Goal: Use online tool/utility: Utilize a website feature to perform a specific function

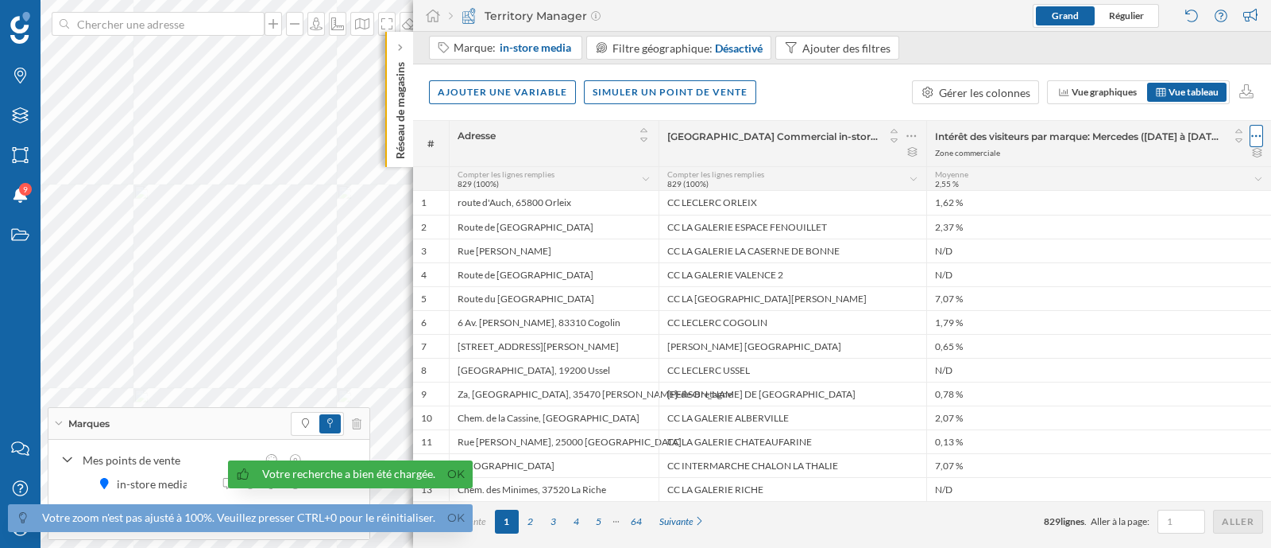
click at [1253, 135] on icon at bounding box center [1257, 136] width 10 height 2
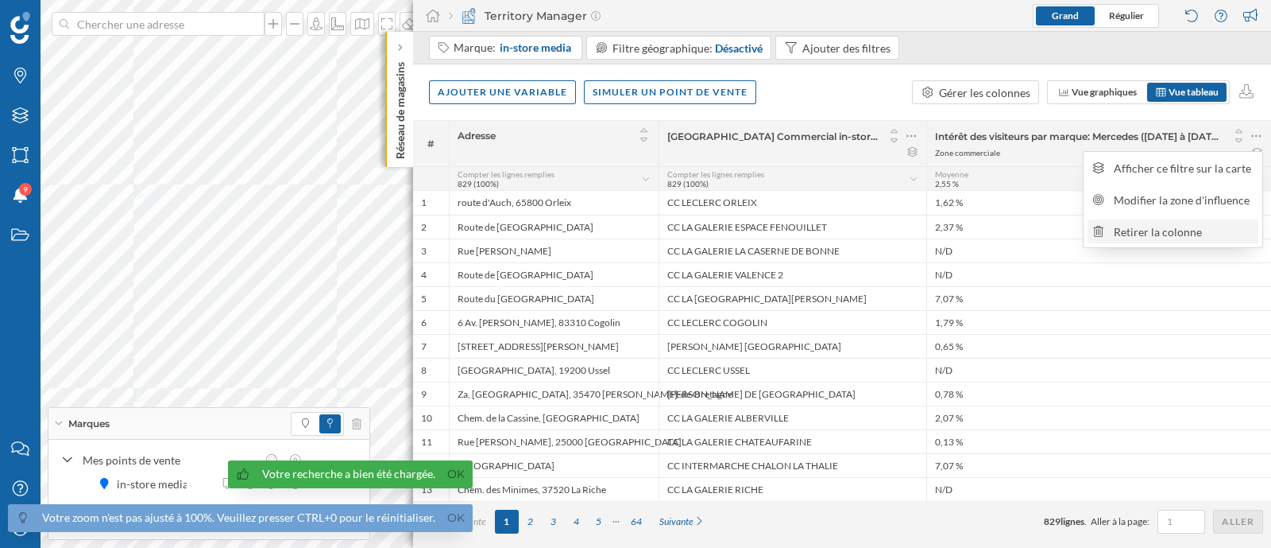
click at [1143, 231] on div "Retirer la colonne" at bounding box center [1184, 231] width 140 height 17
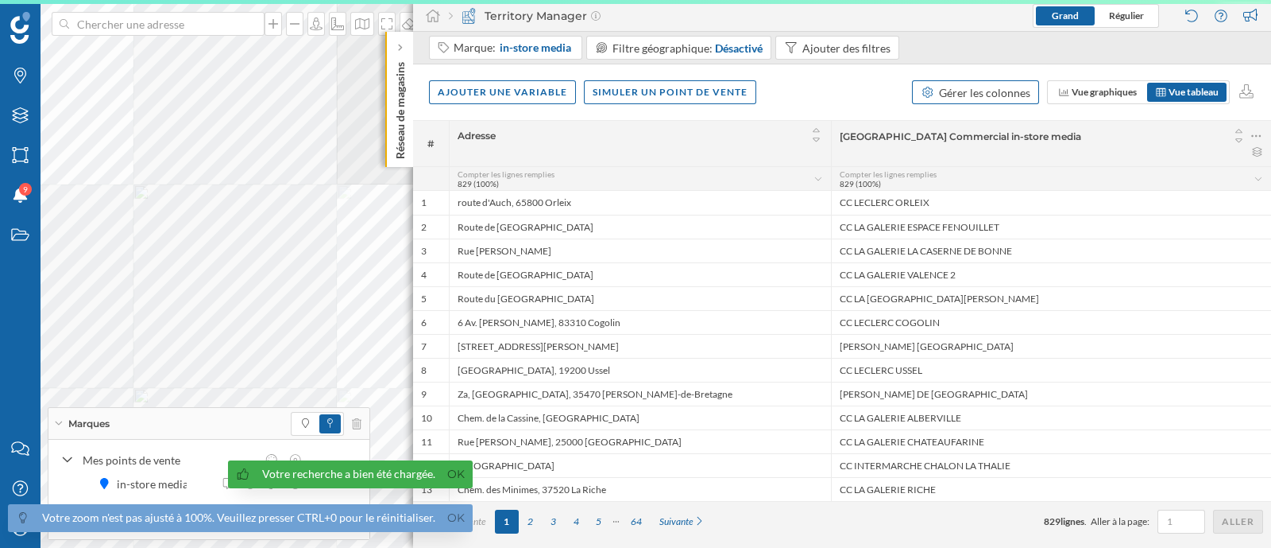
click at [997, 88] on div "Gérer les colonnes" at bounding box center [984, 92] width 91 height 17
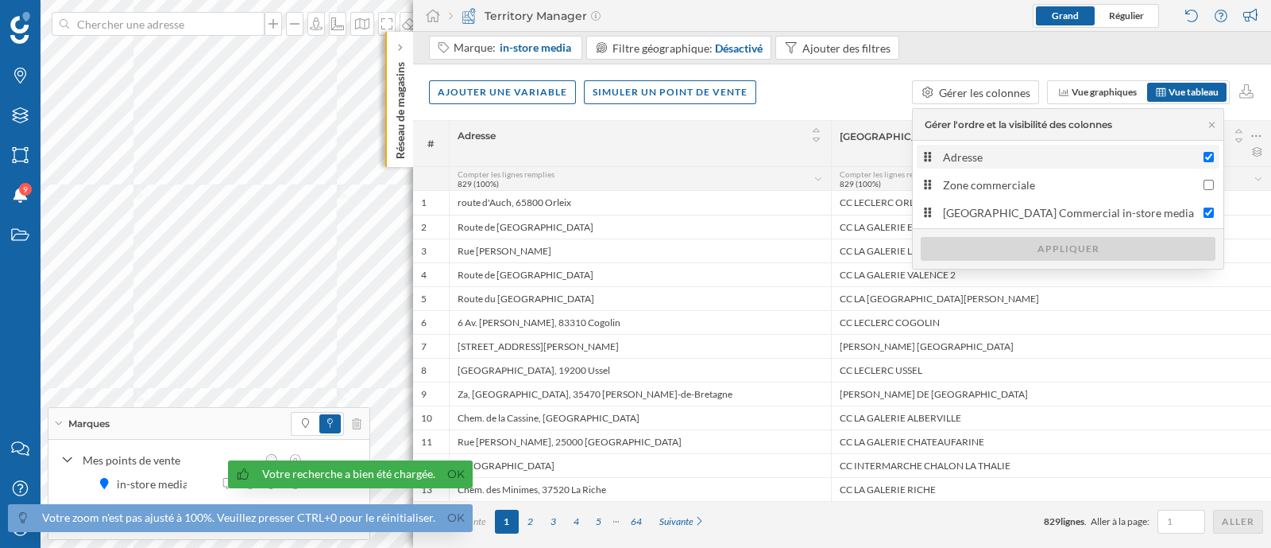
click at [981, 160] on div "Adresse" at bounding box center [1069, 157] width 253 height 17
click at [1204, 160] on input "Adresse" at bounding box center [1209, 157] width 10 height 10
checkbox input "false"
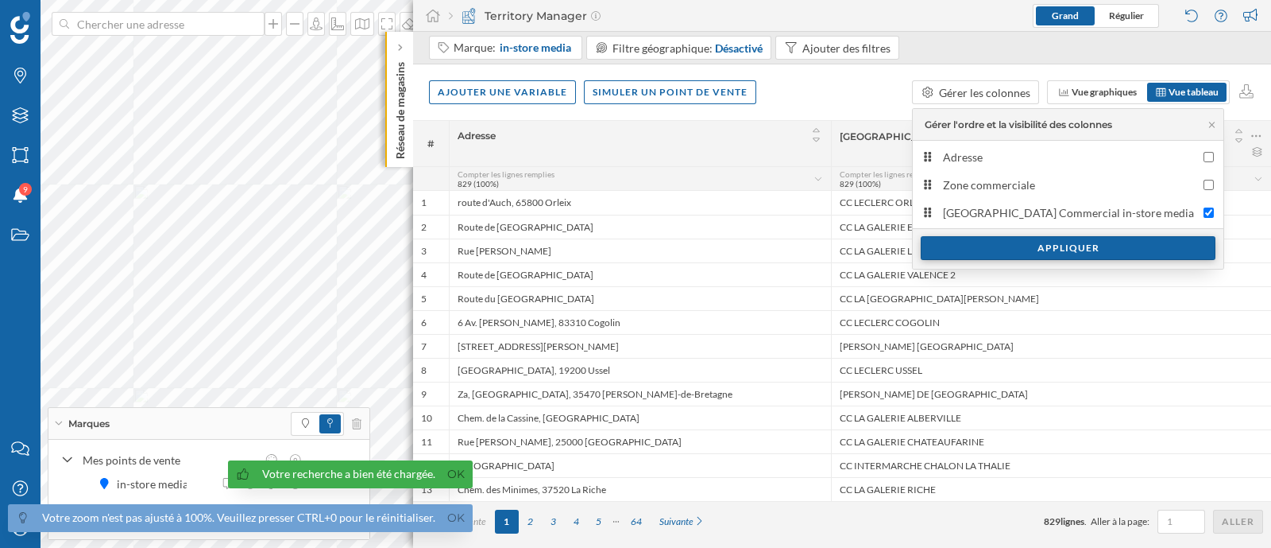
click at [1013, 240] on div "Appliquer" at bounding box center [1068, 248] width 295 height 24
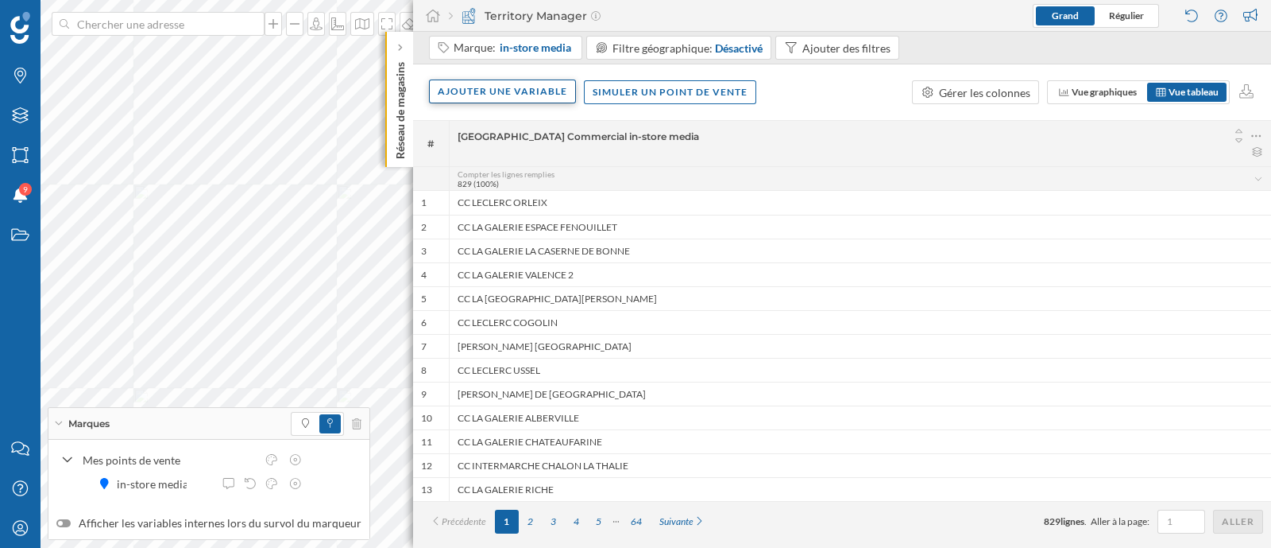
click at [474, 92] on div "Ajouter une variable" at bounding box center [502, 91] width 147 height 24
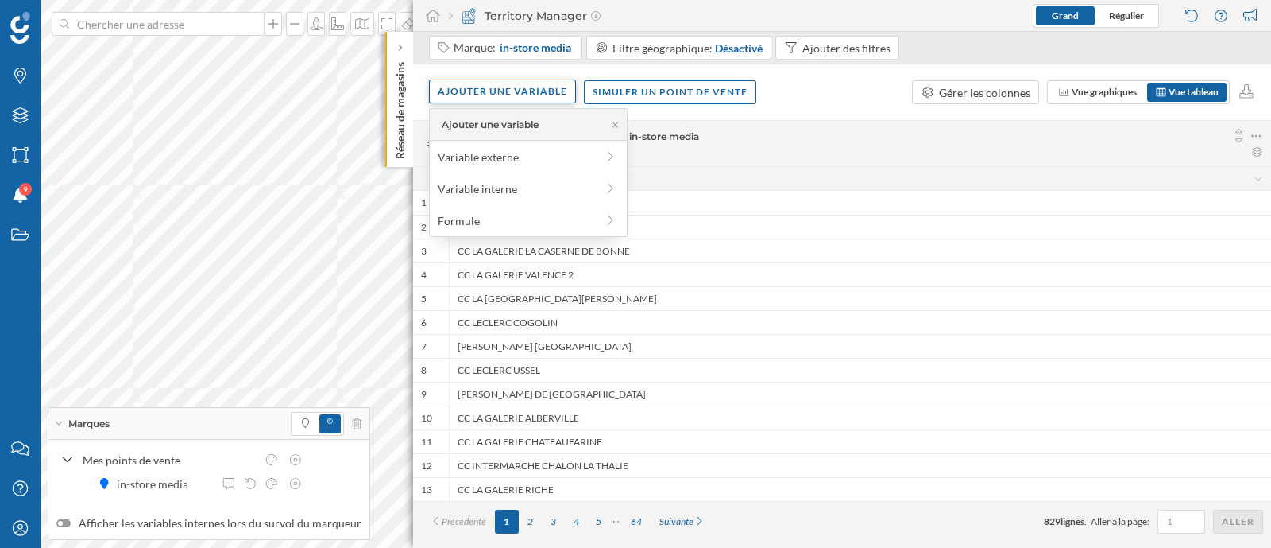
click at [474, 92] on div "Ajouter une variable" at bounding box center [502, 91] width 147 height 24
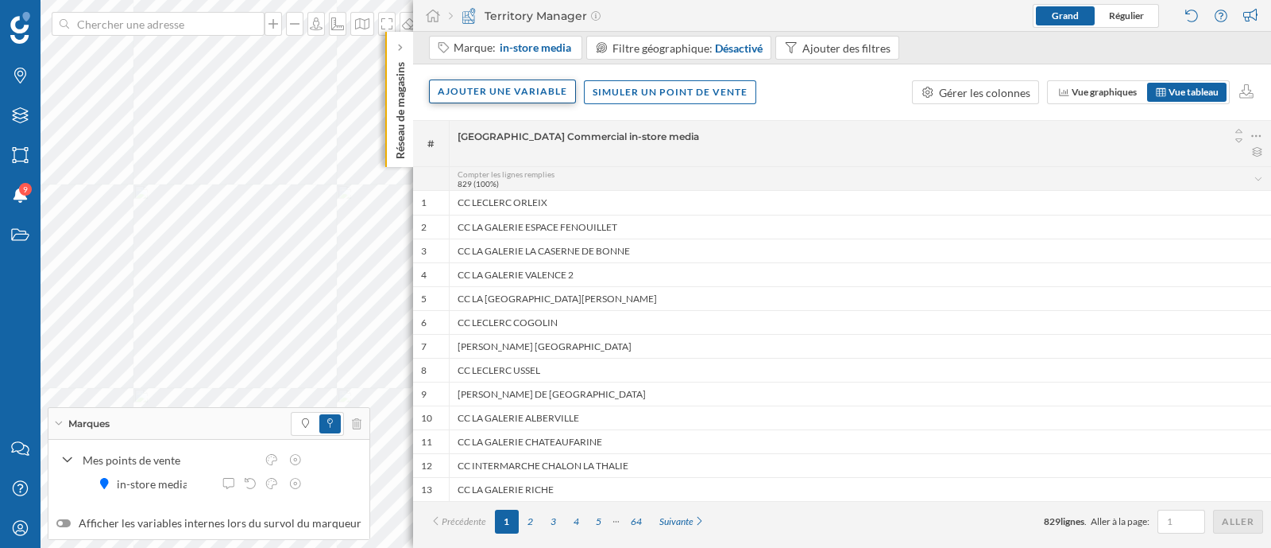
click at [474, 92] on div "Ajouter une variable" at bounding box center [502, 91] width 147 height 24
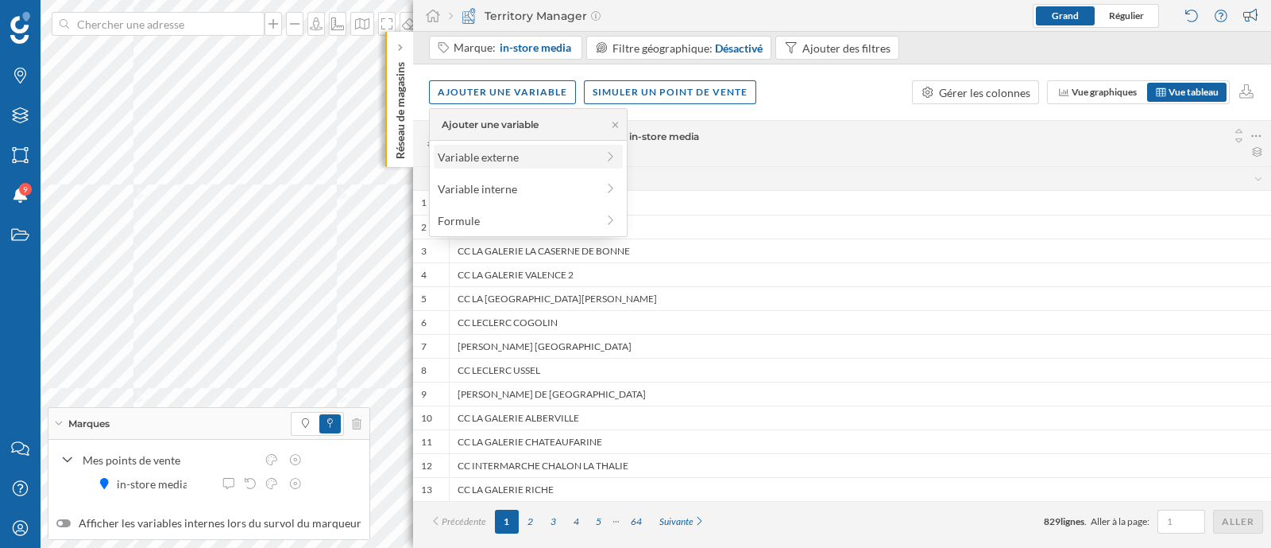
click at [505, 161] on div "Variable externe" at bounding box center [517, 157] width 158 height 17
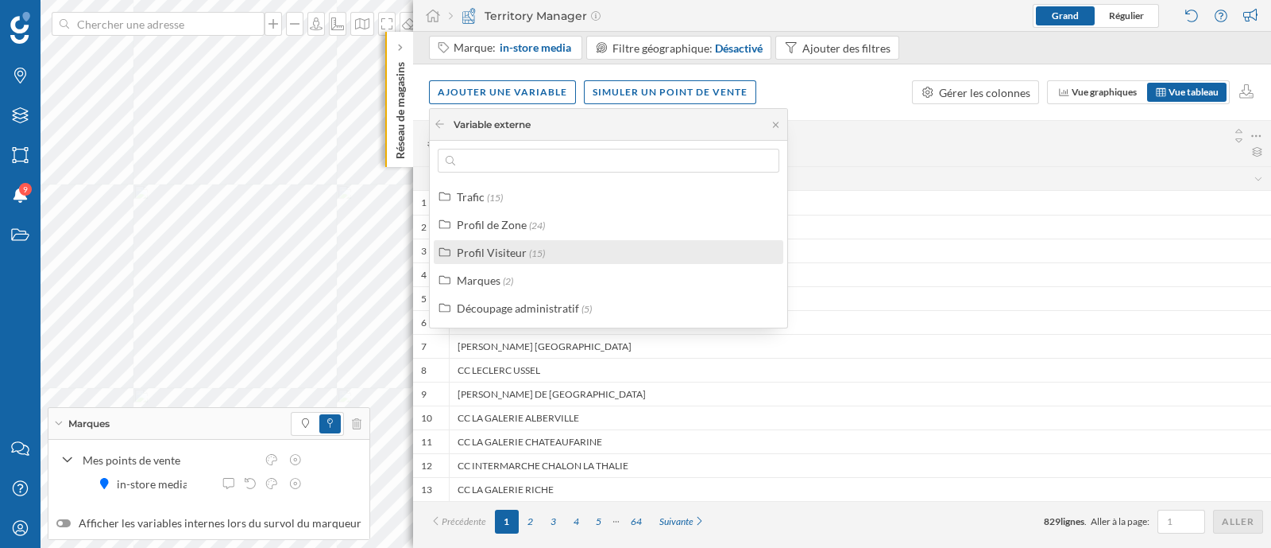
click at [529, 250] on span "(15)" at bounding box center [537, 253] width 16 height 12
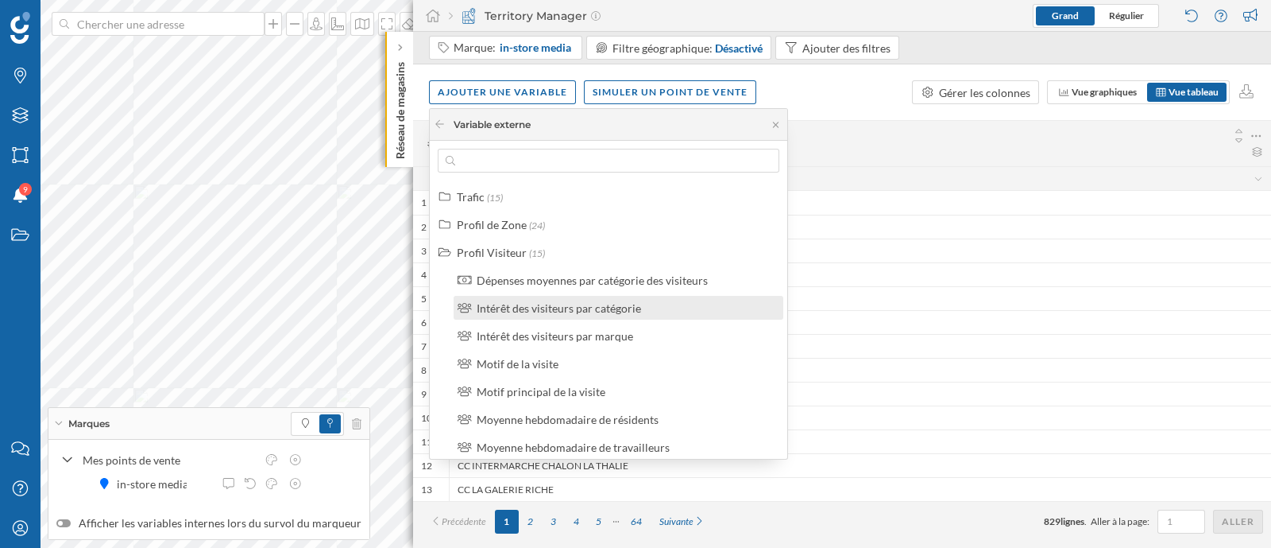
click at [613, 312] on div "Intérêt des visiteurs par catégorie" at bounding box center [559, 308] width 164 height 14
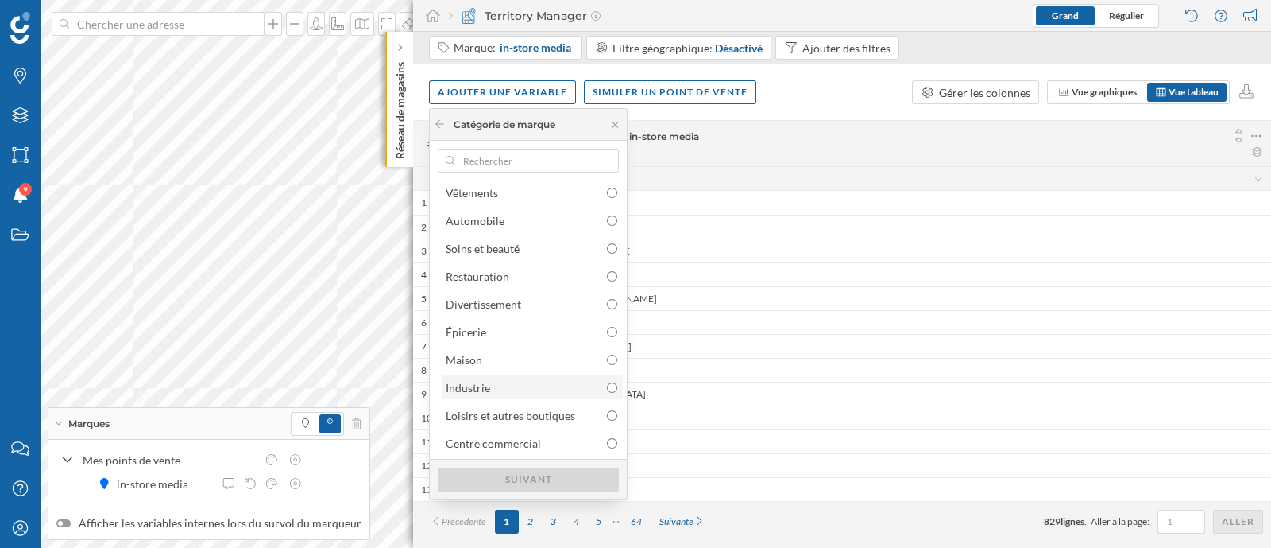
scroll to position [32, 0]
click at [435, 121] on icon at bounding box center [440, 124] width 12 height 10
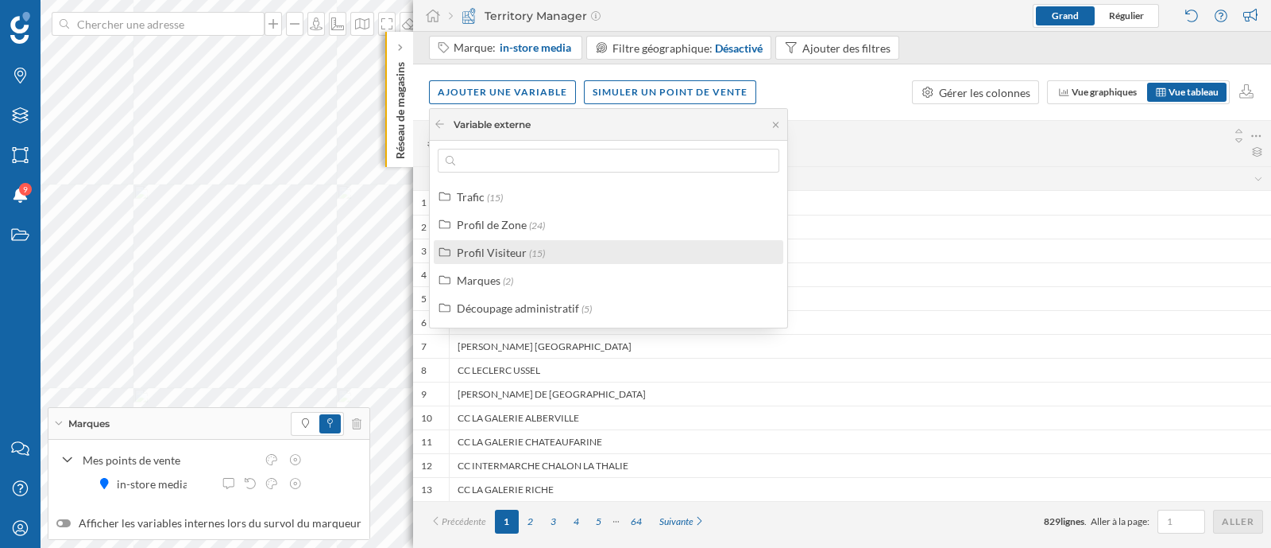
click at [517, 248] on div "Profil Visiteur" at bounding box center [492, 253] width 70 height 14
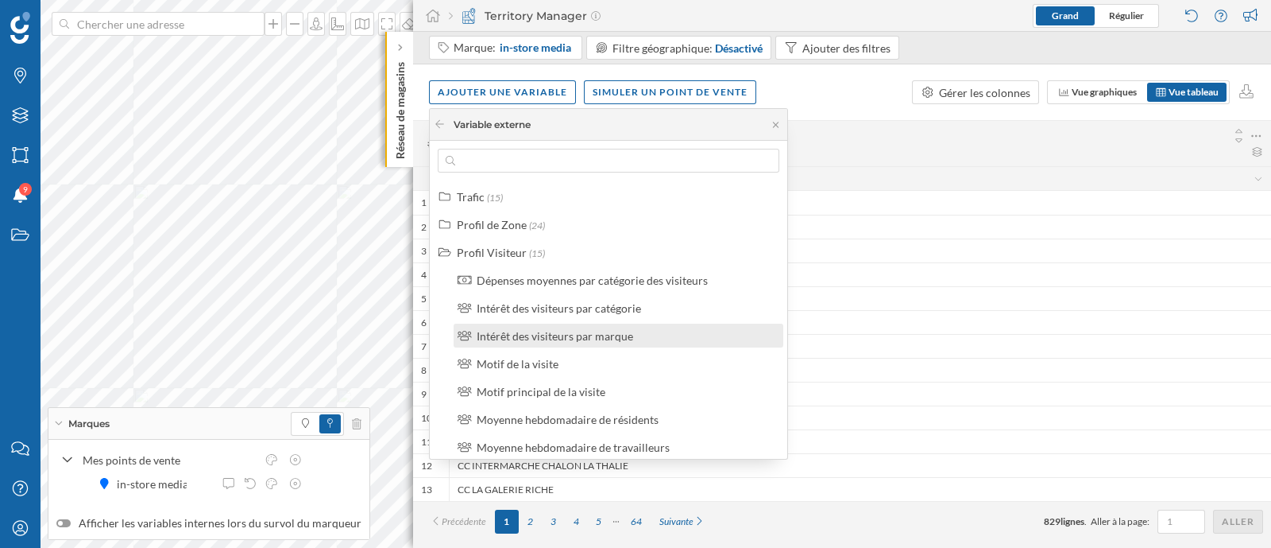
click at [544, 330] on div "Intérêt des visiteurs par marque" at bounding box center [555, 336] width 157 height 14
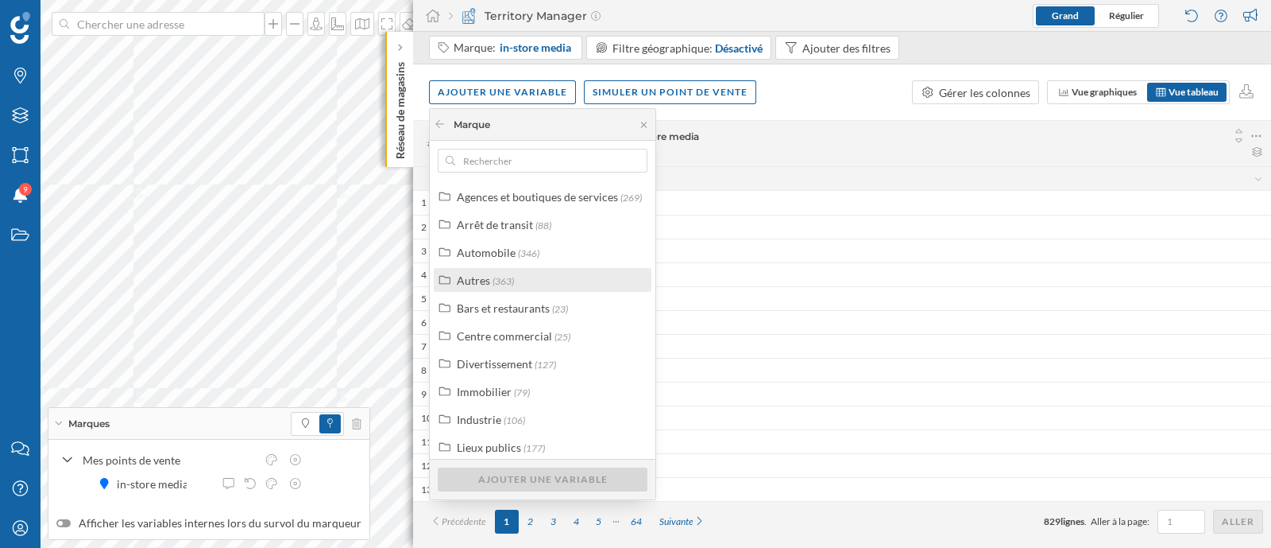
click at [528, 284] on div "Autres (363)" at bounding box center [549, 280] width 185 height 17
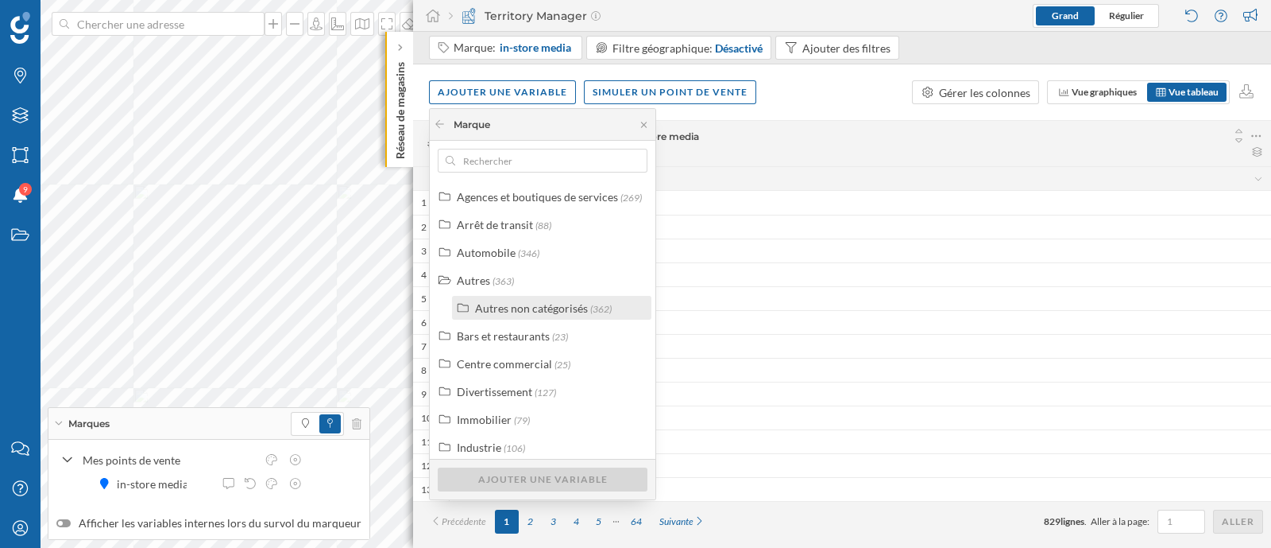
click at [537, 312] on div "Autres non catégorisés" at bounding box center [531, 308] width 113 height 14
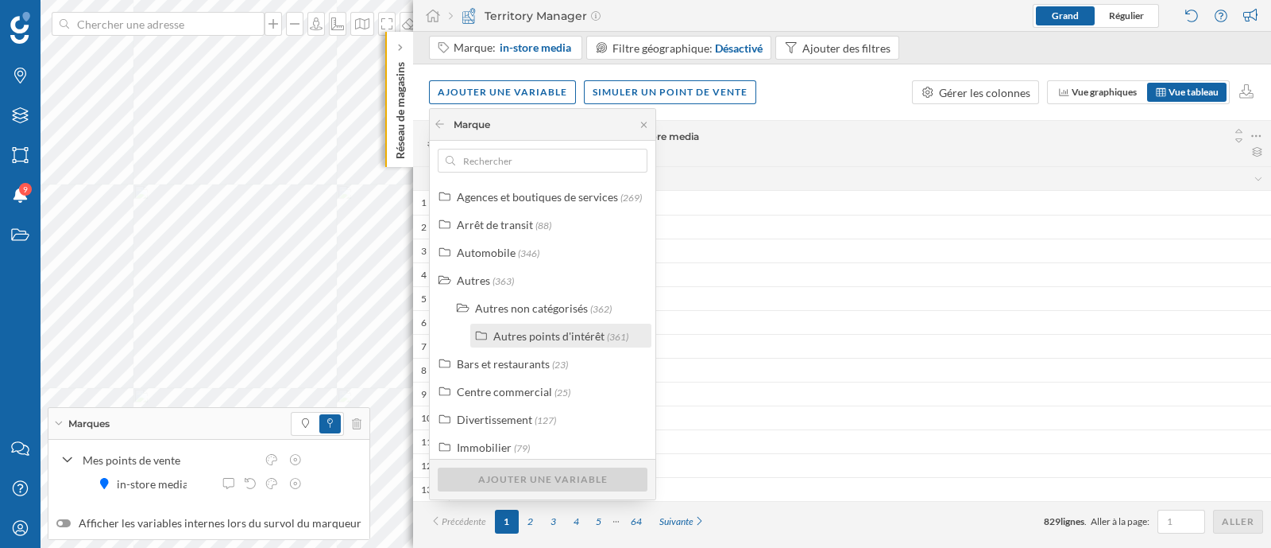
click at [559, 339] on div "Autres points d'intérêt" at bounding box center [548, 336] width 111 height 14
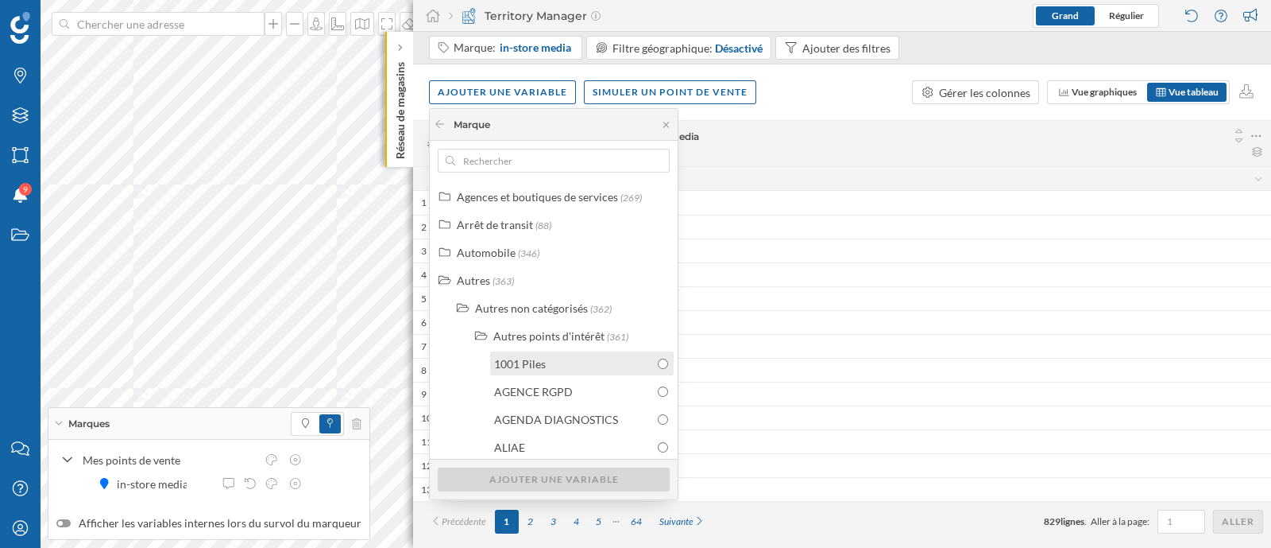
click at [572, 358] on div "1001 Piles" at bounding box center [574, 363] width 160 height 17
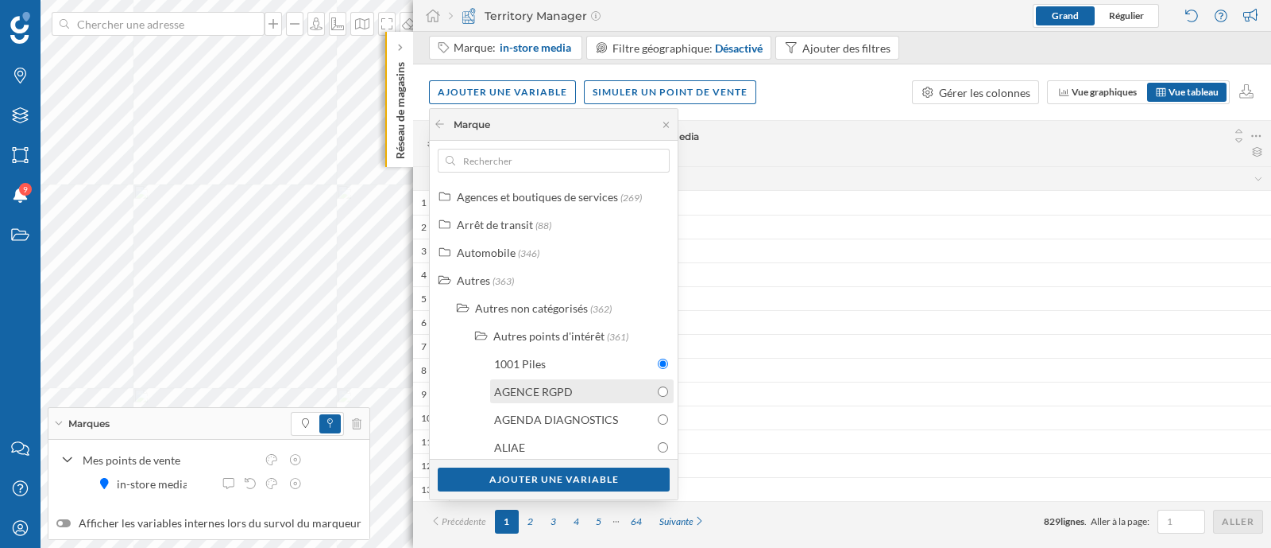
click at [588, 385] on div "AGENCE RGPD" at bounding box center [574, 391] width 160 height 17
radio input "false"
click at [600, 414] on div "AGENDA DIAGNOSTICS" at bounding box center [556, 419] width 124 height 14
radio input "false"
radio input "true"
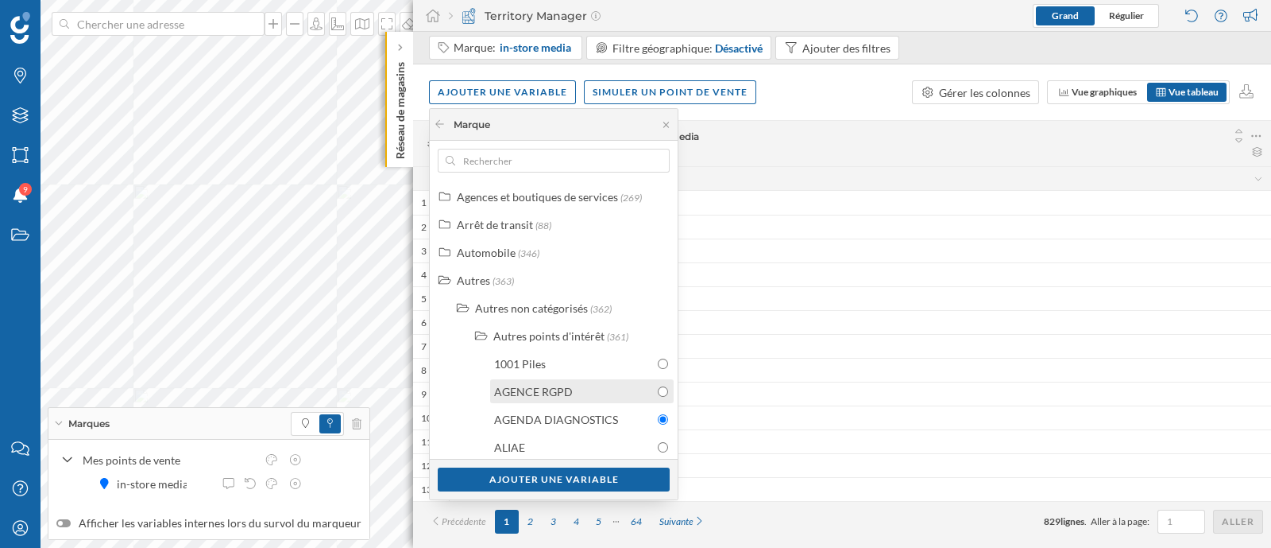
click at [605, 389] on div "AGENCE RGPD" at bounding box center [574, 391] width 160 height 17
radio input "true"
radio input "false"
click at [605, 370] on div "1001 Piles" at bounding box center [574, 363] width 160 height 17
radio input "true"
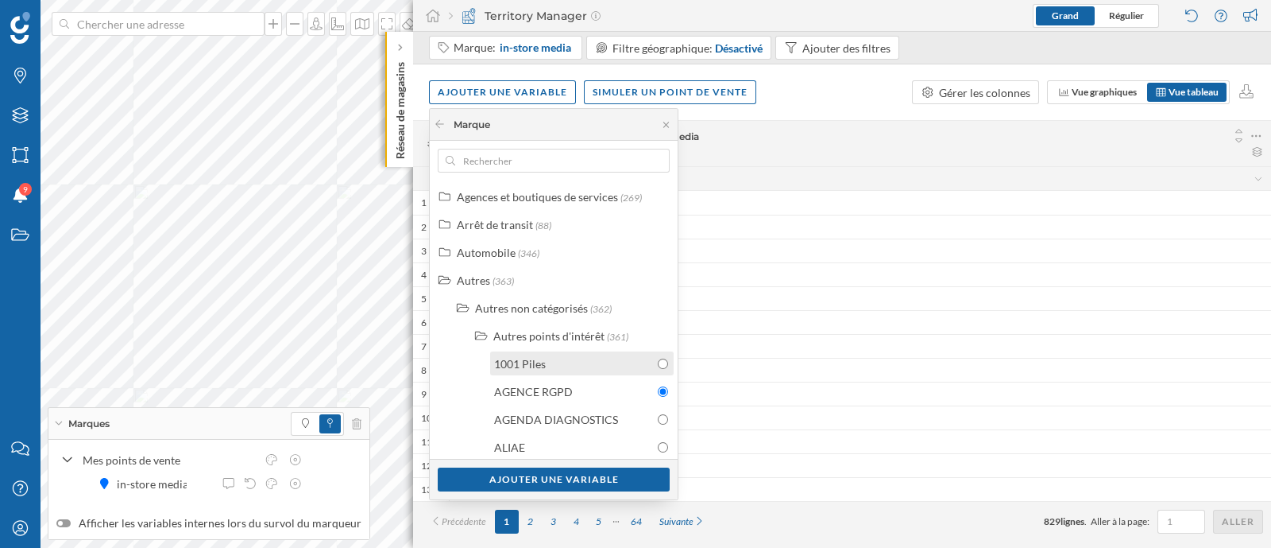
radio input "false"
click at [838, 133] on span "[GEOGRAPHIC_DATA] Commercial in-store media" at bounding box center [841, 136] width 766 height 12
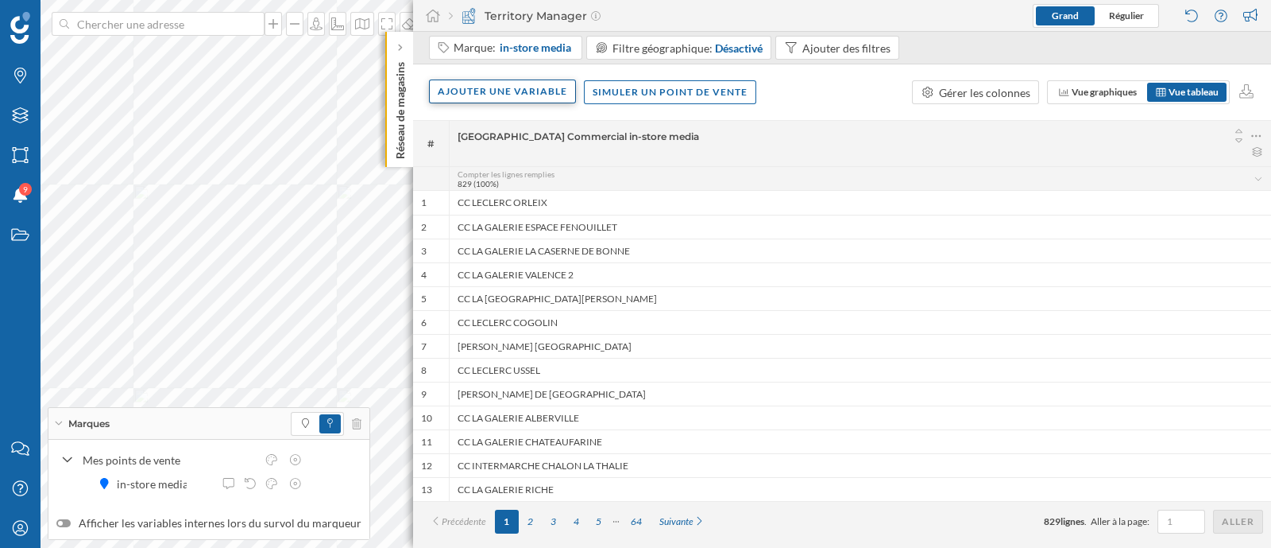
click at [531, 101] on div "Ajouter une variable" at bounding box center [502, 91] width 147 height 24
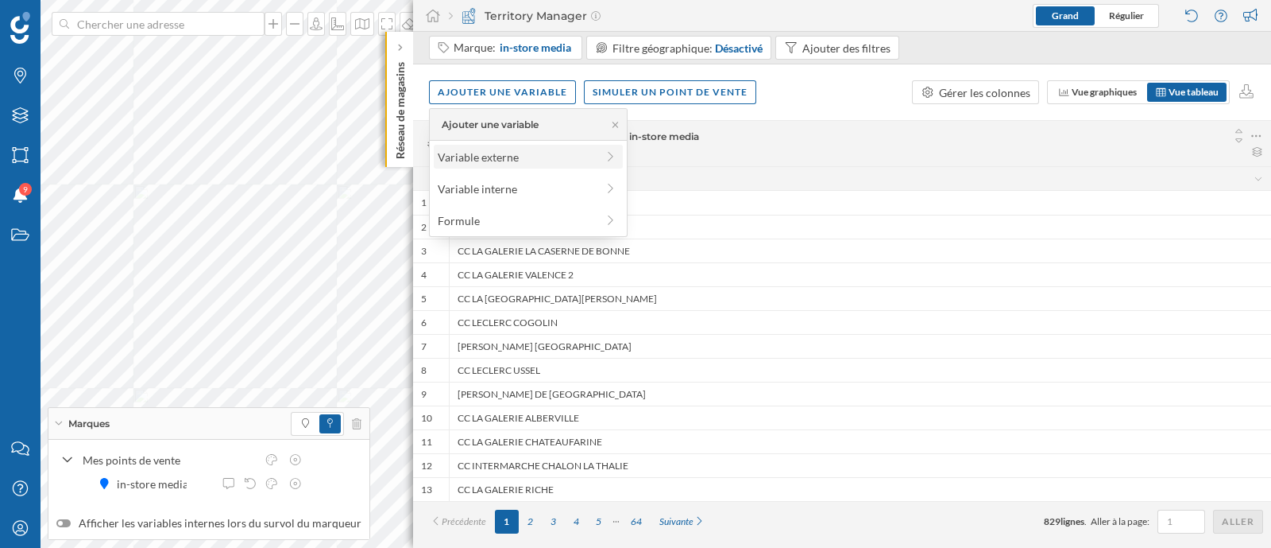
click at [527, 158] on div "Variable externe" at bounding box center [517, 157] width 158 height 17
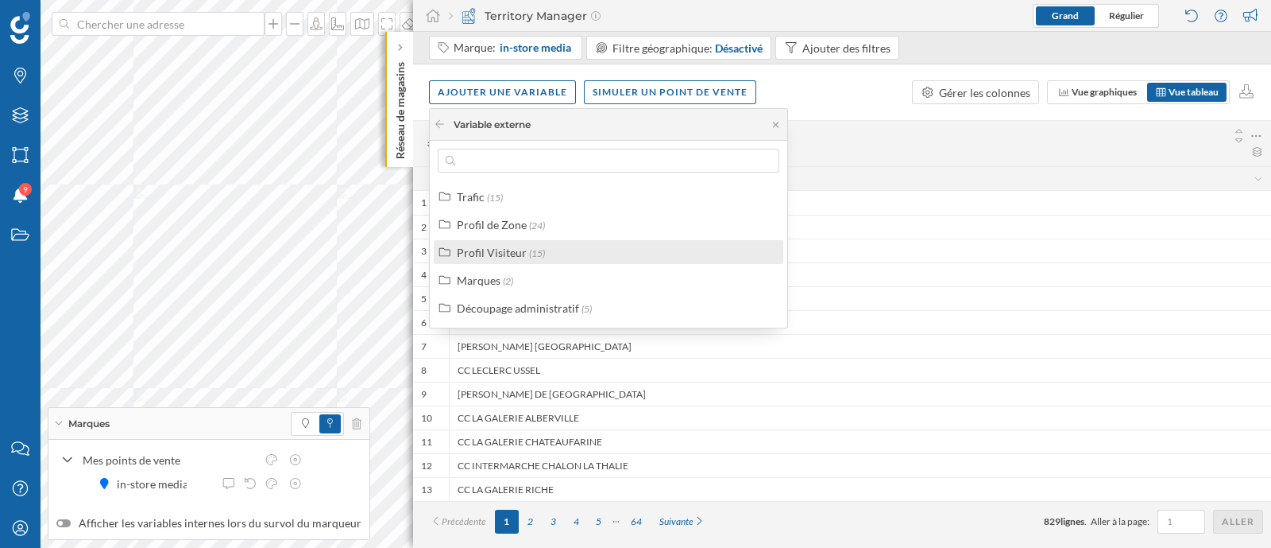
click at [493, 255] on div "Profil Visiteur" at bounding box center [492, 253] width 70 height 14
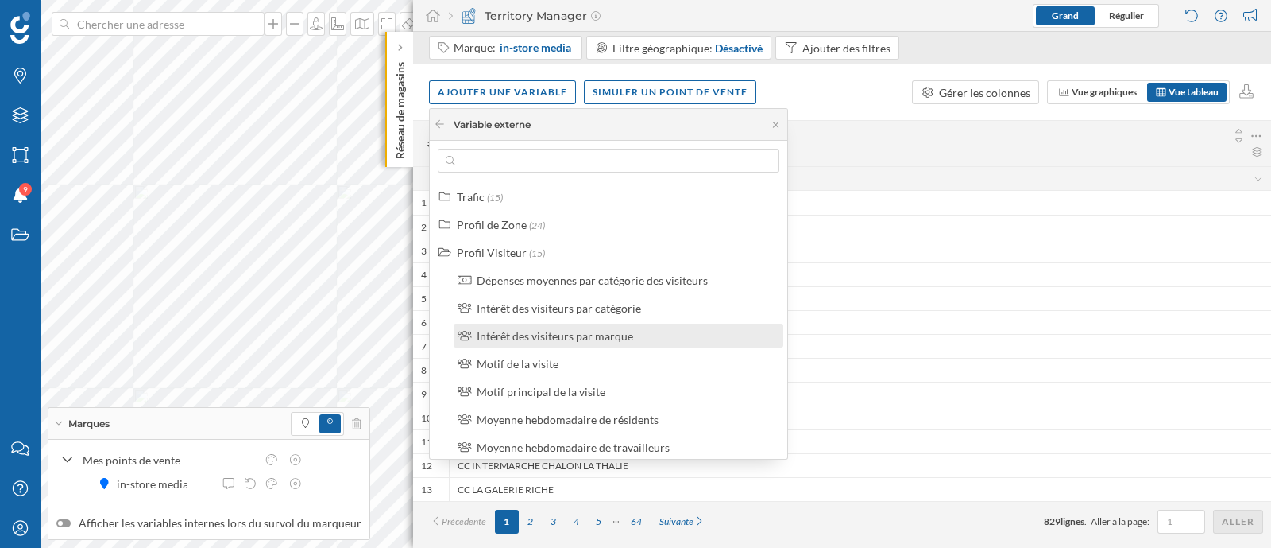
click at [527, 332] on div "Intérêt des visiteurs par marque" at bounding box center [555, 336] width 157 height 14
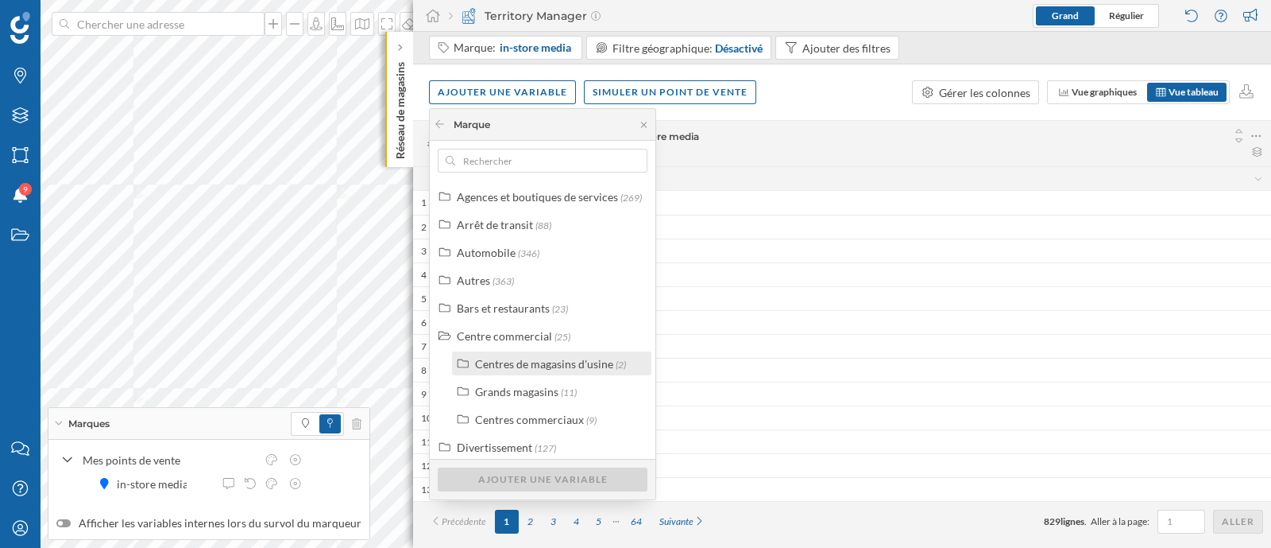
click at [527, 369] on div "Centres de magasins d'usine" at bounding box center [544, 364] width 138 height 14
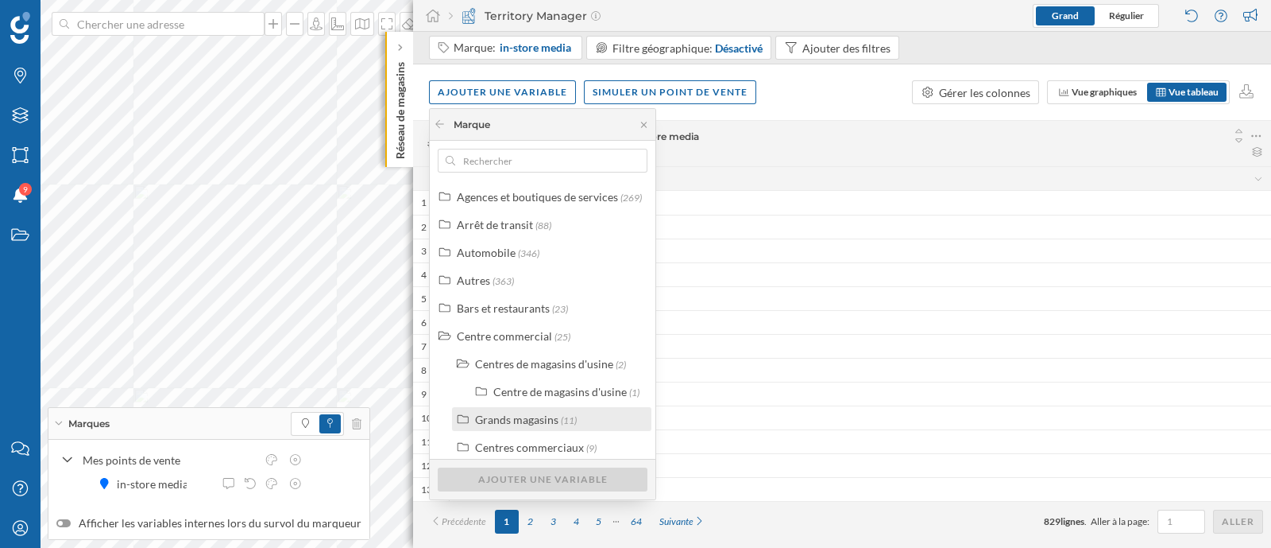
click at [526, 418] on div "Grands magasins" at bounding box center [516, 419] width 83 height 14
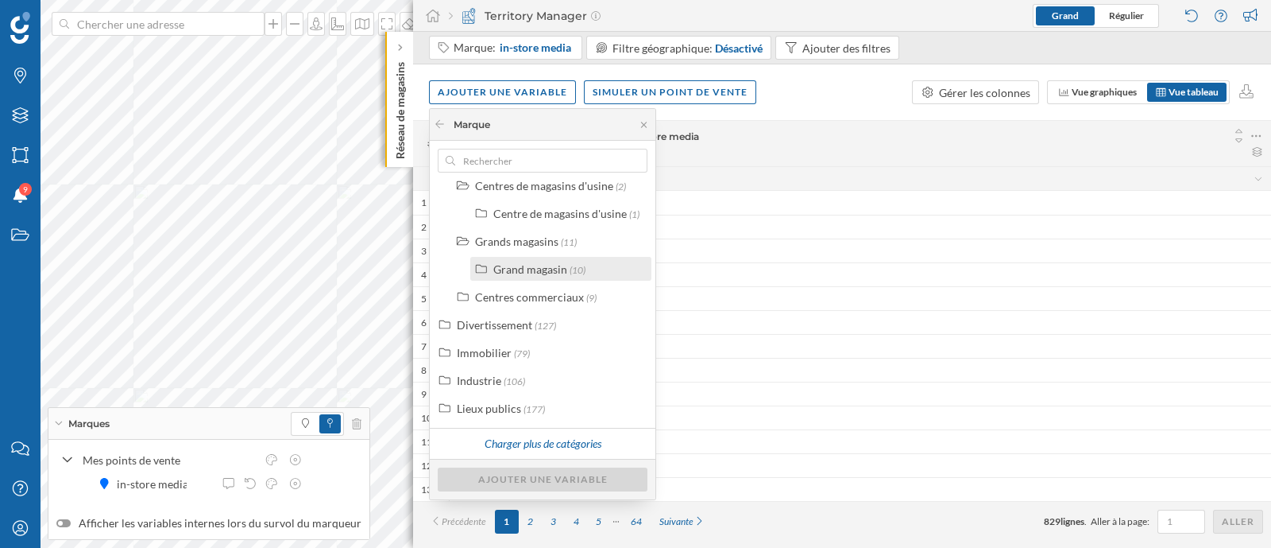
click at [548, 270] on div "Grand magasin" at bounding box center [530, 269] width 74 height 14
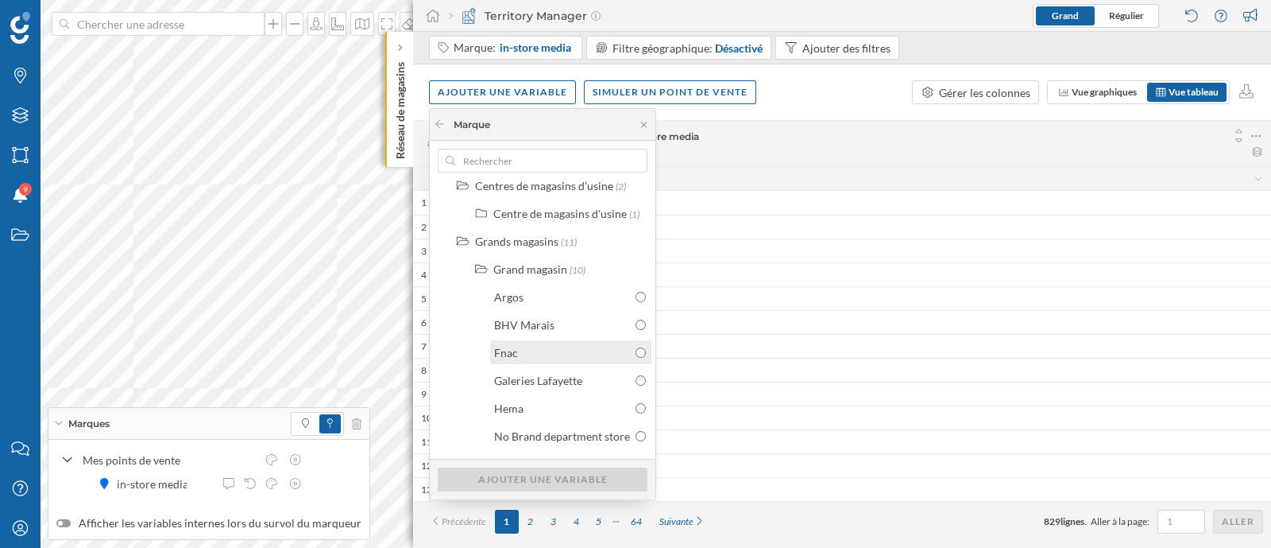
click at [555, 352] on div "Fnac" at bounding box center [562, 352] width 137 height 17
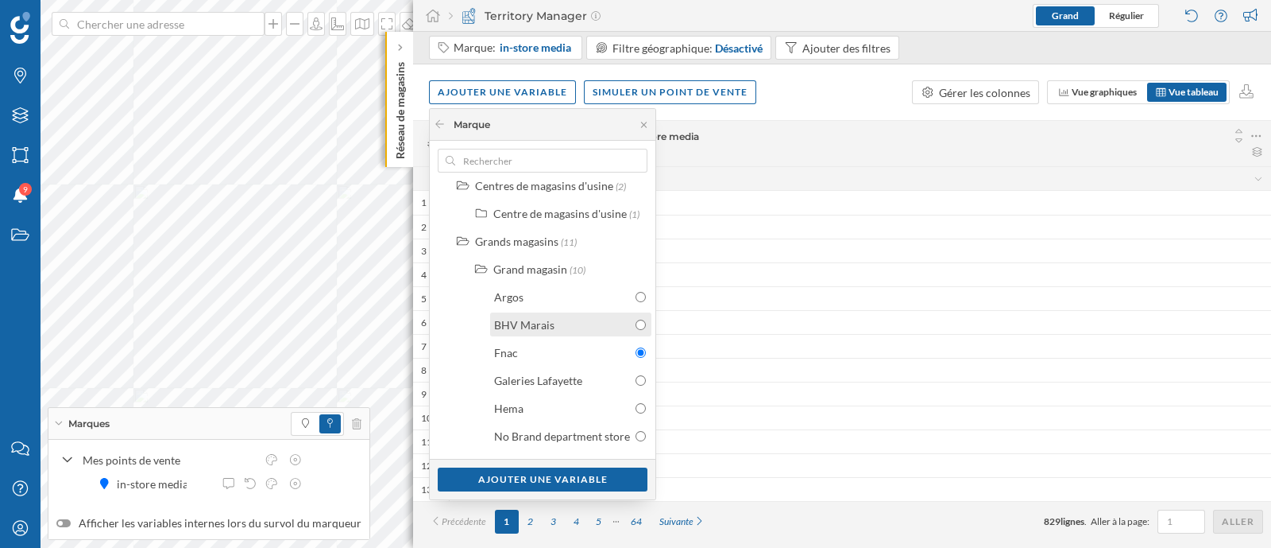
click at [555, 323] on div "BHV Marais" at bounding box center [562, 324] width 137 height 17
radio input "true"
radio input "false"
click at [555, 301] on div "Argos" at bounding box center [562, 296] width 137 height 17
radio input "true"
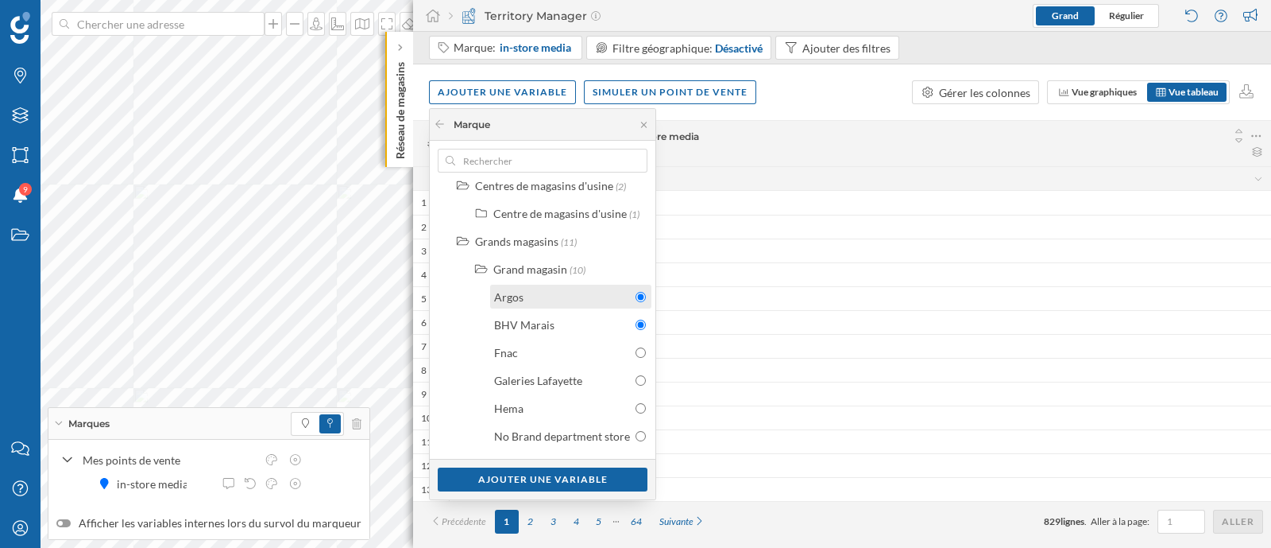
radio input "false"
click at [786, 127] on div "[GEOGRAPHIC_DATA] Commercial in-store media" at bounding box center [861, 136] width 806 height 22
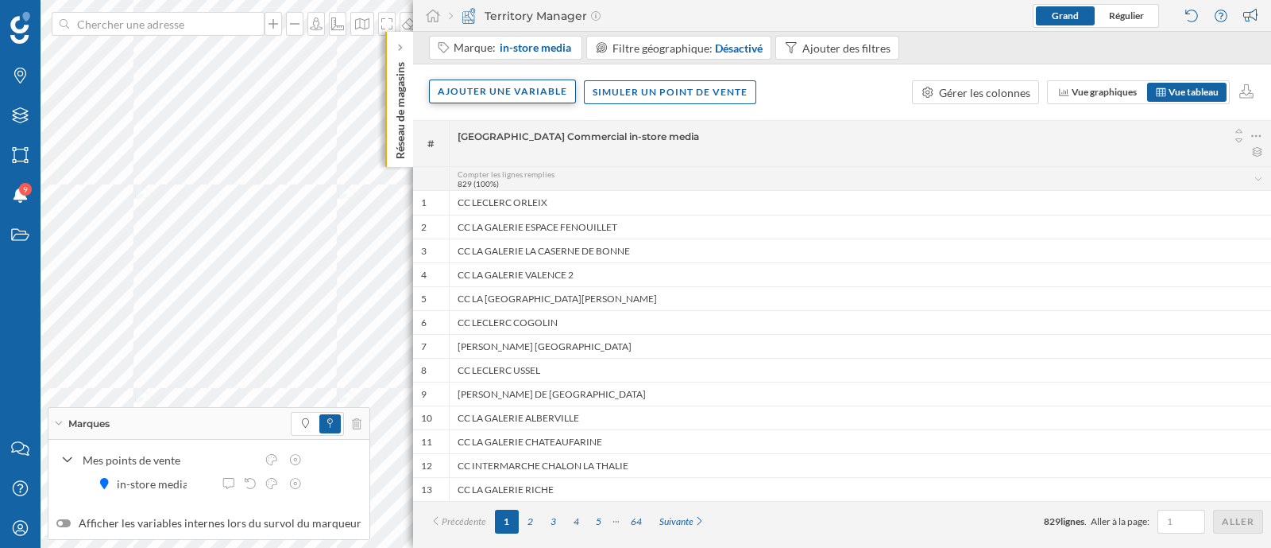
click at [524, 93] on div "Ajouter une variable" at bounding box center [502, 91] width 147 height 24
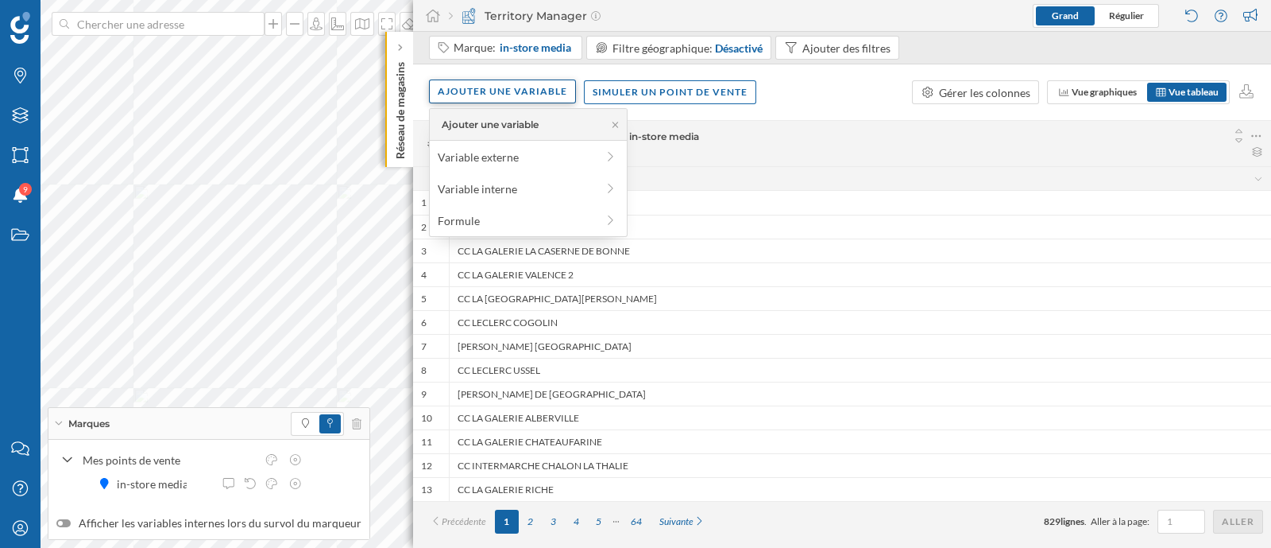
click at [524, 93] on div "Ajouter une variable" at bounding box center [502, 91] width 147 height 24
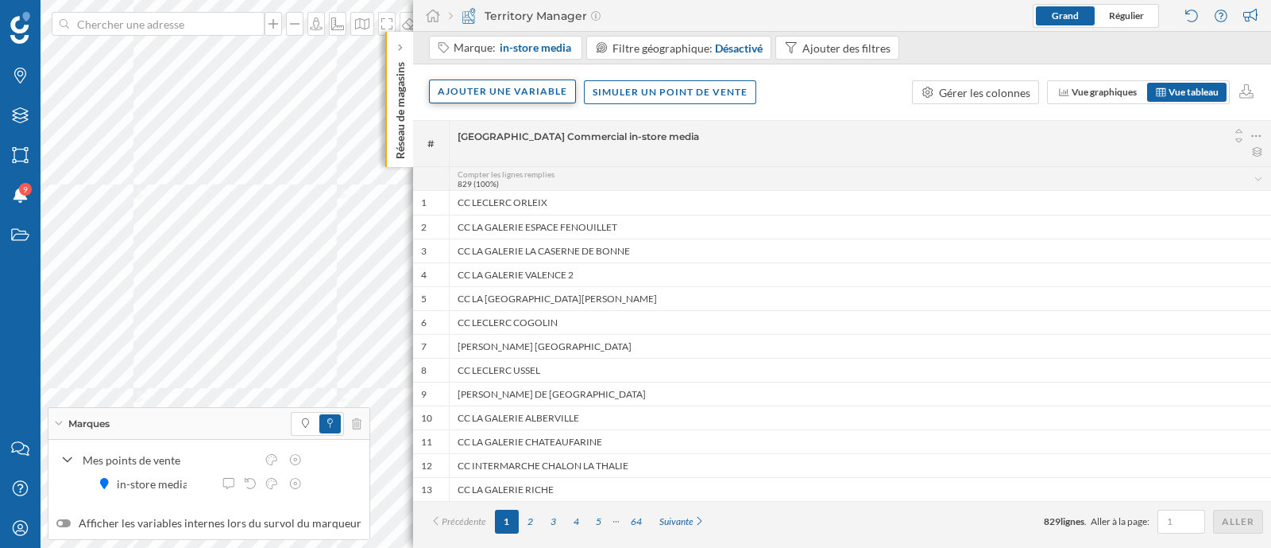
click at [497, 95] on div "Ajouter une variable" at bounding box center [502, 91] width 147 height 24
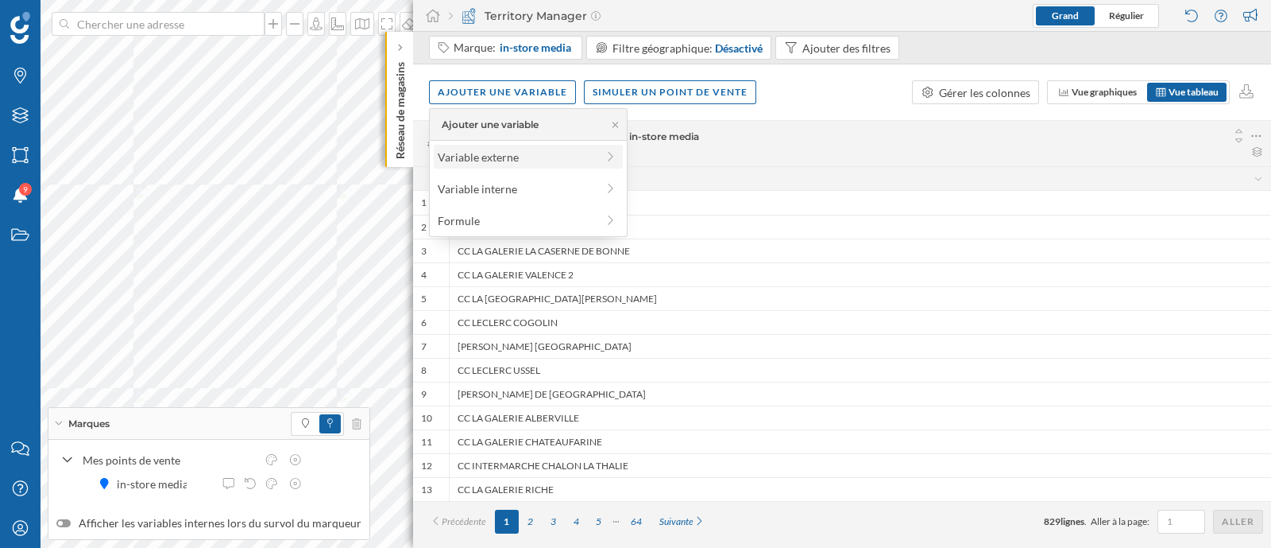
click at [509, 153] on div "Variable externe" at bounding box center [517, 157] width 158 height 17
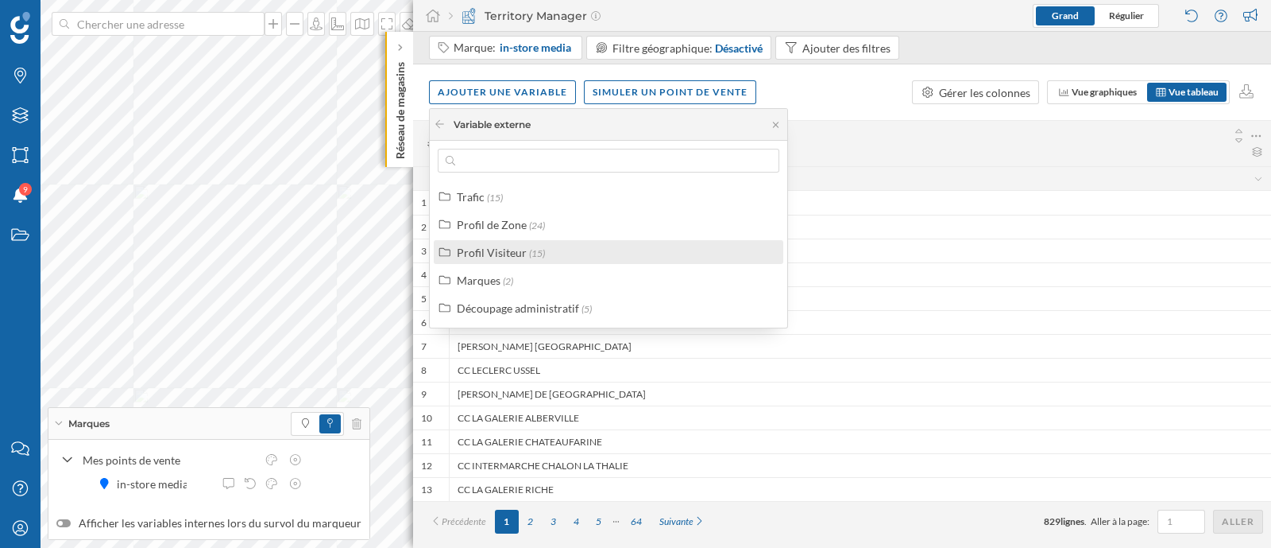
click at [536, 259] on label "Profil Visiteur (15)" at bounding box center [501, 252] width 88 height 17
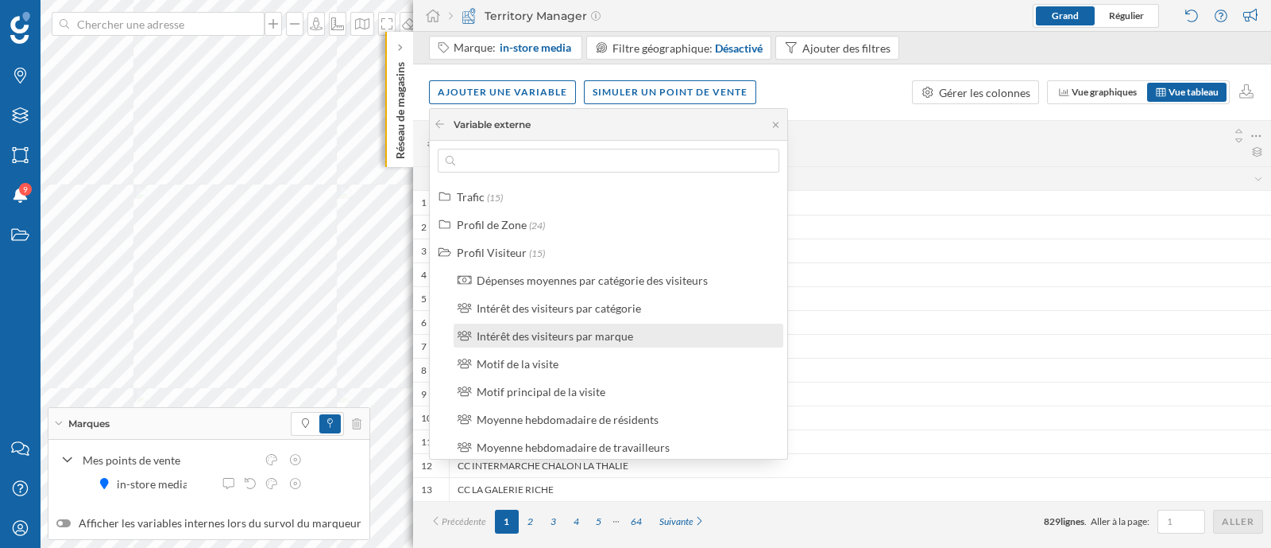
click at [576, 345] on div "Intérêt des visiteurs par marque" at bounding box center [619, 335] width 330 height 24
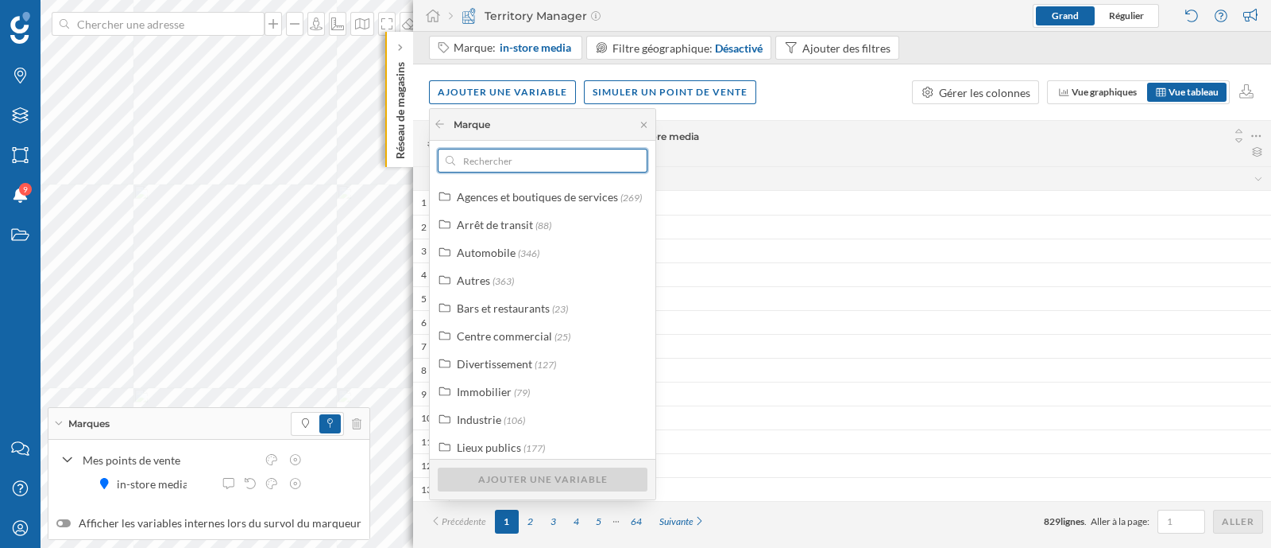
click at [517, 158] on input "text" at bounding box center [542, 161] width 175 height 24
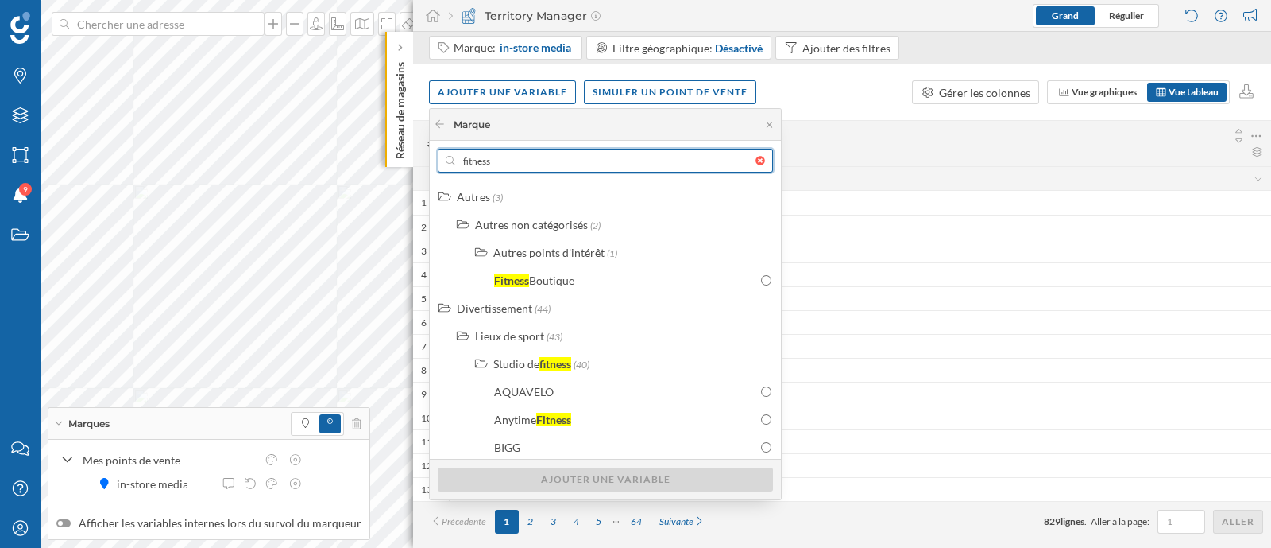
click at [517, 158] on input "fitness" at bounding box center [605, 161] width 300 height 24
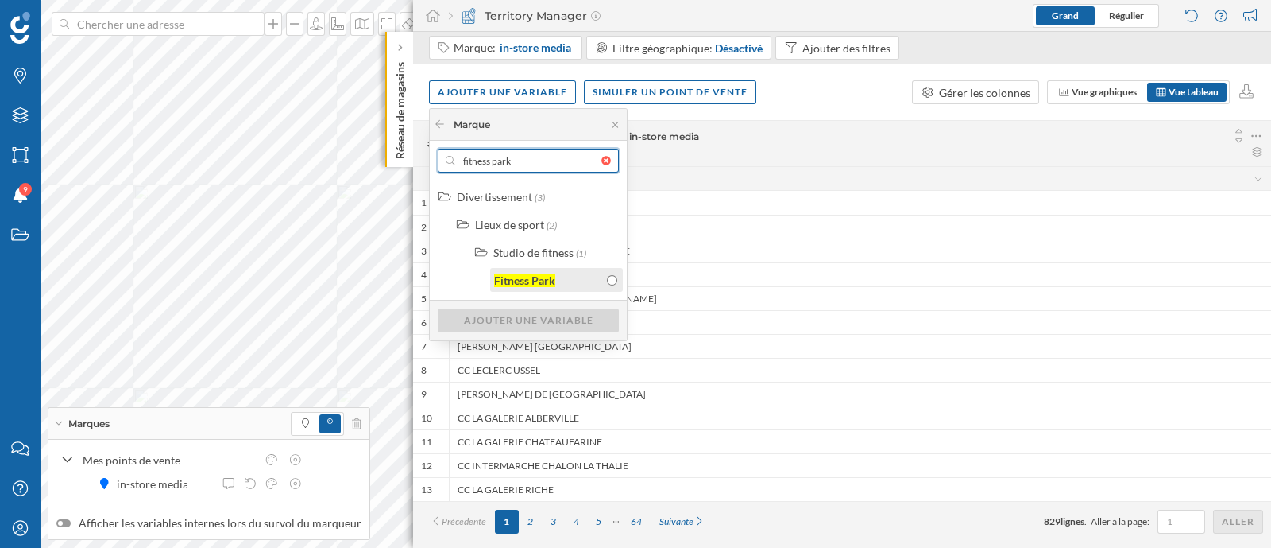
type input "fitness park"
click at [569, 272] on div "Fitness Park" at bounding box center [548, 280] width 109 height 17
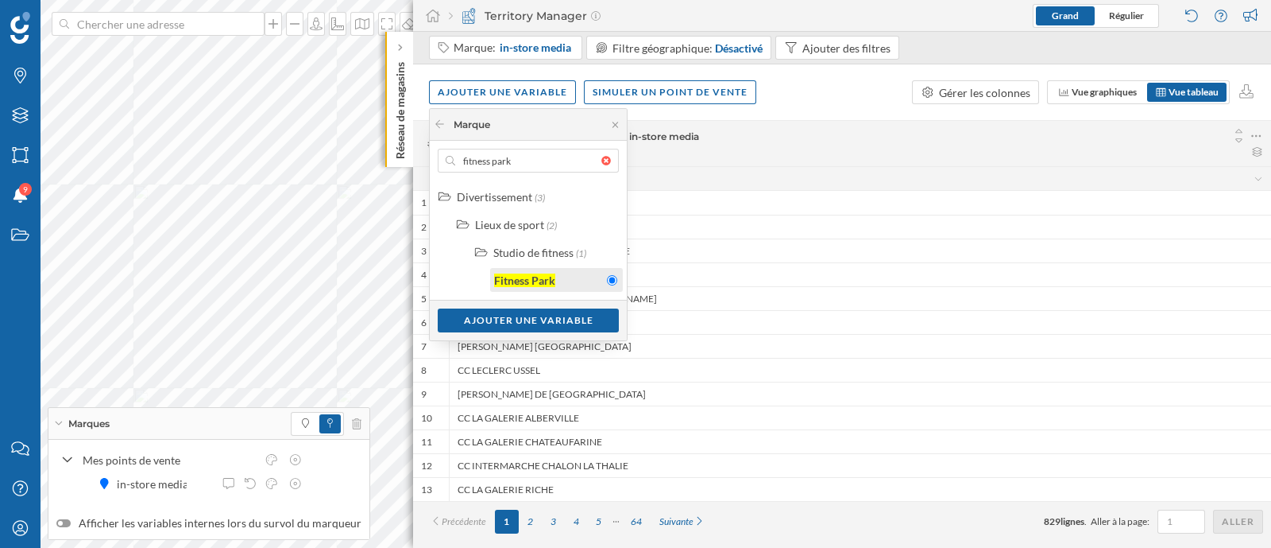
click at [575, 287] on div "Fitness Park" at bounding box center [548, 280] width 109 height 17
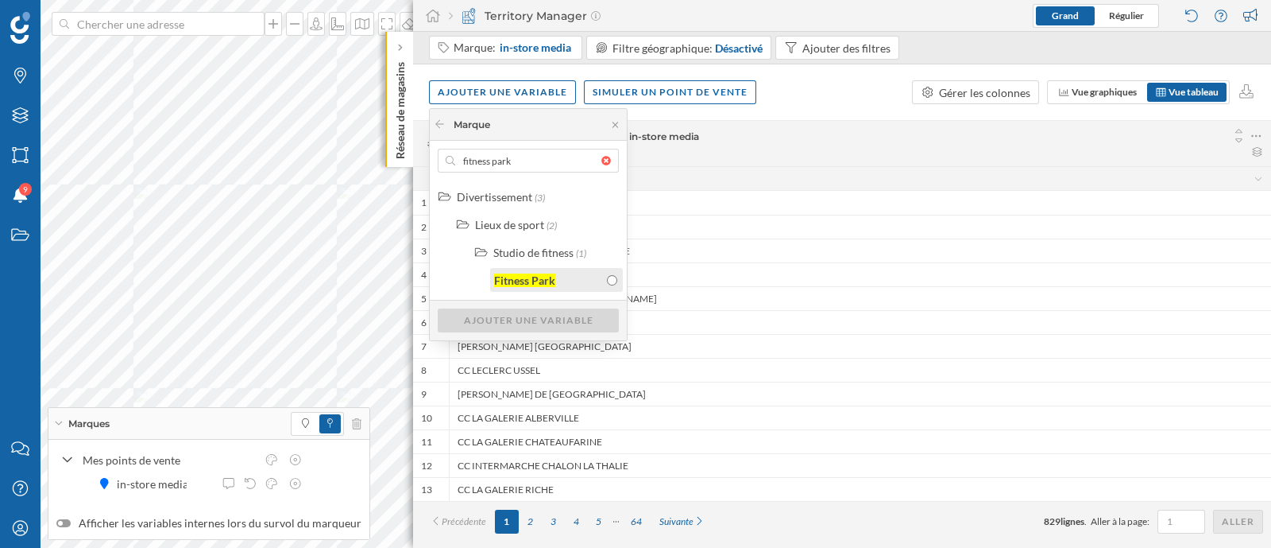
click at [586, 277] on div "Fitness Park" at bounding box center [548, 280] width 109 height 17
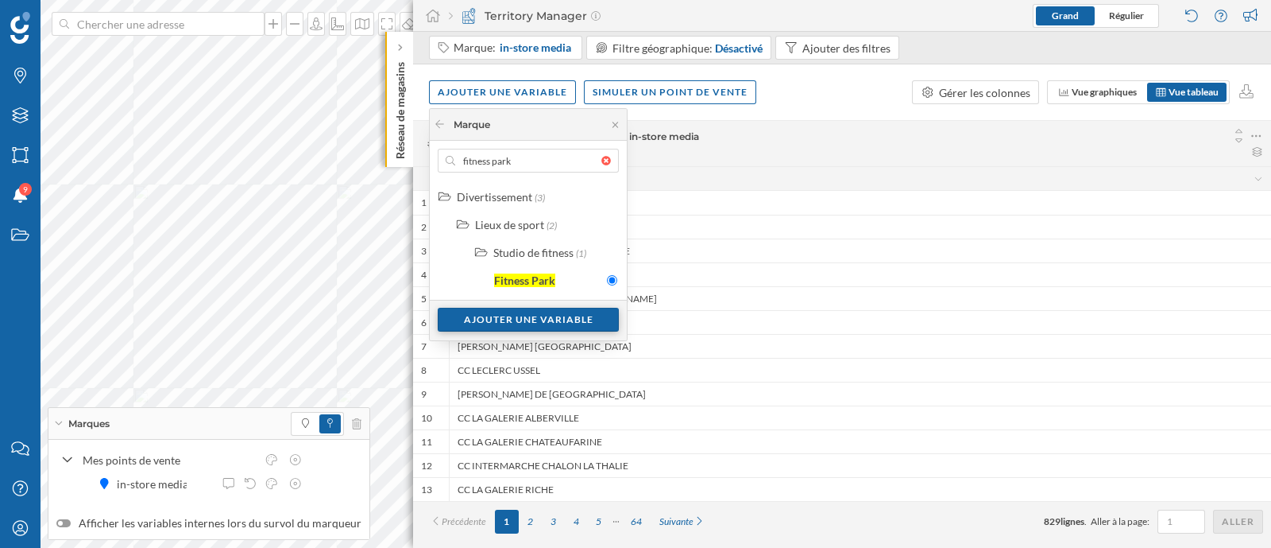
click at [537, 319] on div "Ajouter une variable" at bounding box center [528, 320] width 181 height 24
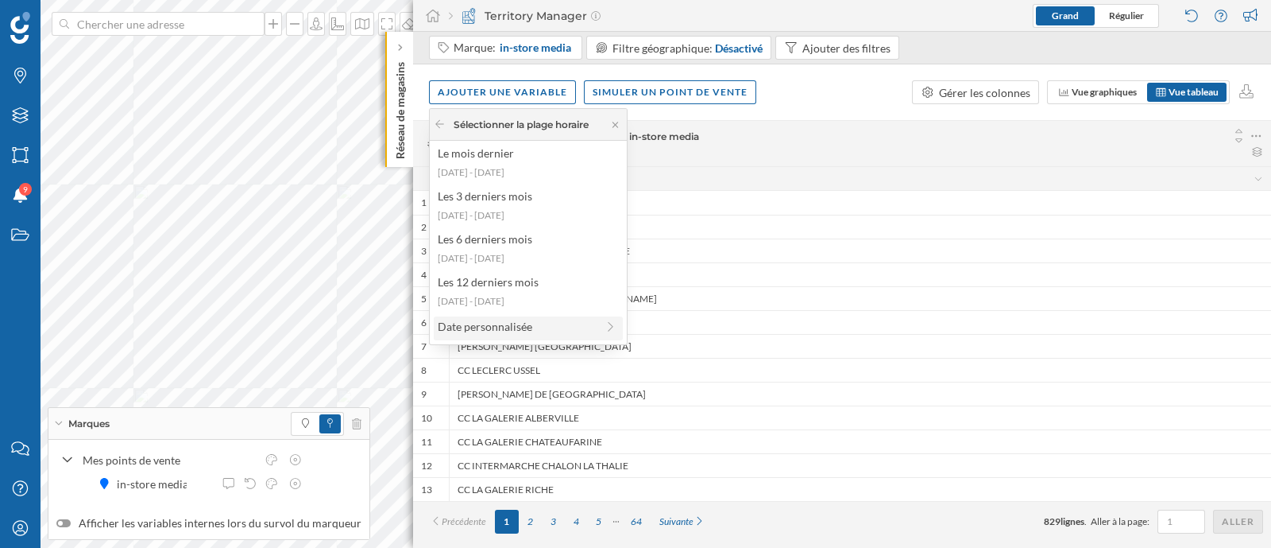
click at [521, 318] on div "Date personnalisée" at bounding box center [517, 326] width 158 height 17
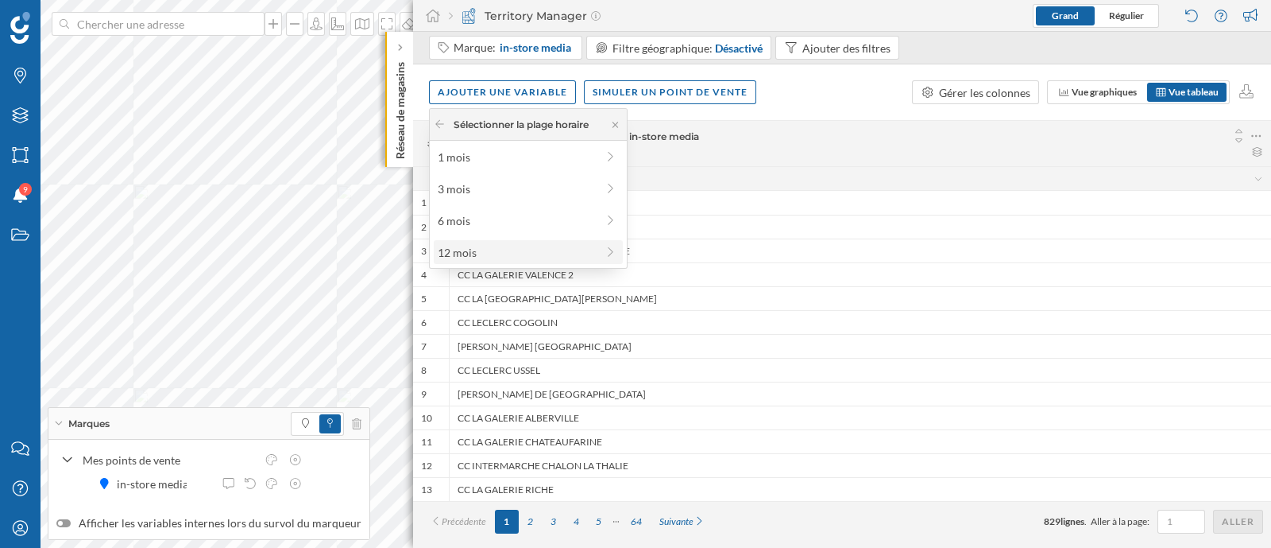
click at [574, 246] on div "12 mois" at bounding box center [517, 252] width 158 height 17
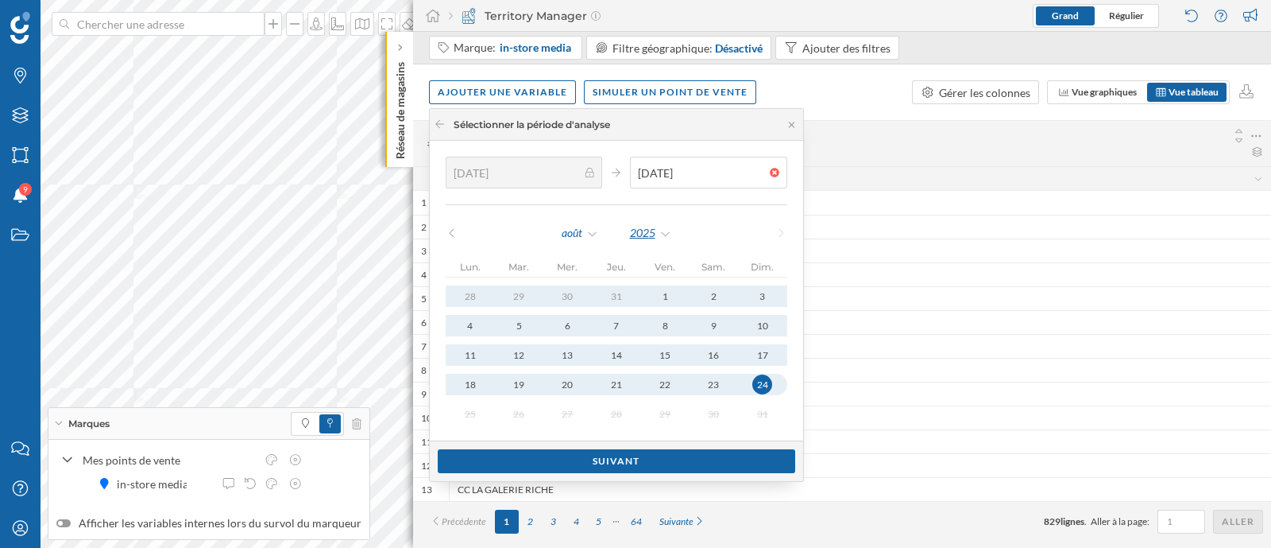
click at [640, 234] on div "2025" at bounding box center [650, 233] width 43 height 24
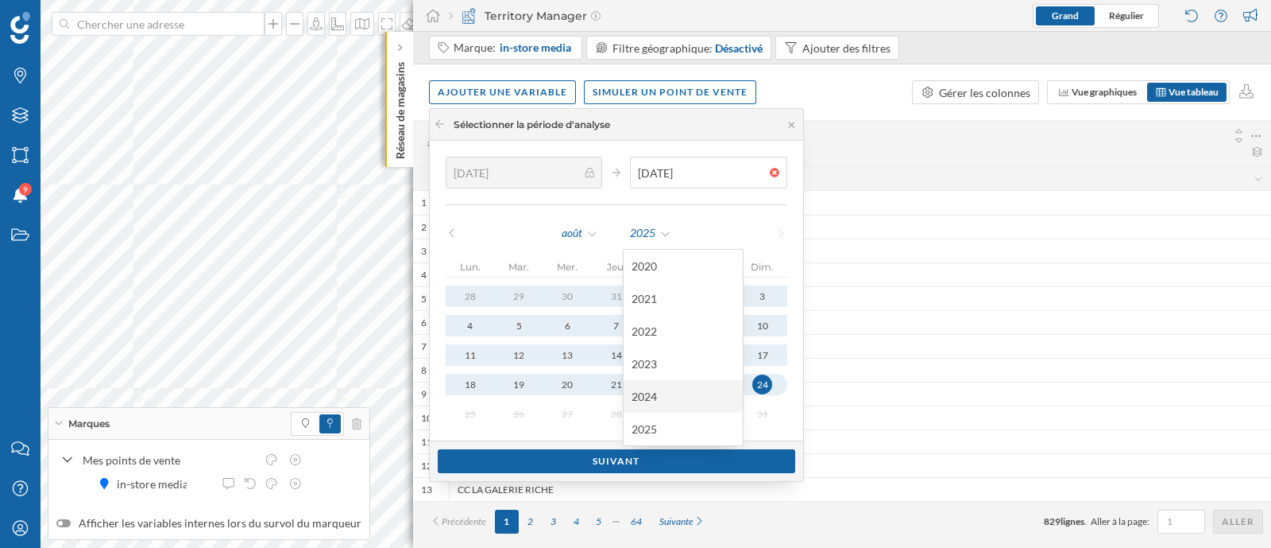
click at [671, 395] on div "2024" at bounding box center [683, 396] width 103 height 17
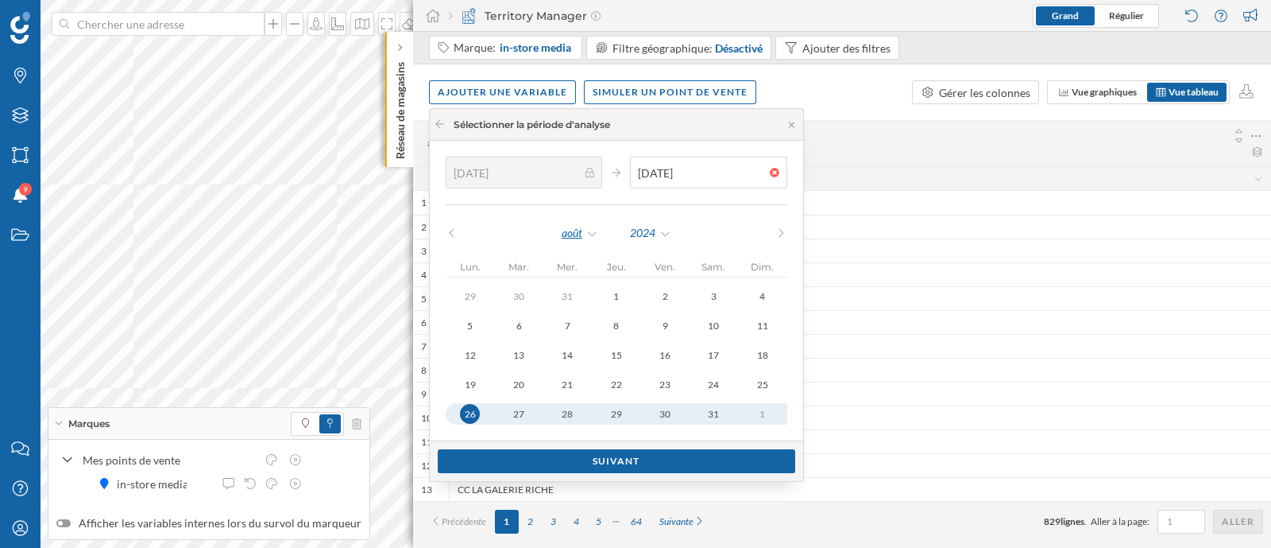
click at [571, 234] on div "août" at bounding box center [580, 233] width 38 height 24
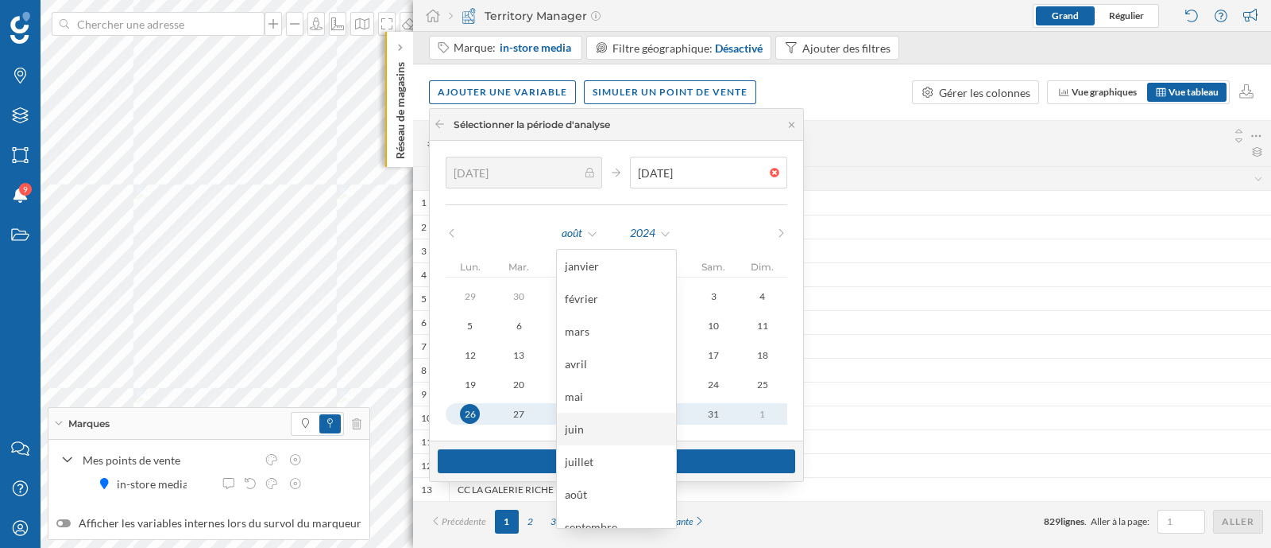
scroll to position [112, 0]
click at [629, 509] on div "décembre" at bounding box center [616, 512] width 103 height 17
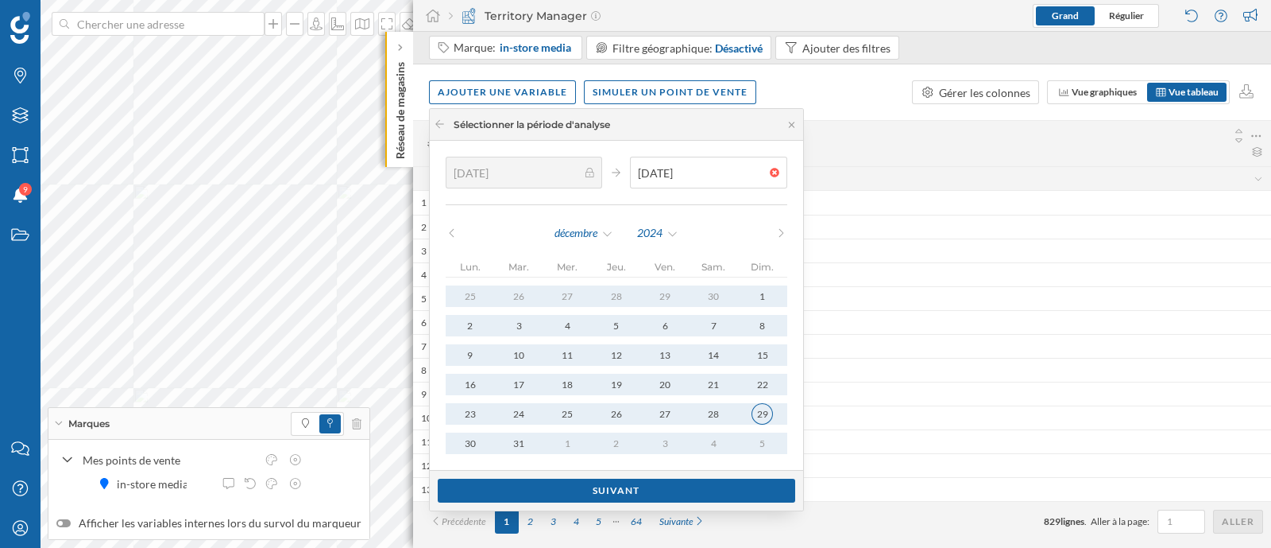
type input "[DATE]"
click at [763, 412] on div "29" at bounding box center [762, 413] width 21 height 21
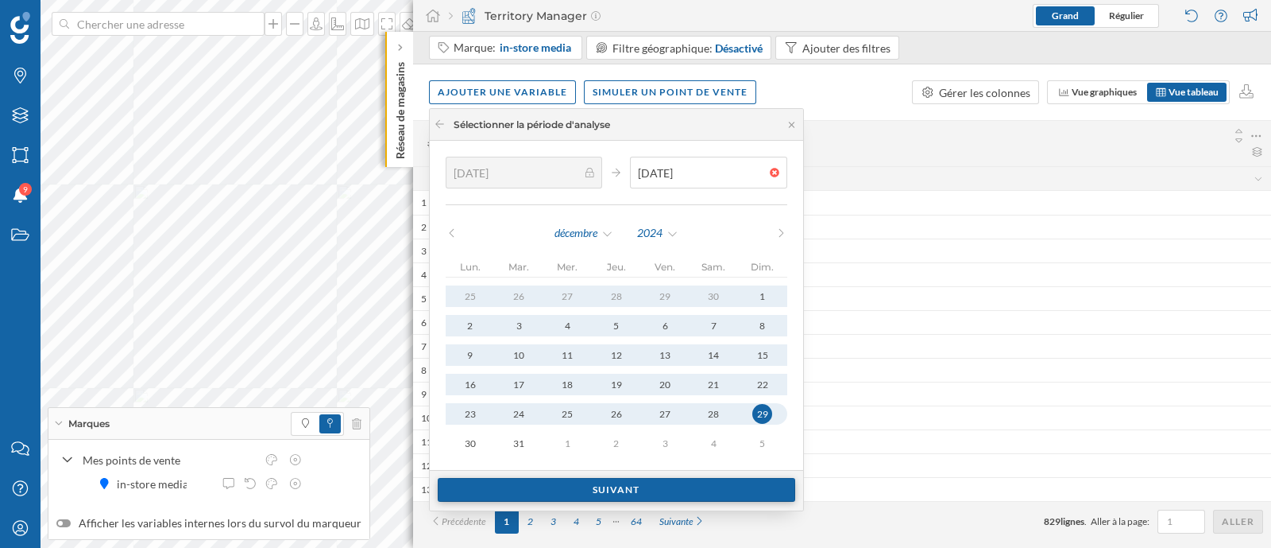
click at [709, 480] on div "Suivant" at bounding box center [617, 490] width 358 height 24
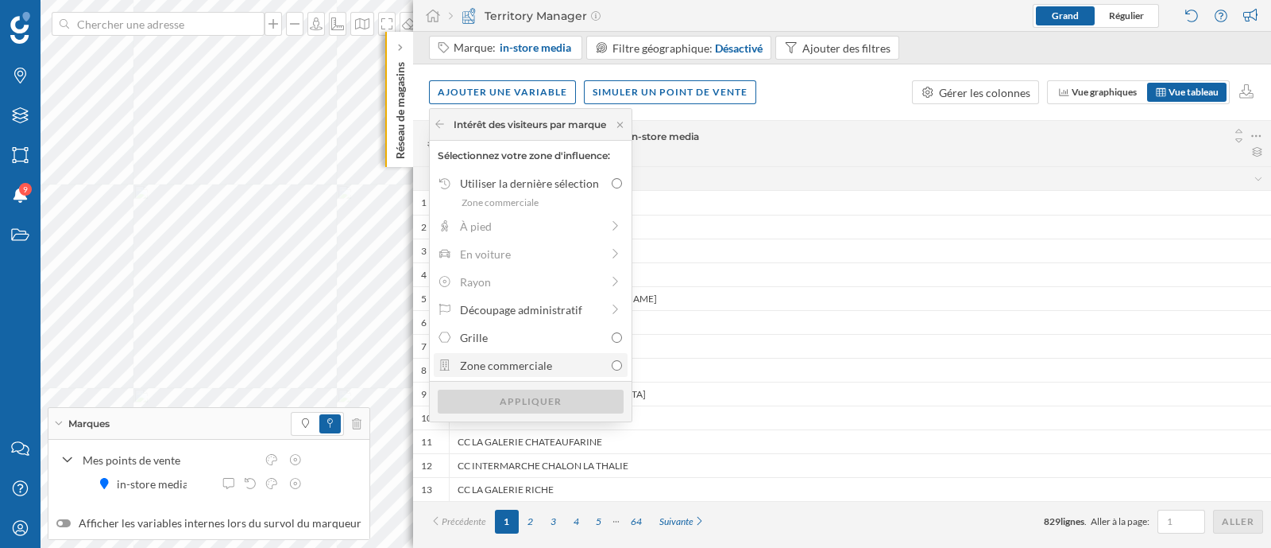
click at [588, 371] on div "Zone commerciale" at bounding box center [532, 365] width 145 height 17
click at [612, 370] on input "Zone commerciale" at bounding box center [617, 365] width 10 height 10
radio input "true"
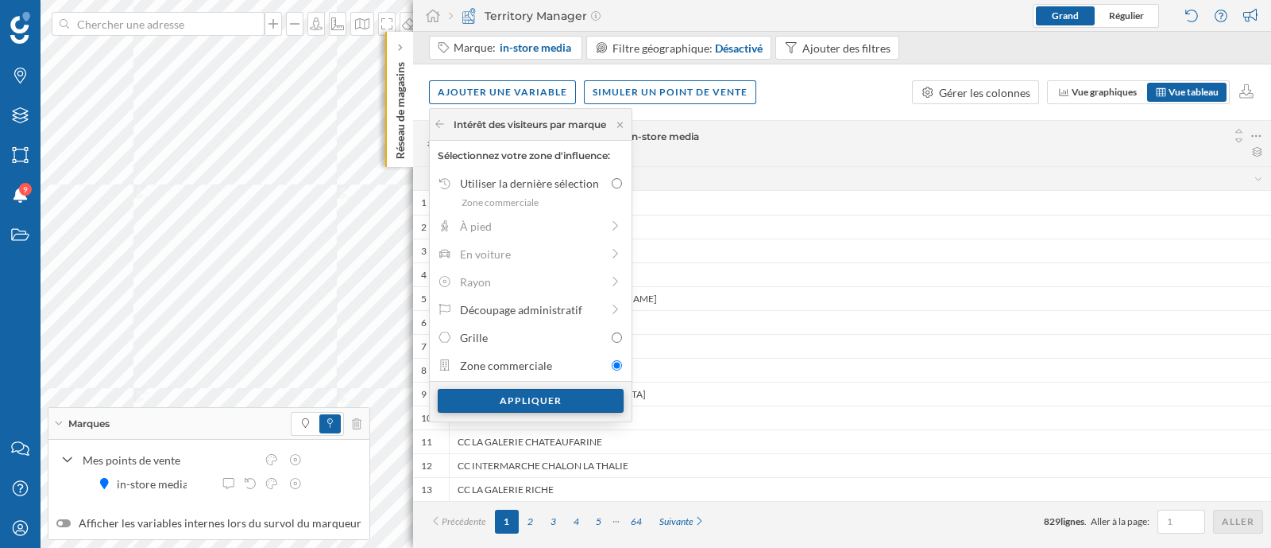
click at [595, 392] on div "Appliquer" at bounding box center [531, 401] width 186 height 24
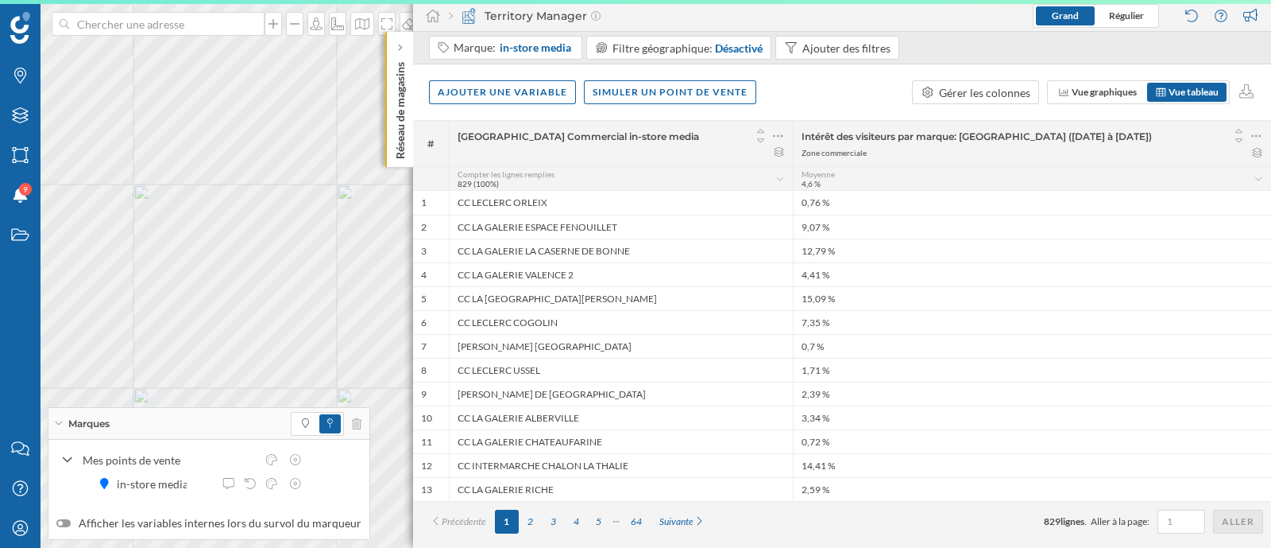
scroll to position [0, 0]
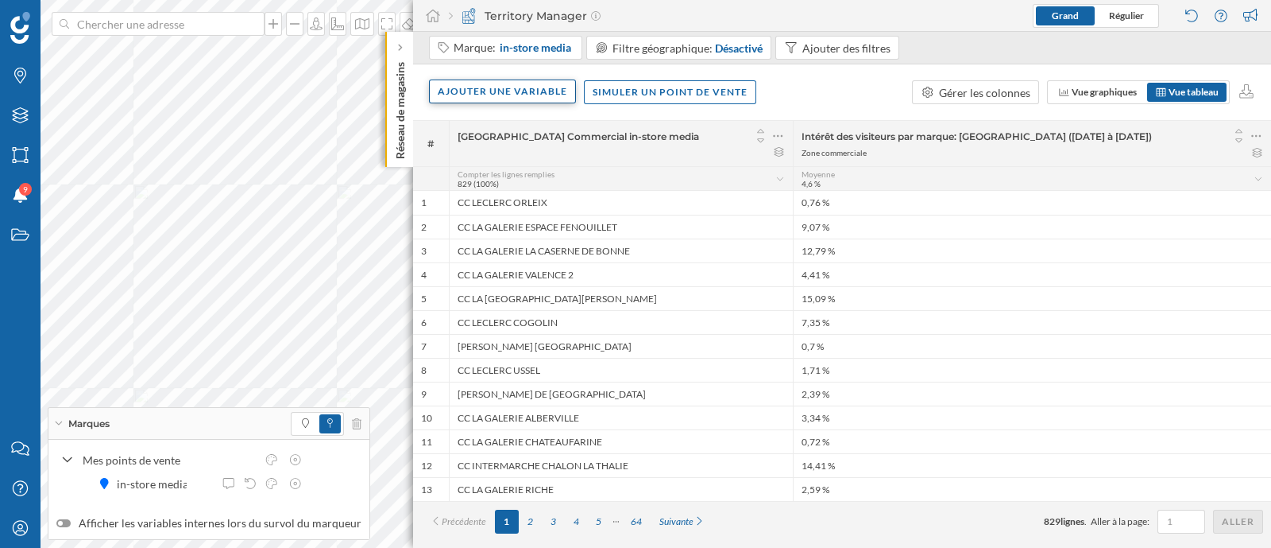
click at [554, 83] on div "Ajouter une variable" at bounding box center [502, 91] width 147 height 24
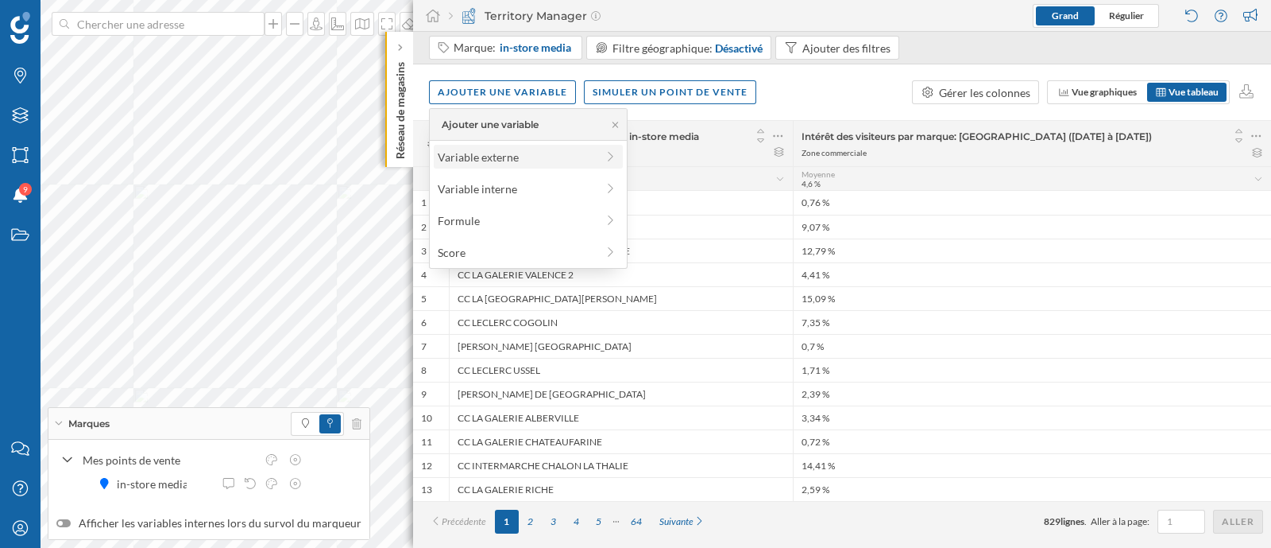
click at [532, 155] on div "Variable externe" at bounding box center [517, 157] width 158 height 17
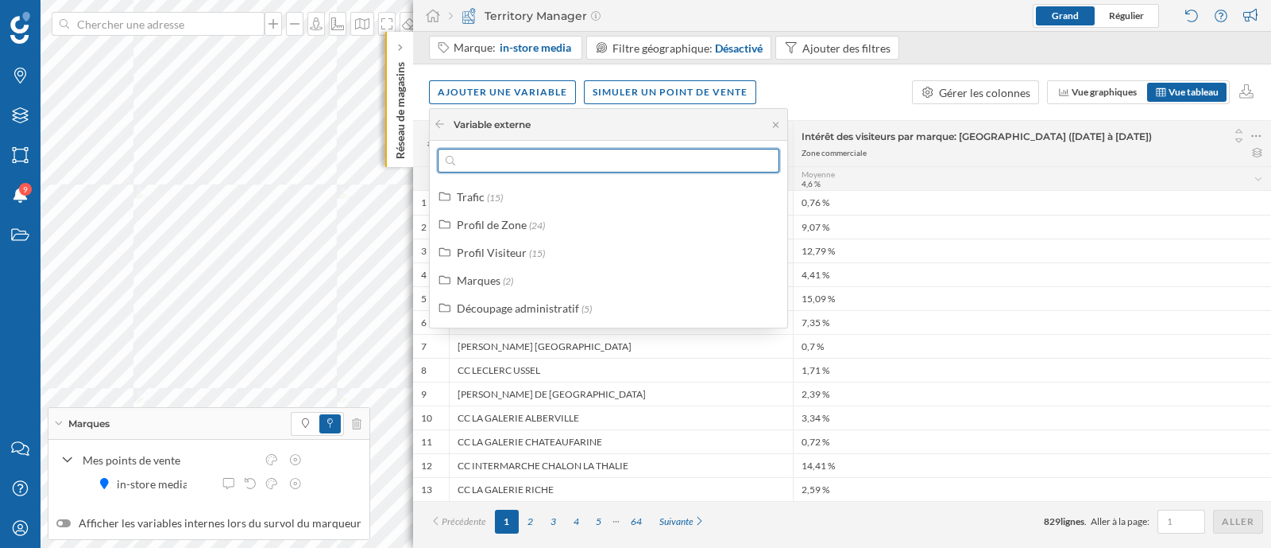
click at [554, 164] on input "text" at bounding box center [608, 161] width 307 height 24
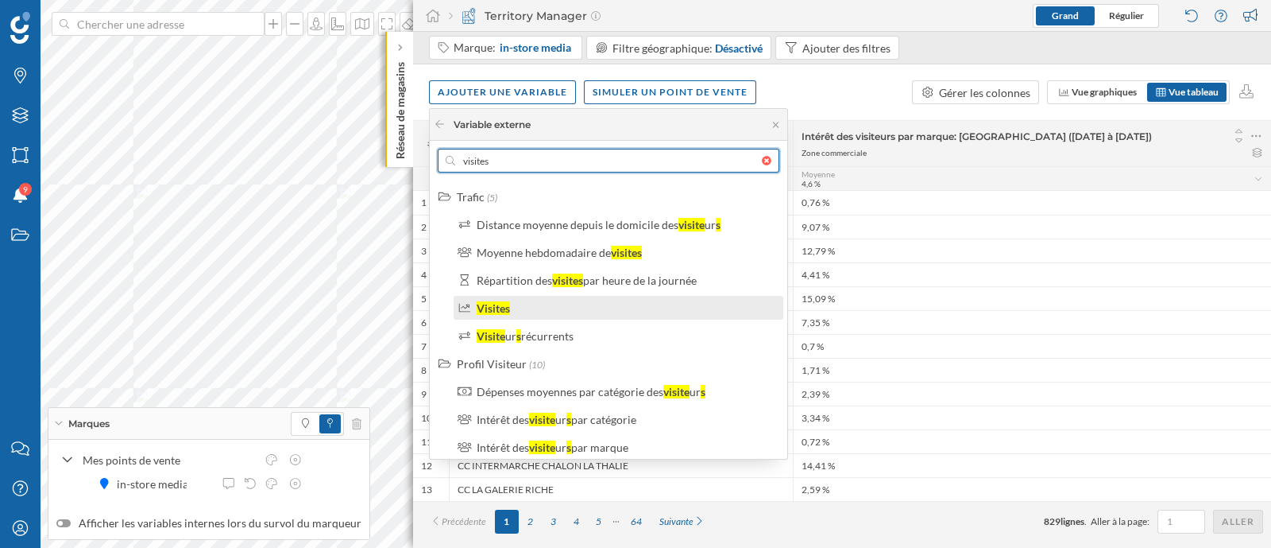
type input "visites"
click at [472, 314] on div "Visites" at bounding box center [616, 308] width 316 height 17
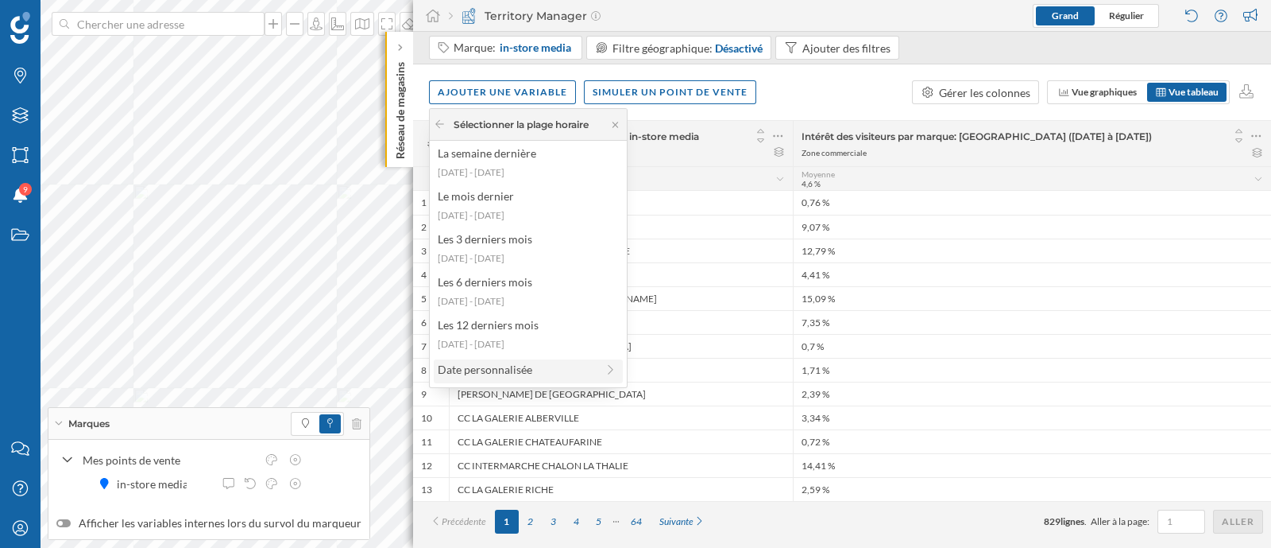
click at [539, 373] on div "Date personnalisée" at bounding box center [517, 369] width 158 height 17
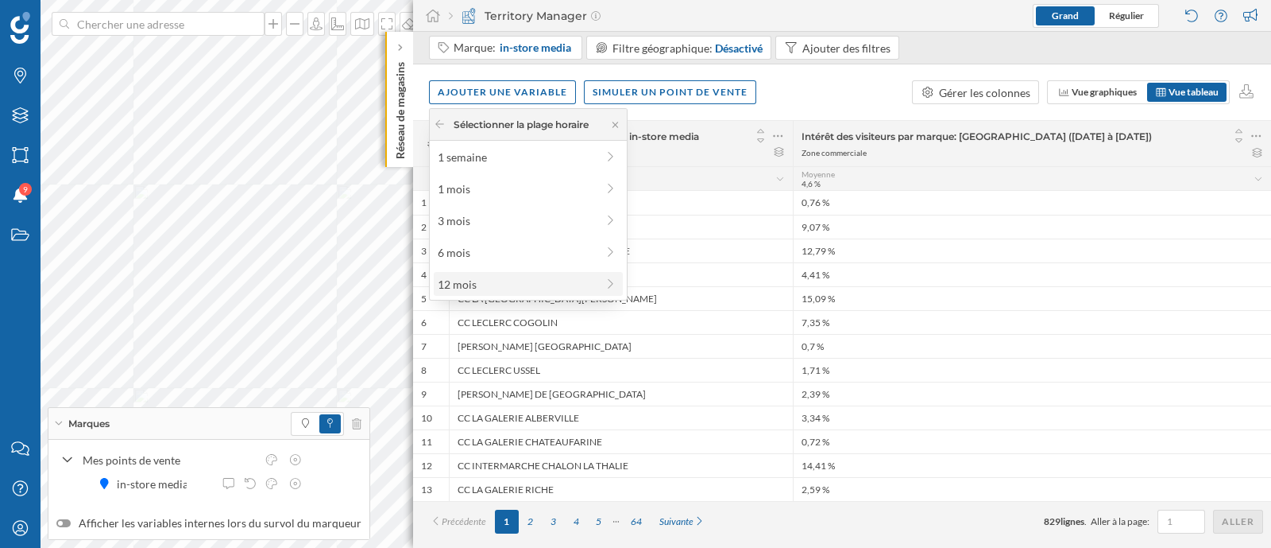
click at [528, 277] on div "12 mois" at bounding box center [517, 284] width 158 height 17
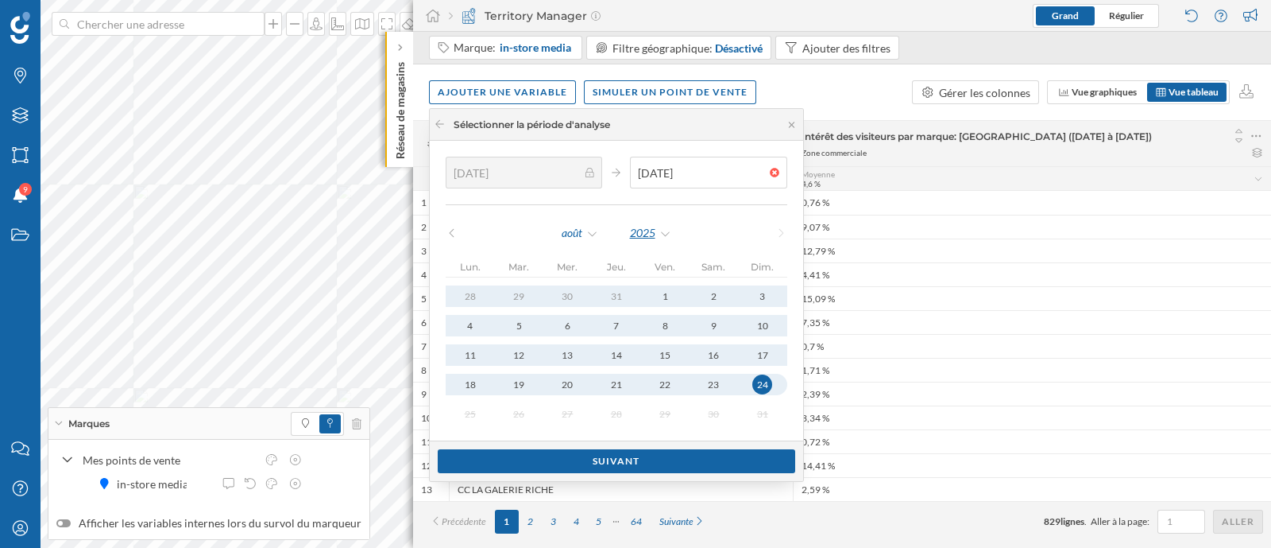
click at [636, 239] on div "2025" at bounding box center [650, 233] width 43 height 24
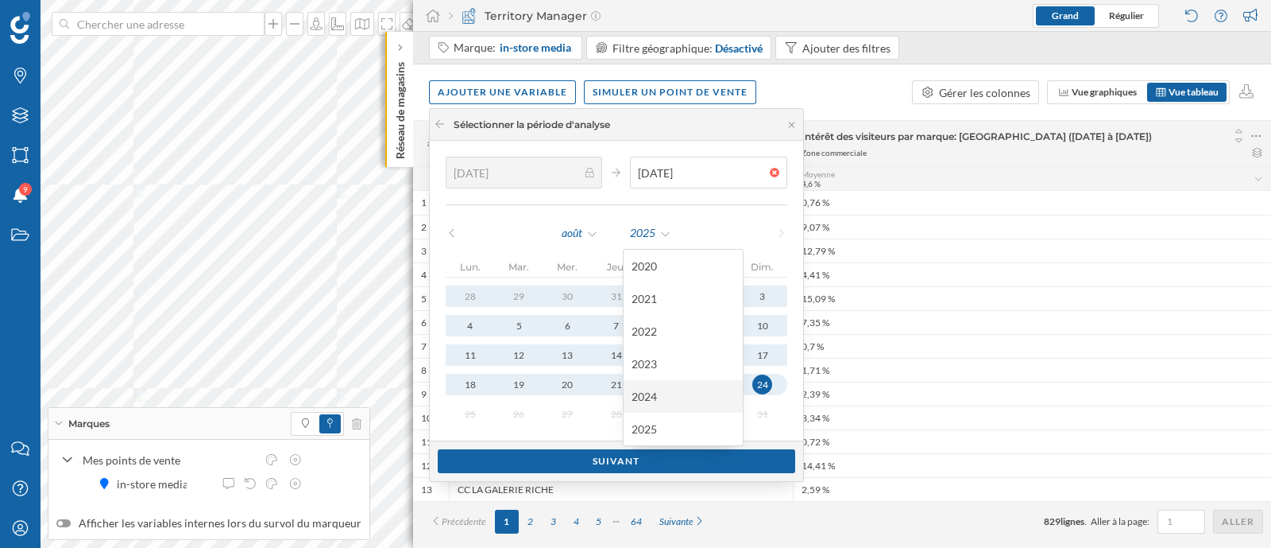
click at [650, 395] on div "2024" at bounding box center [683, 396] width 103 height 17
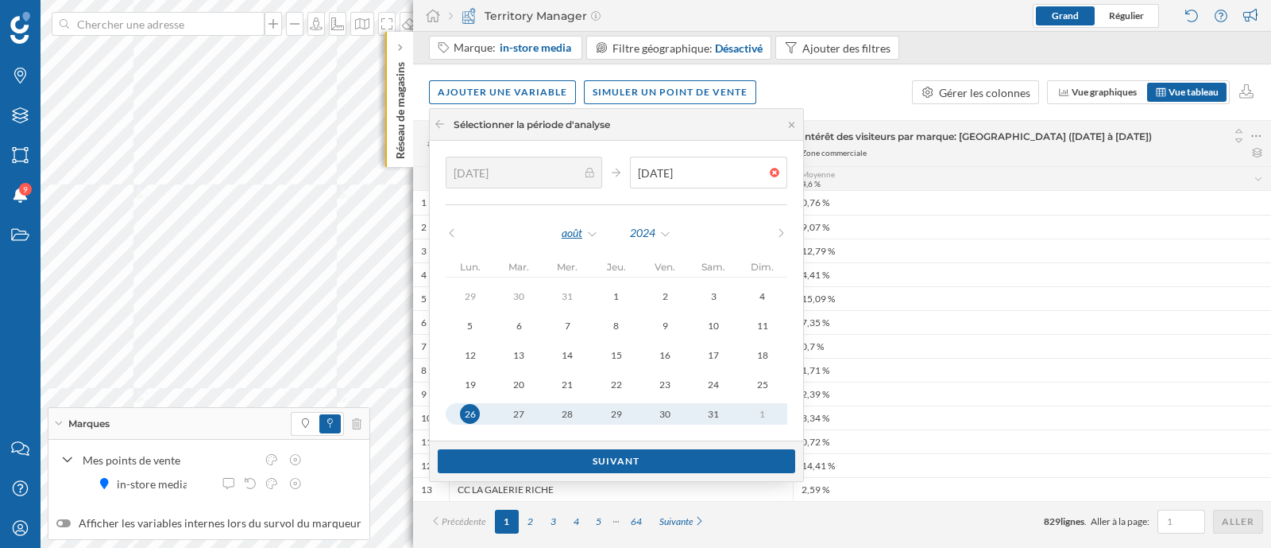
click at [564, 228] on div "août" at bounding box center [580, 233] width 38 height 24
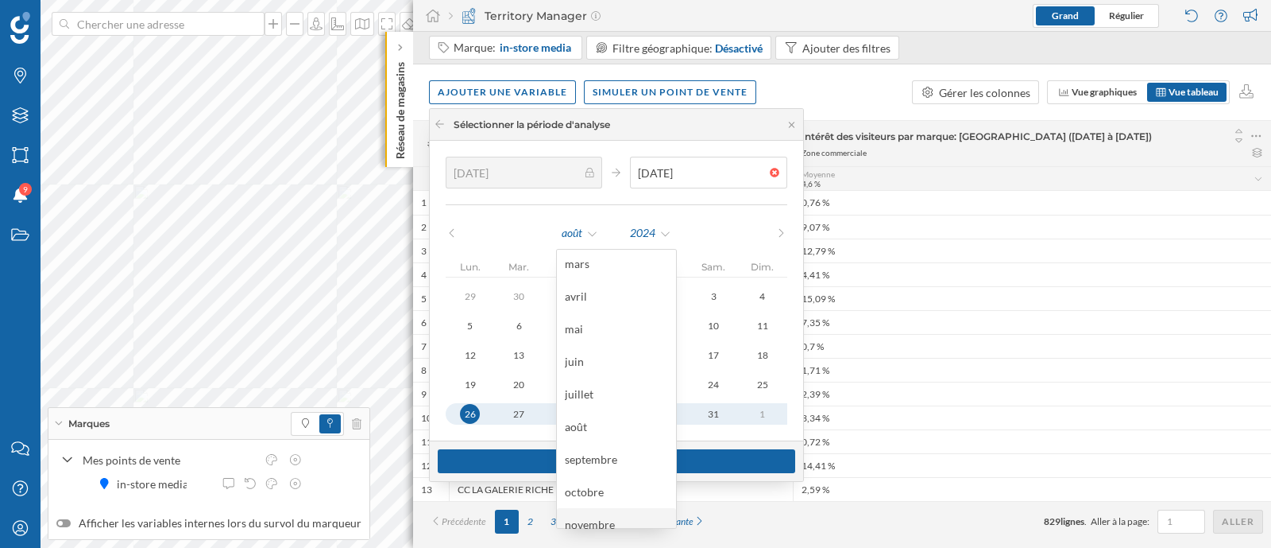
scroll to position [112, 0]
click at [596, 511] on div "décembre" at bounding box center [616, 512] width 103 height 17
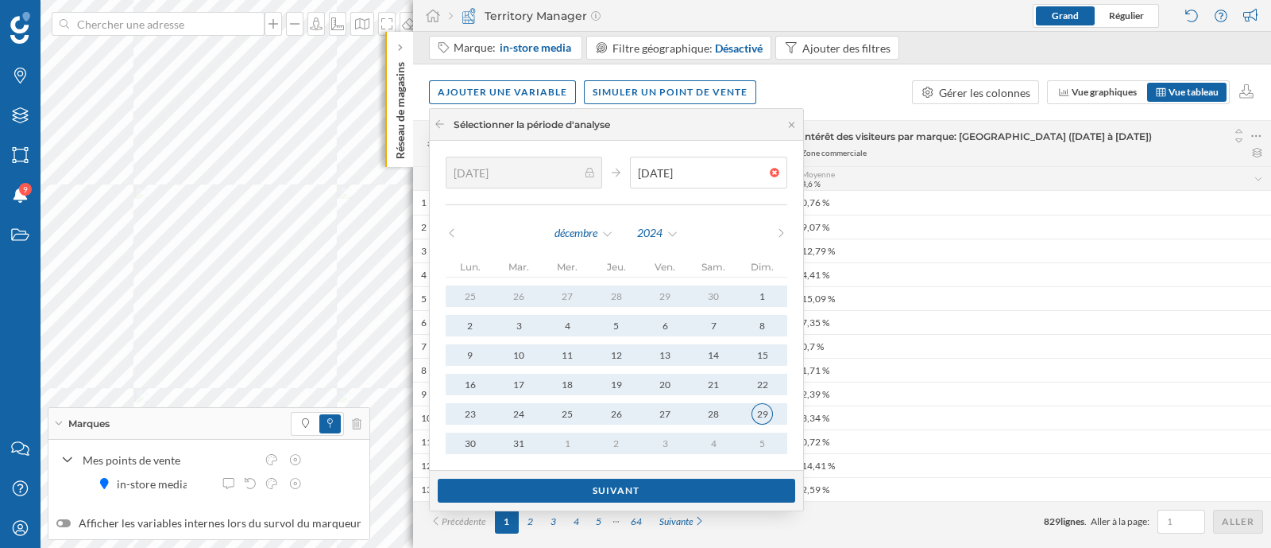
type input "[DATE]"
click at [754, 413] on div "29" at bounding box center [762, 413] width 21 height 21
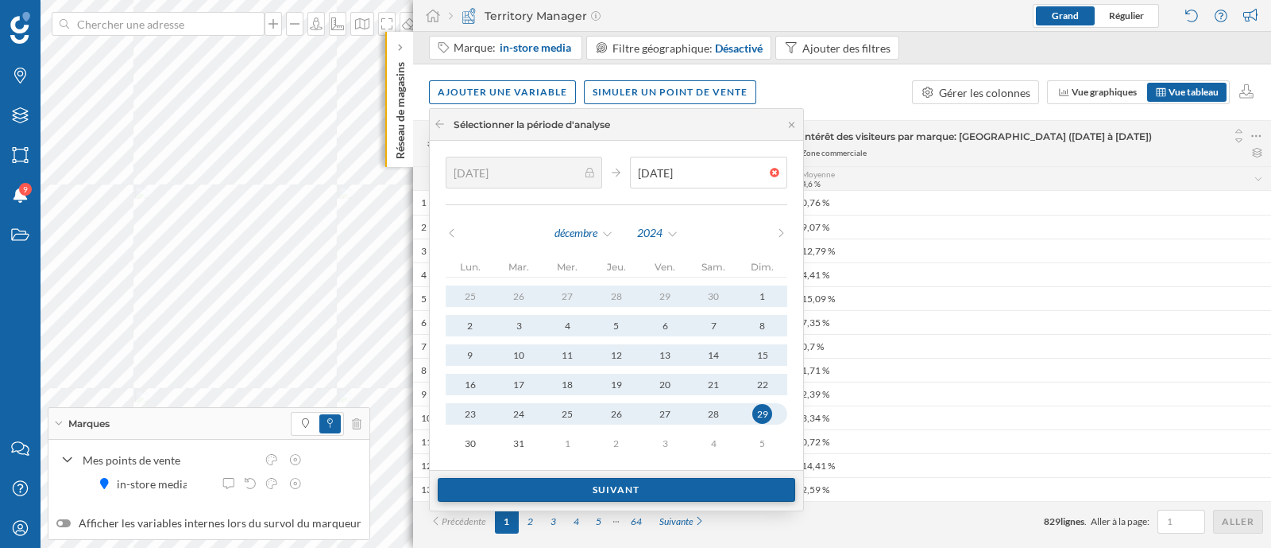
click at [690, 482] on div "Suivant" at bounding box center [617, 490] width 358 height 24
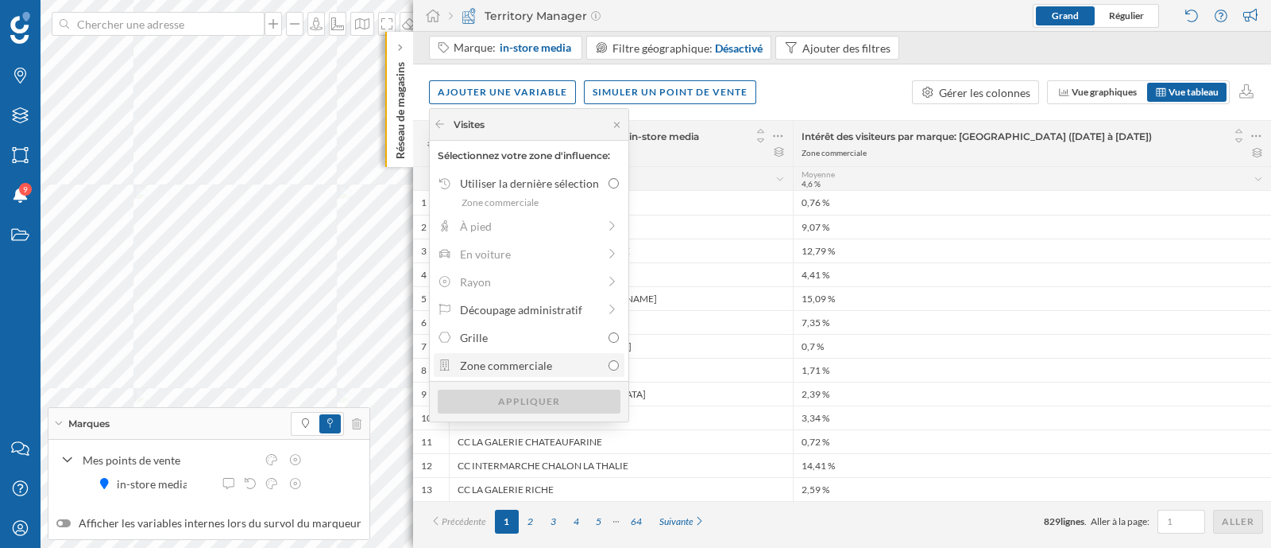
click at [530, 363] on div "Zone commerciale" at bounding box center [530, 365] width 141 height 17
click at [609, 363] on input "Zone commerciale" at bounding box center [614, 365] width 10 height 10
radio input "true"
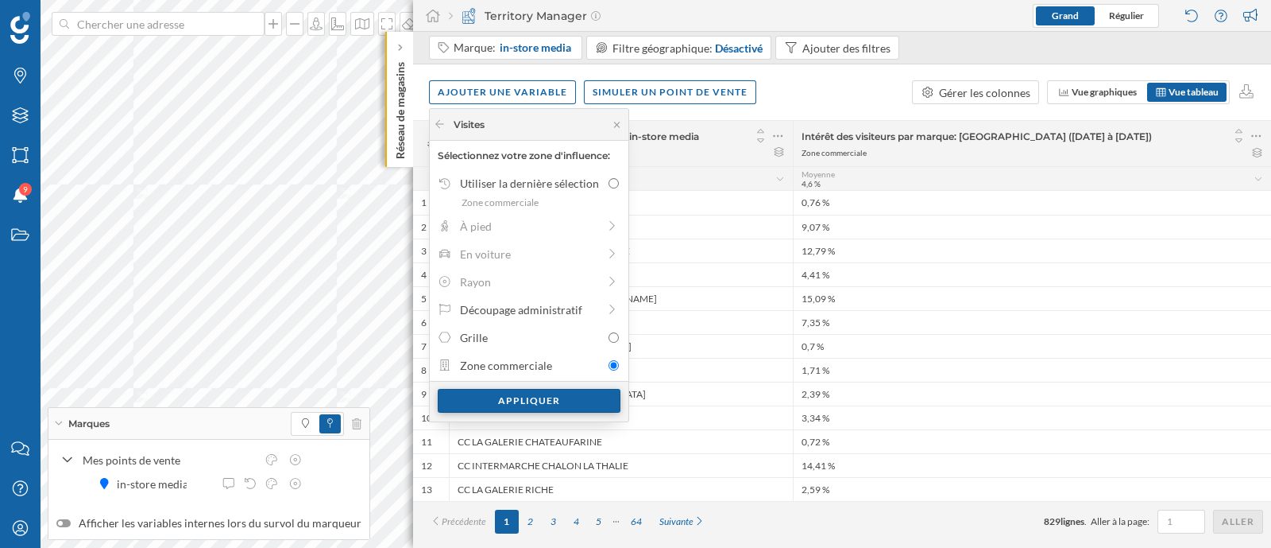
click at [535, 403] on div "Appliquer" at bounding box center [529, 401] width 183 height 24
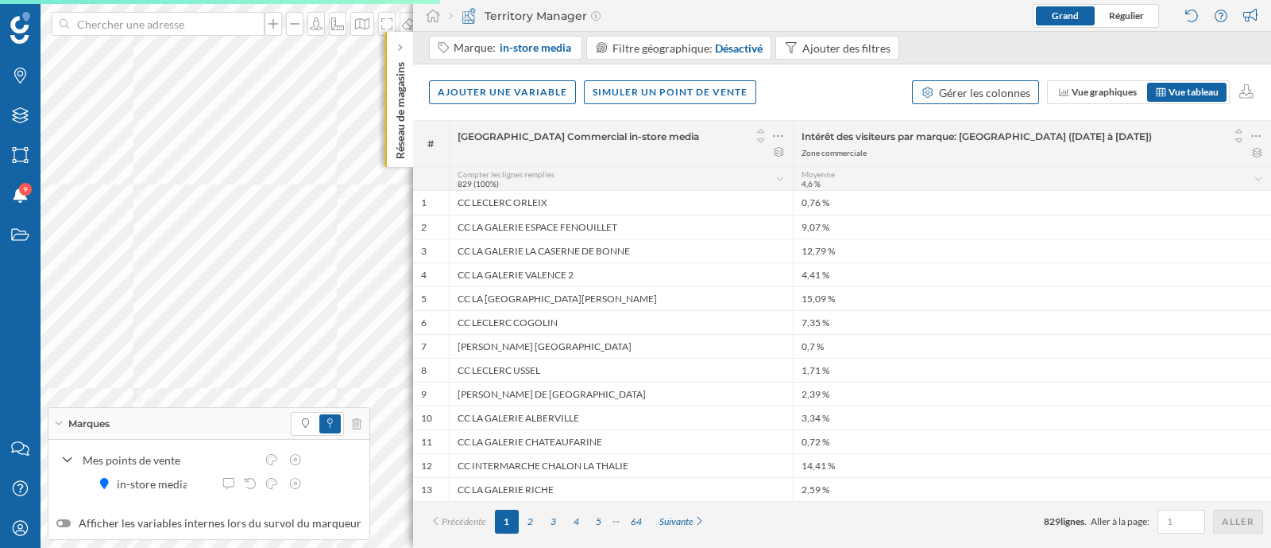
click at [998, 93] on div "Gérer les colonnes" at bounding box center [984, 92] width 91 height 17
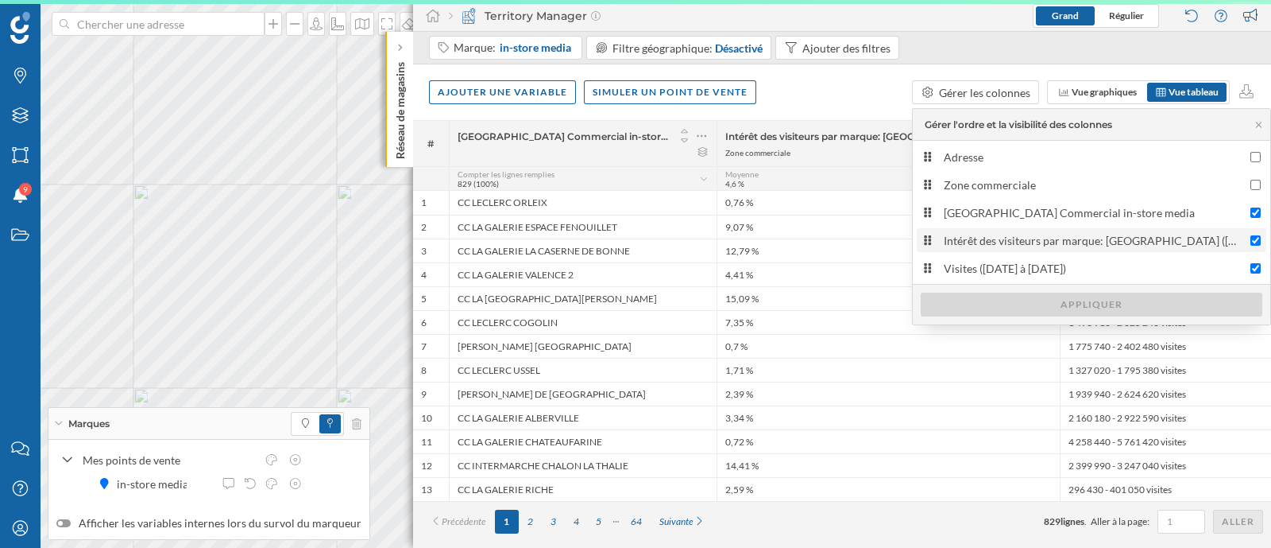
scroll to position [0, 0]
click at [1026, 246] on div "Intérêt des visiteurs par marque: [GEOGRAPHIC_DATA] ([DATE] à [DATE])" at bounding box center [1094, 240] width 300 height 17
click at [1251, 246] on input "Intérêt des visiteurs par marque: [GEOGRAPHIC_DATA] ([DATE] à [DATE])" at bounding box center [1256, 240] width 10 height 10
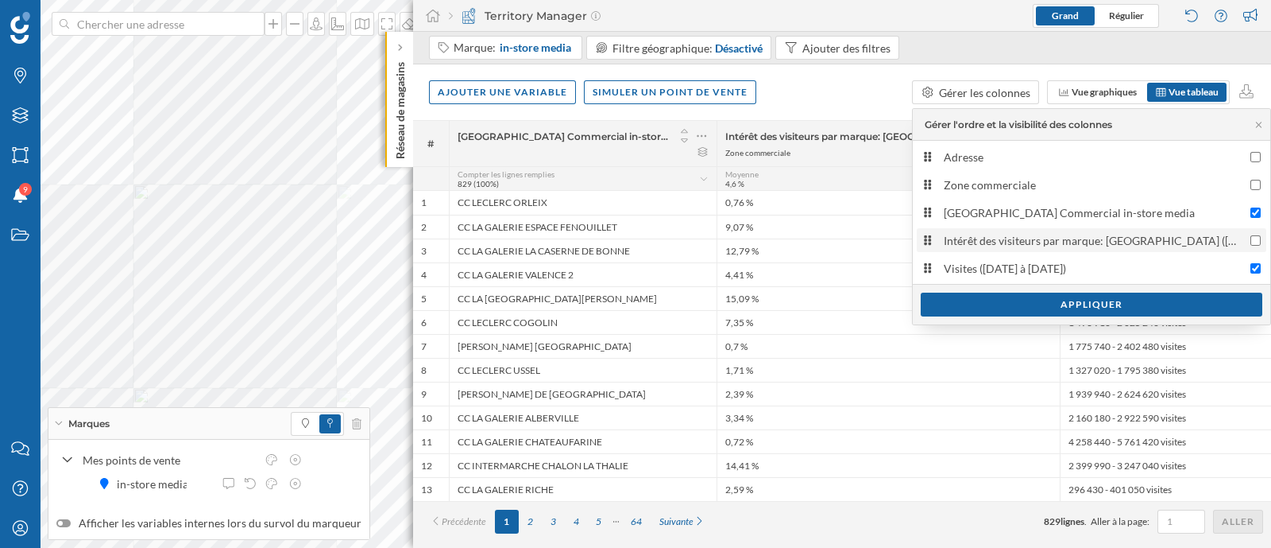
click at [1026, 246] on div "Intérêt des visiteurs par marque: [GEOGRAPHIC_DATA] ([DATE] à [DATE])" at bounding box center [1094, 240] width 300 height 17
click at [1251, 246] on input "Intérêt des visiteurs par marque: [GEOGRAPHIC_DATA] ([DATE] à [DATE])" at bounding box center [1256, 240] width 10 height 10
checkbox input "true"
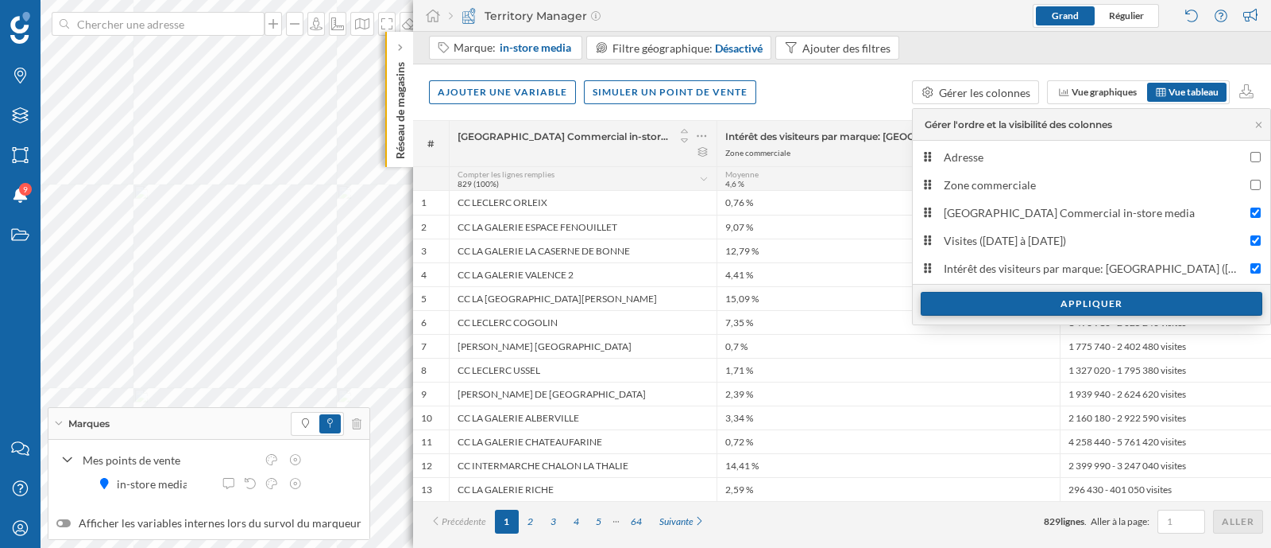
click at [1013, 297] on div "Appliquer" at bounding box center [1092, 304] width 342 height 24
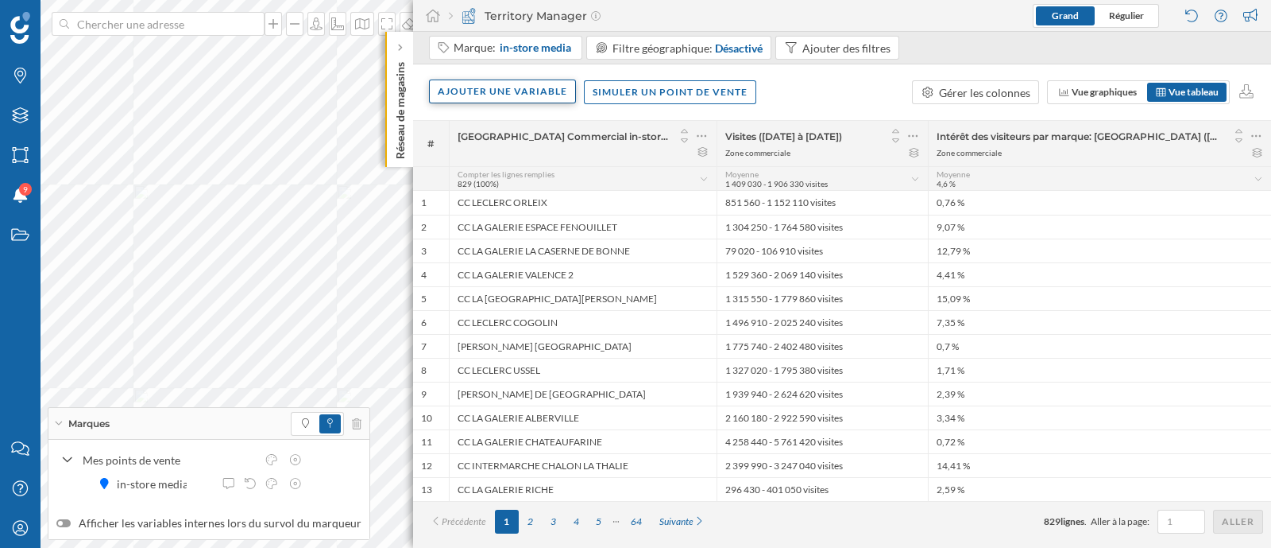
click at [559, 92] on div "Ajouter une variable" at bounding box center [502, 91] width 147 height 24
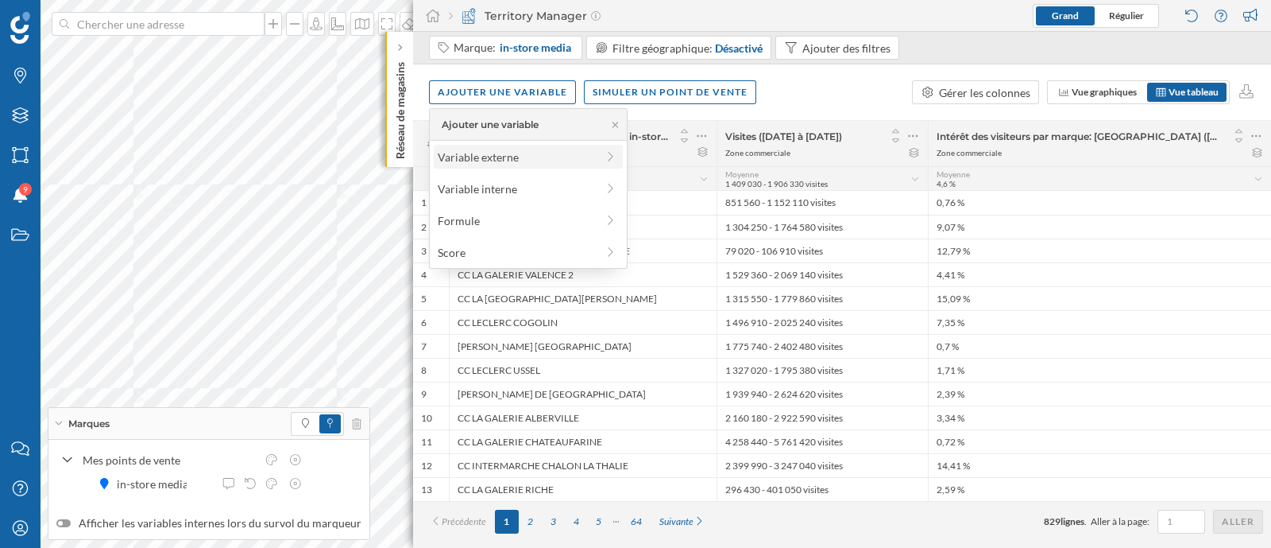
click at [545, 149] on div "Variable externe" at bounding box center [517, 157] width 158 height 17
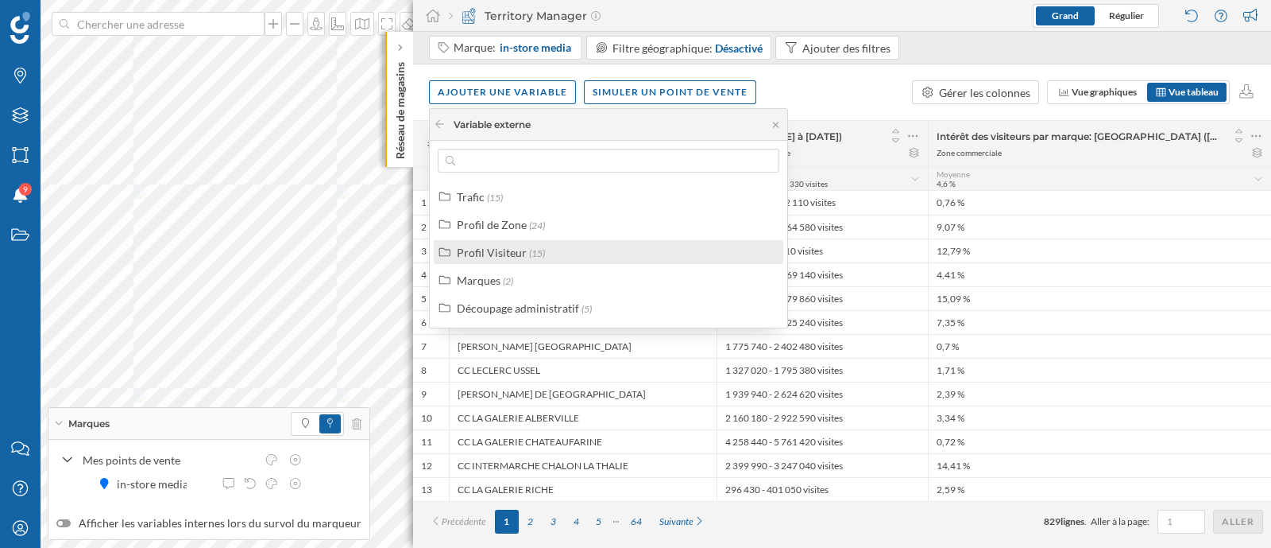
click at [524, 250] on label "Profil Visiteur (15)" at bounding box center [501, 252] width 88 height 17
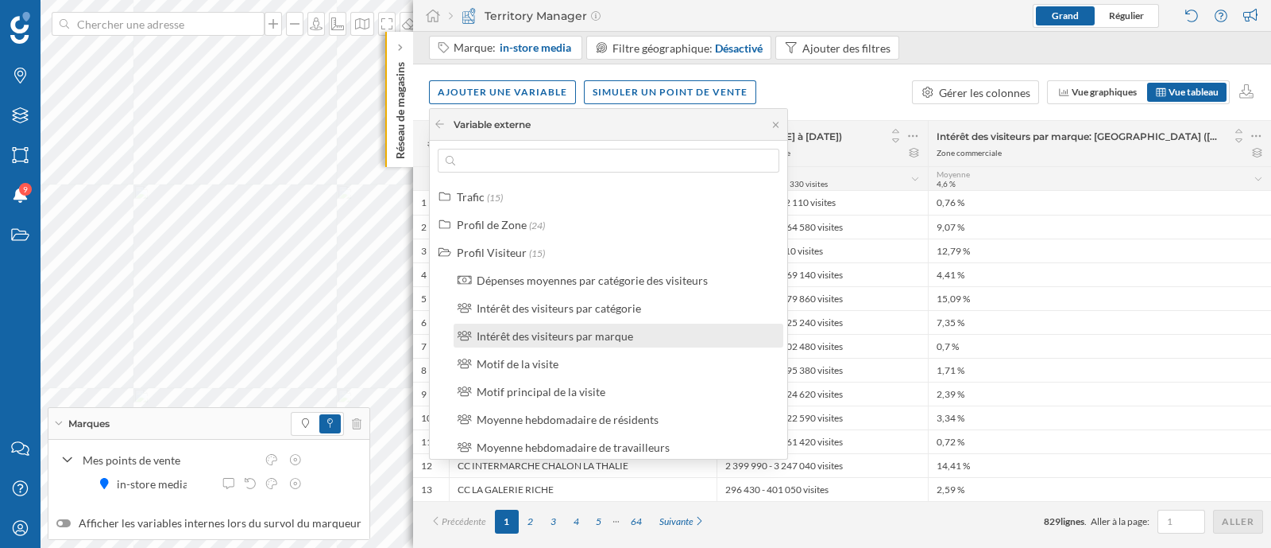
click at [576, 338] on div "Intérêt des visiteurs par marque" at bounding box center [555, 336] width 157 height 14
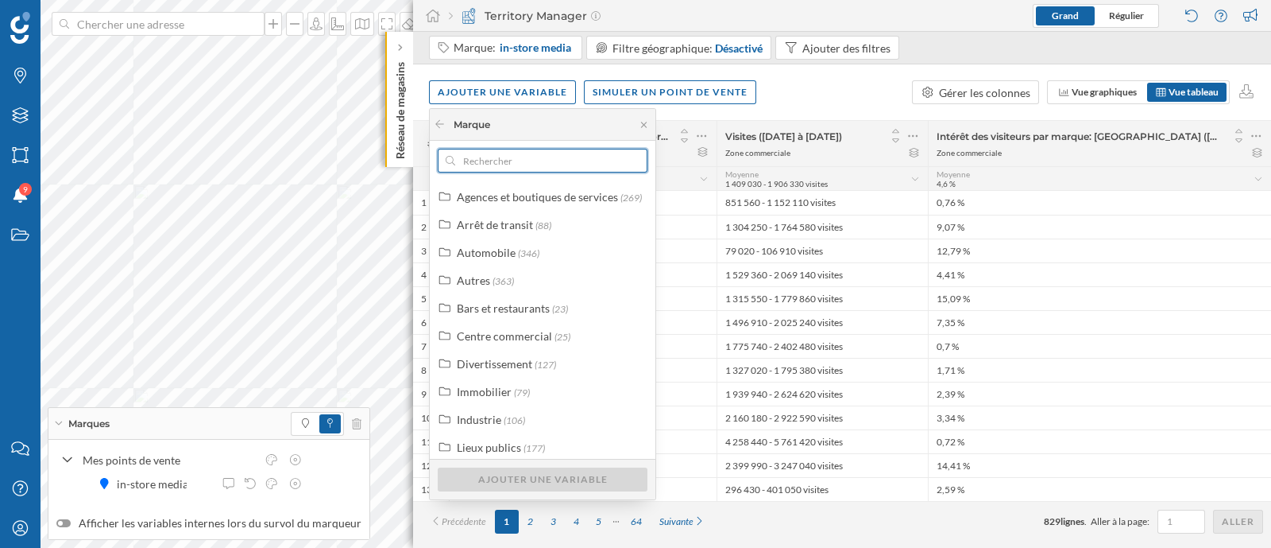
click at [570, 155] on input "text" at bounding box center [542, 161] width 175 height 24
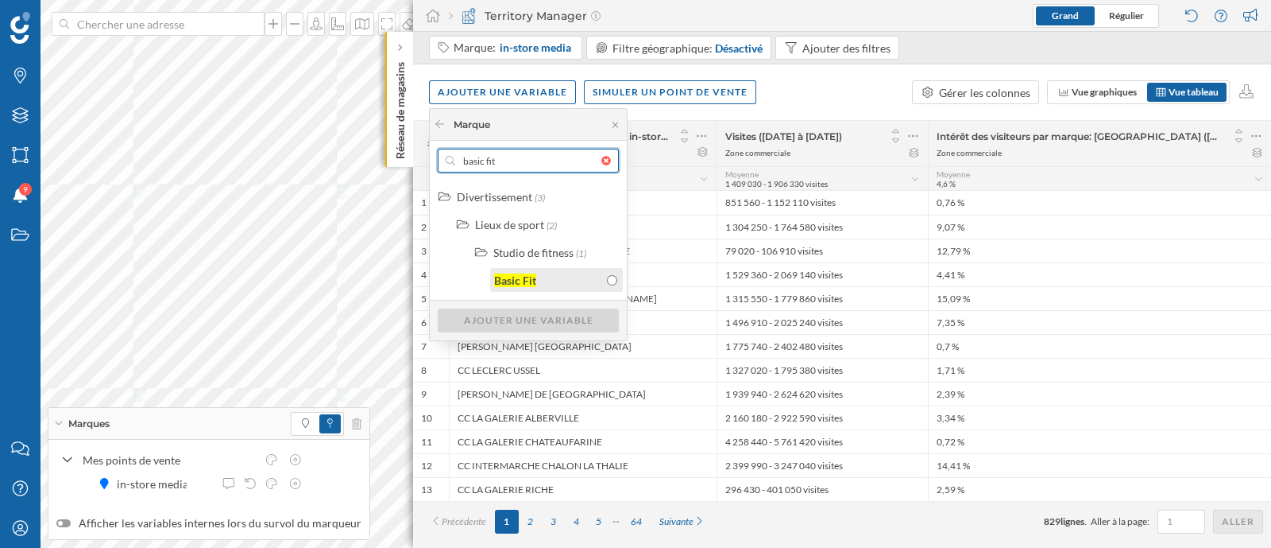
type input "basic fit"
click at [566, 286] on div "Basic Fit" at bounding box center [548, 280] width 109 height 17
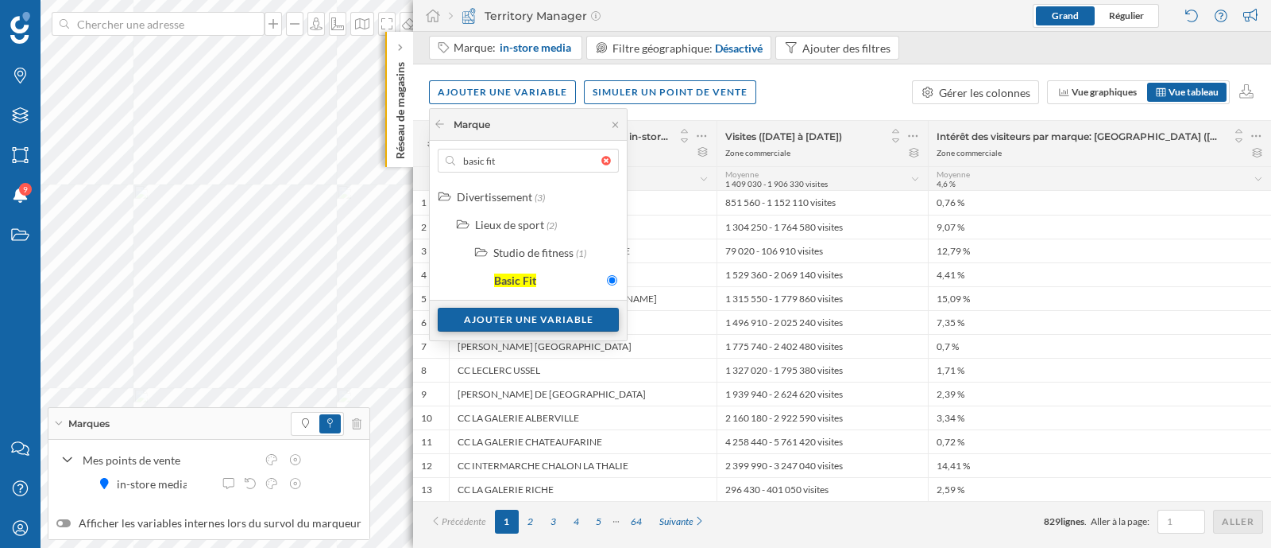
click at [551, 330] on div "Ajouter une variable" at bounding box center [528, 320] width 181 height 24
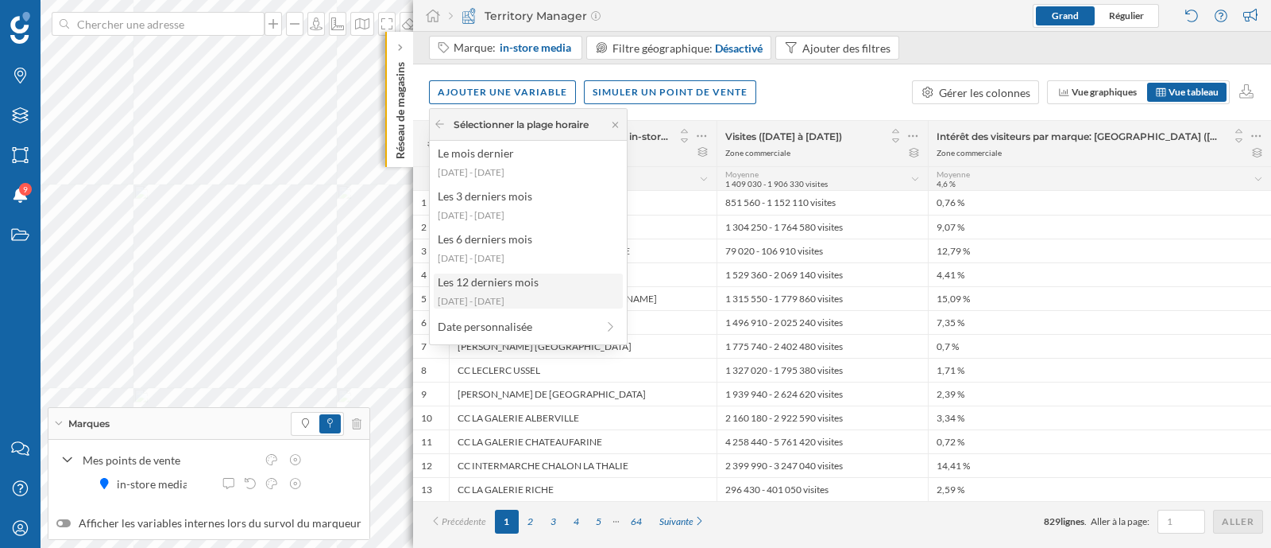
click at [528, 292] on div "Les 12 derniers mois [DATE] - [DATE]" at bounding box center [528, 290] width 189 height 35
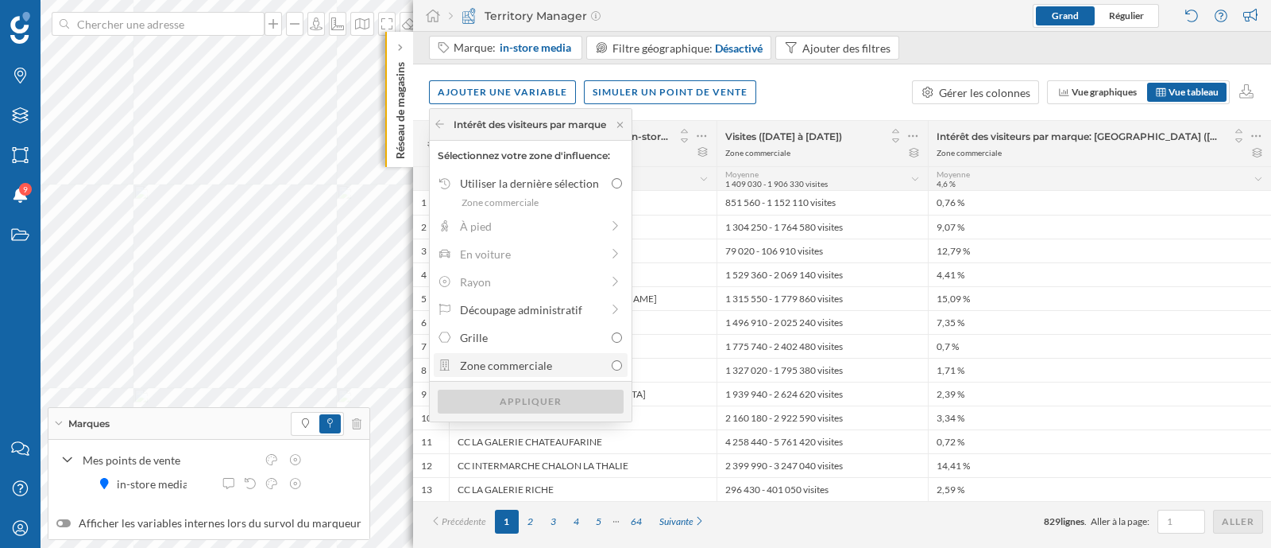
click at [555, 366] on div "Zone commerciale" at bounding box center [532, 365] width 145 height 17
click at [612, 366] on input "Zone commerciale" at bounding box center [617, 365] width 10 height 10
radio input "true"
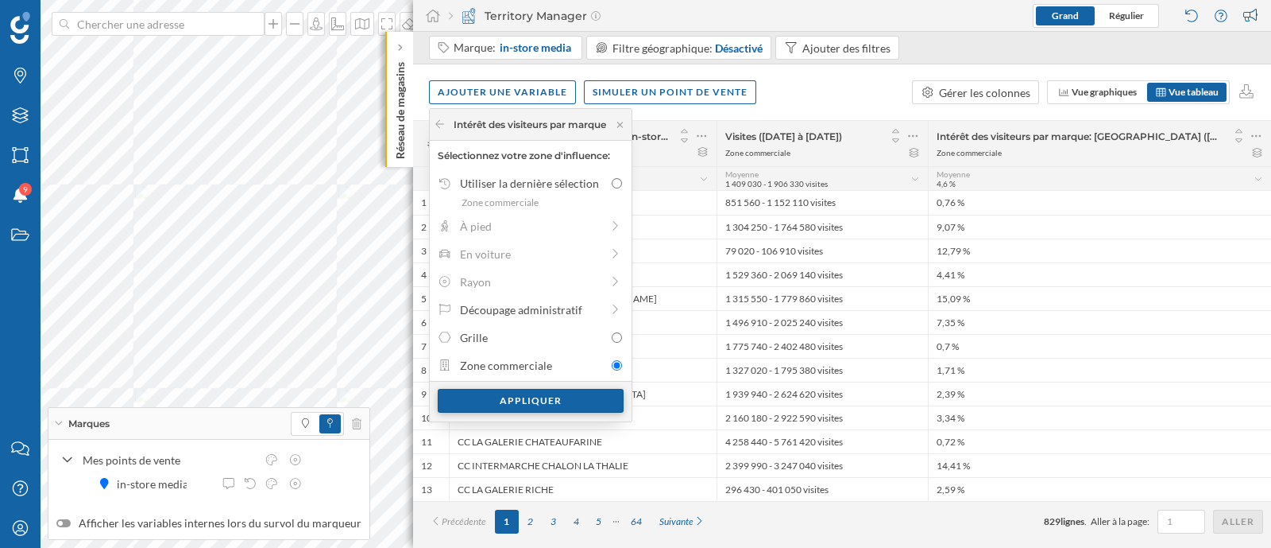
click at [560, 408] on div "Appliquer" at bounding box center [531, 401] width 186 height 24
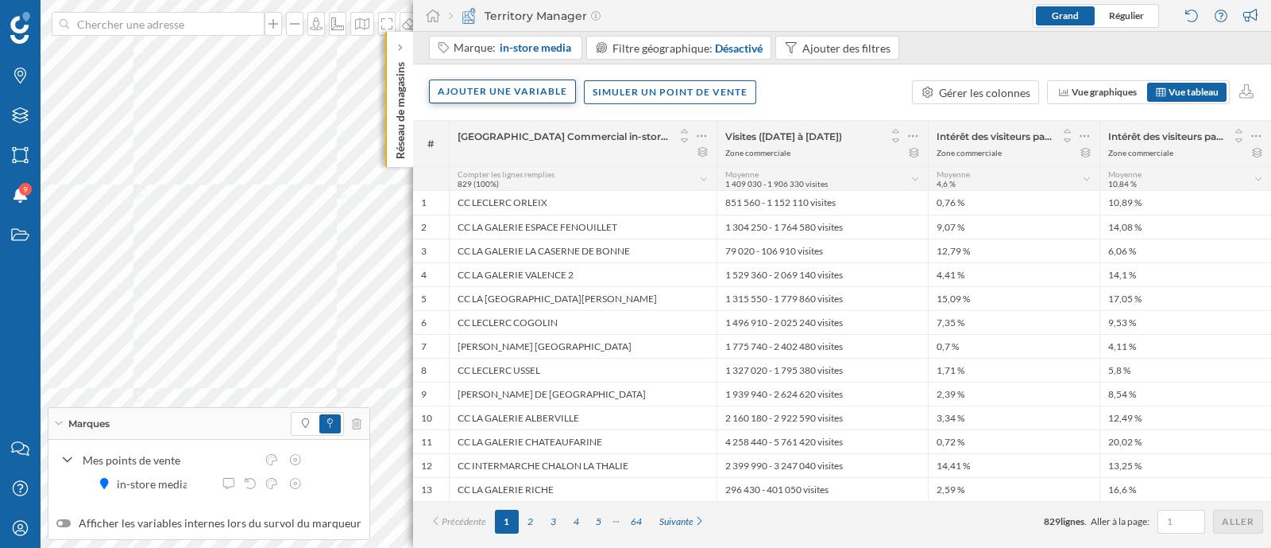
click at [491, 80] on div "Ajouter une variable" at bounding box center [502, 91] width 147 height 24
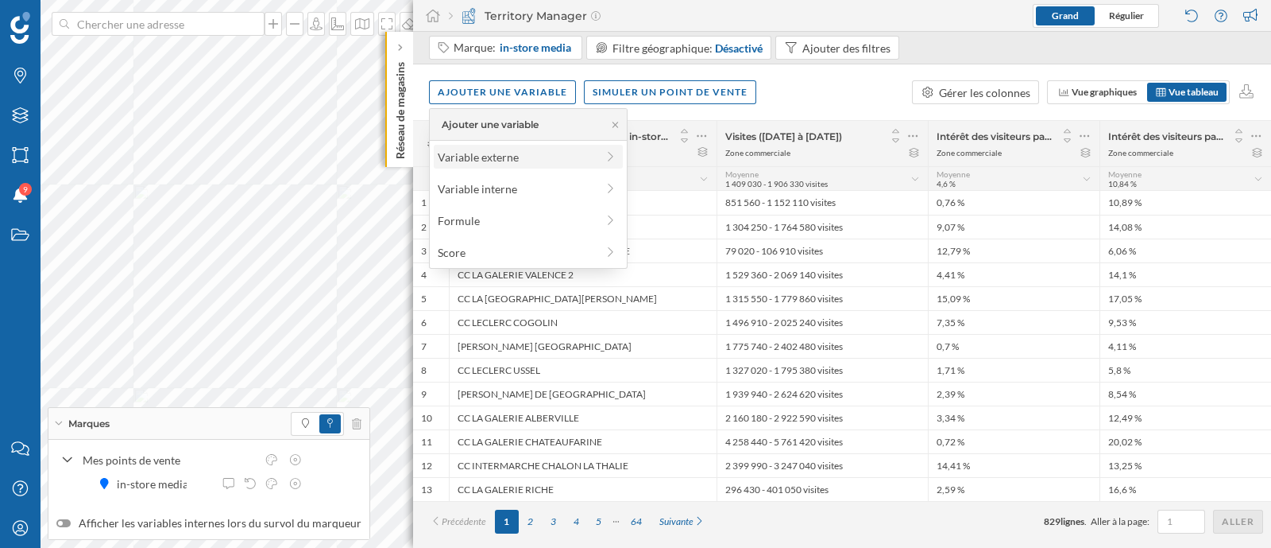
click at [528, 164] on div "Variable externe" at bounding box center [517, 157] width 158 height 17
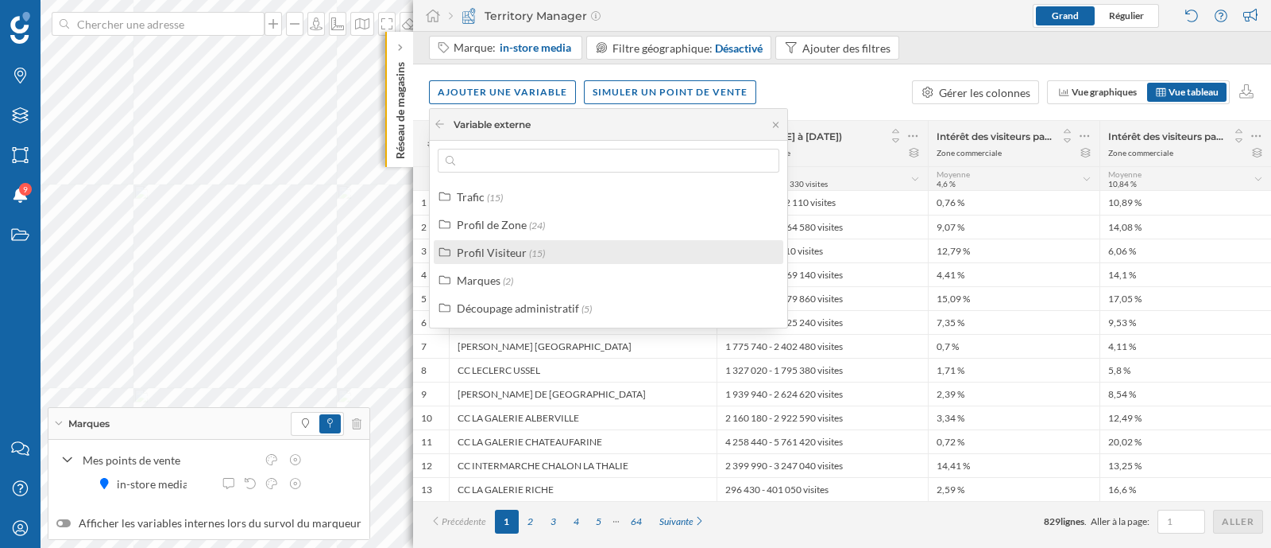
click at [543, 256] on div "Profil Visiteur (15)" at bounding box center [615, 252] width 317 height 17
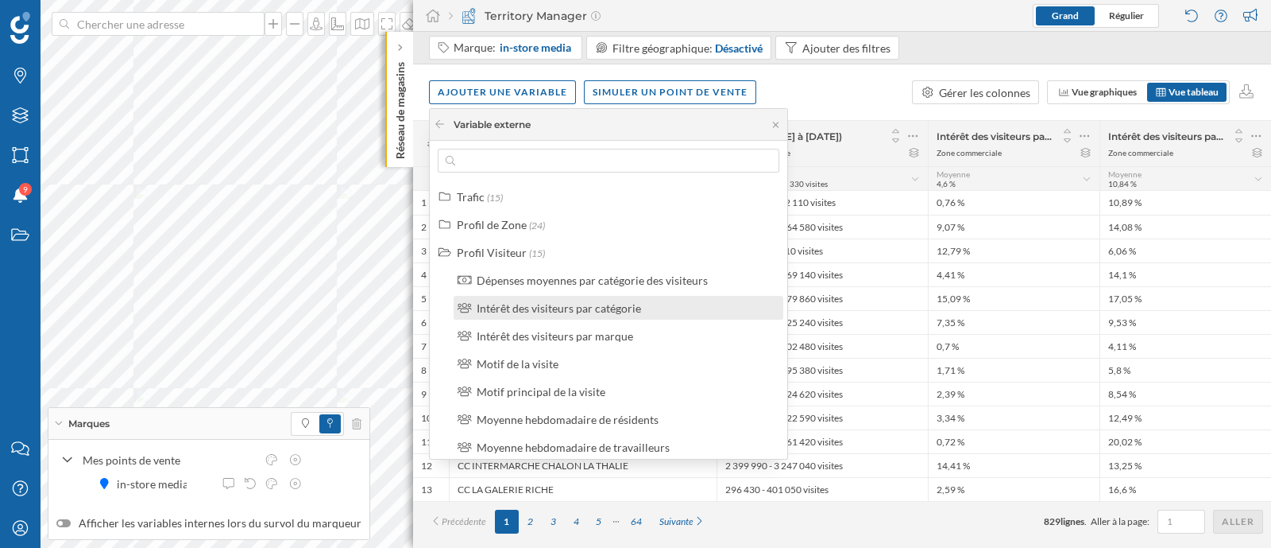
click at [607, 315] on div "Intérêt des visiteurs par catégorie" at bounding box center [619, 308] width 330 height 24
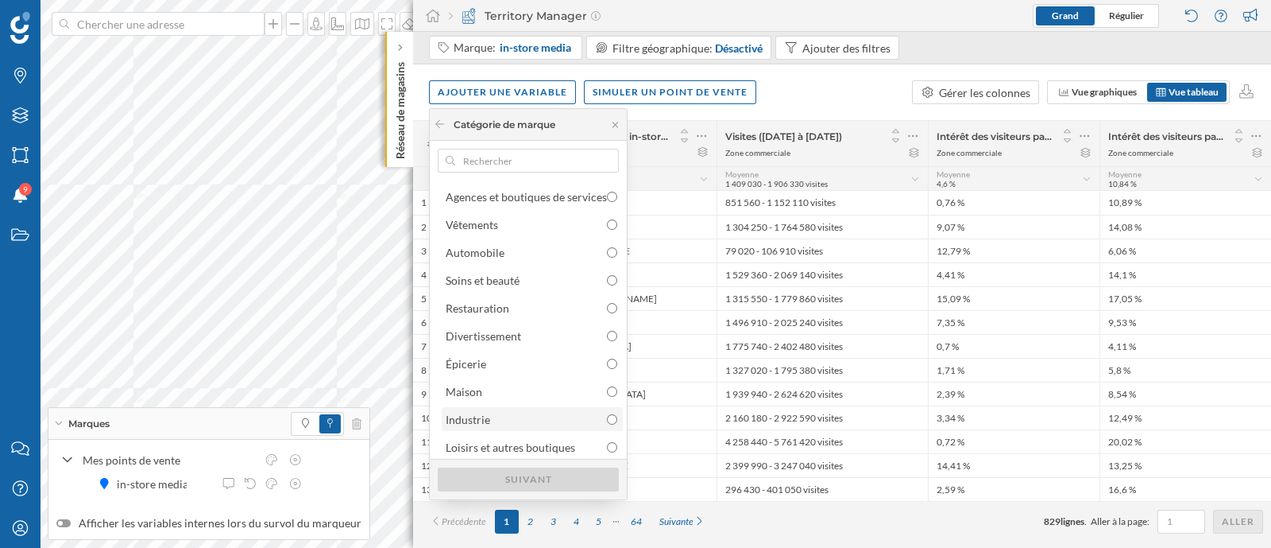
scroll to position [32, 0]
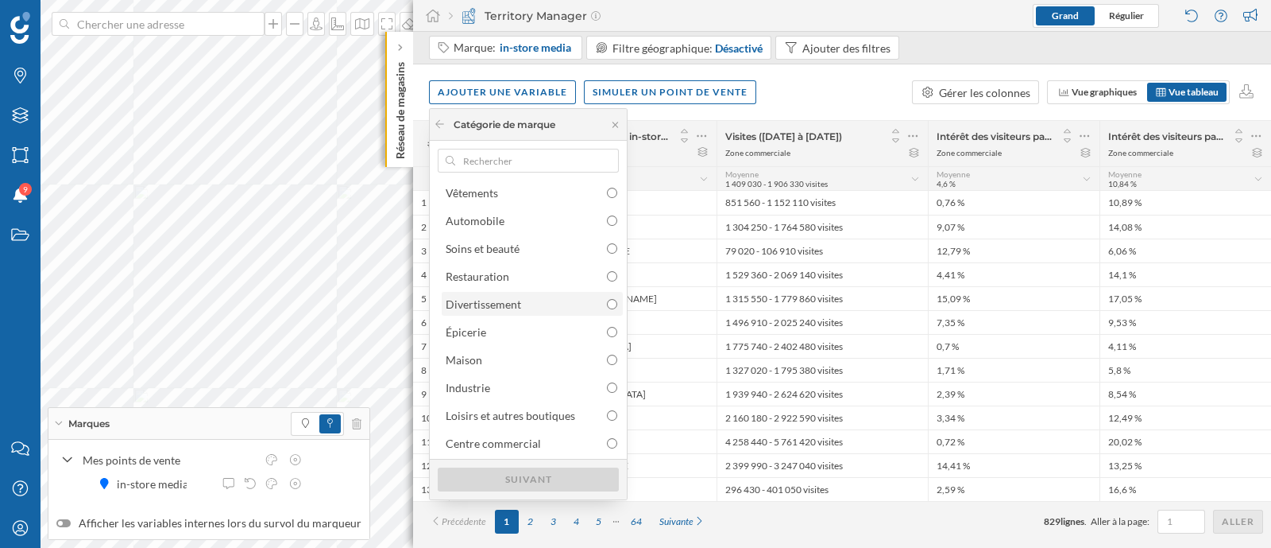
click at [565, 308] on div "Divertissement" at bounding box center [532, 304] width 172 height 17
radio input "true"
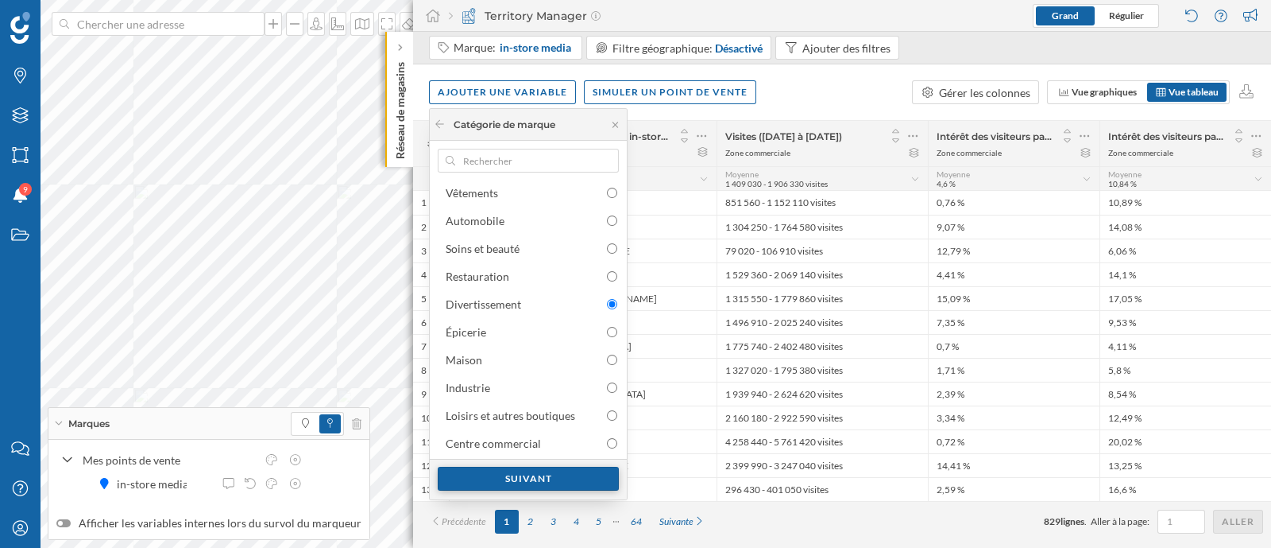
click at [554, 474] on div "Suivant" at bounding box center [528, 478] width 181 height 24
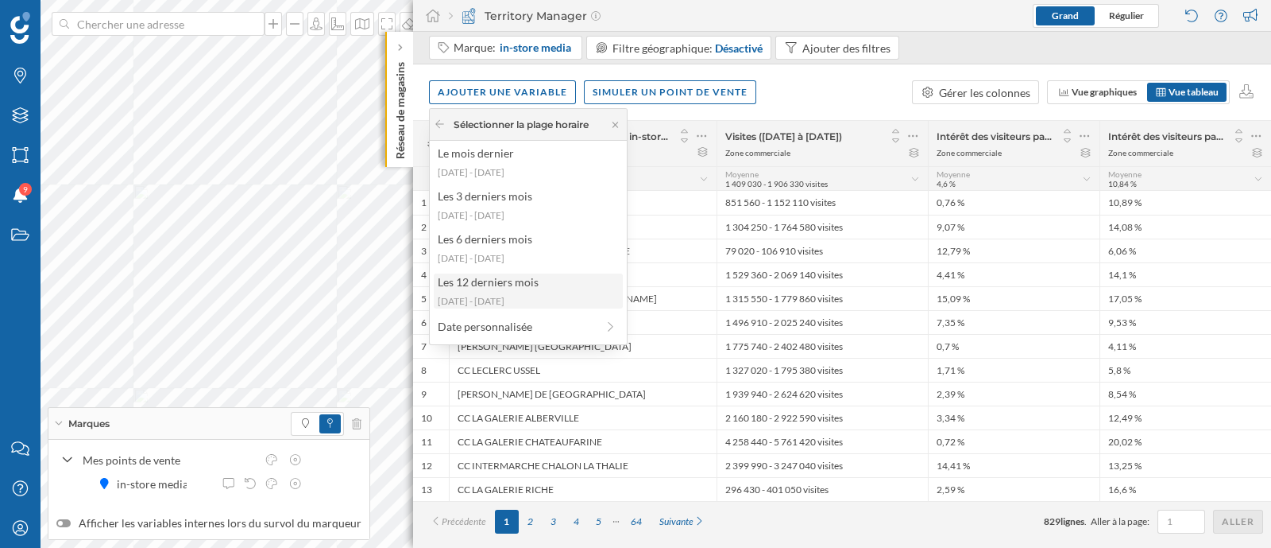
click at [532, 288] on div "Les 12 derniers mois" at bounding box center [528, 281] width 180 height 17
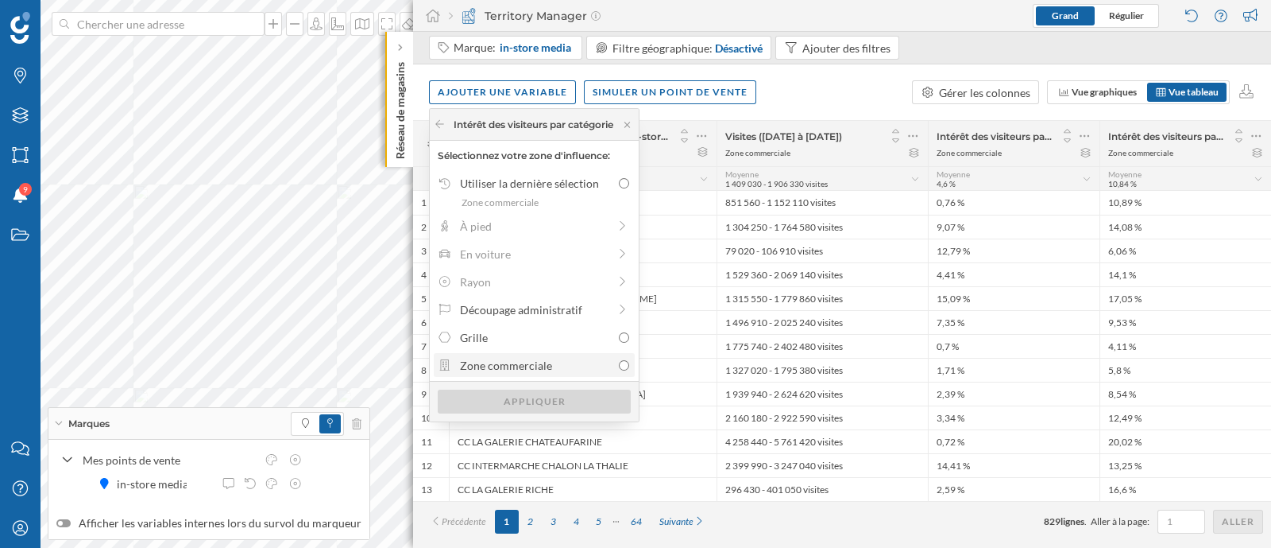
click at [560, 359] on div "Zone commerciale" at bounding box center [536, 365] width 152 height 17
click at [619, 360] on input "Zone commerciale" at bounding box center [624, 365] width 10 height 10
radio input "true"
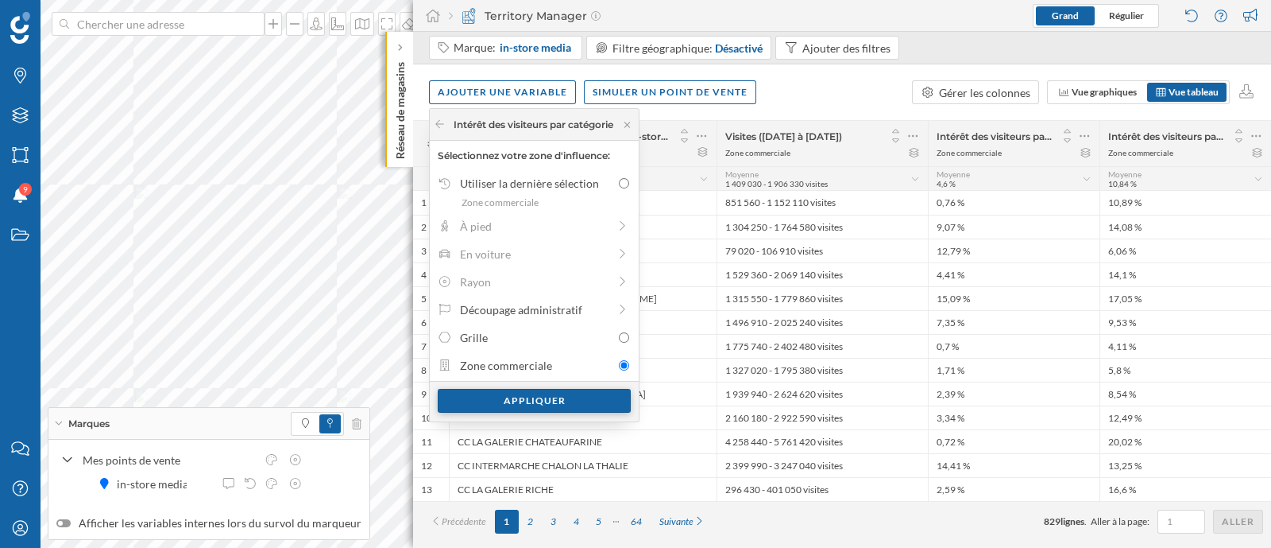
click at [586, 397] on div "Appliquer" at bounding box center [534, 401] width 193 height 24
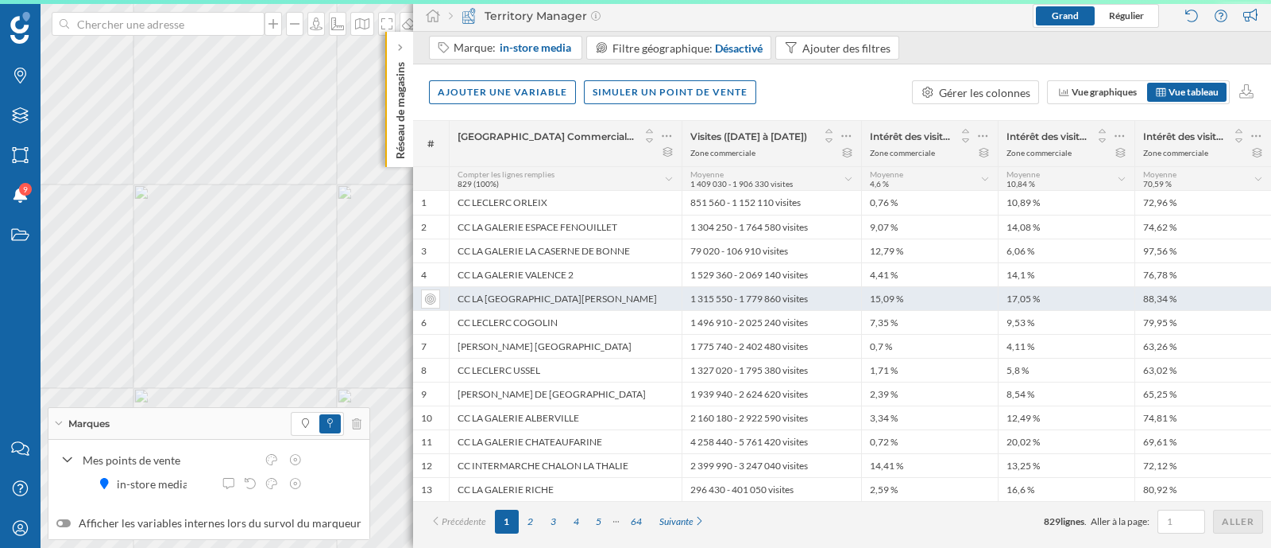
scroll to position [0, 0]
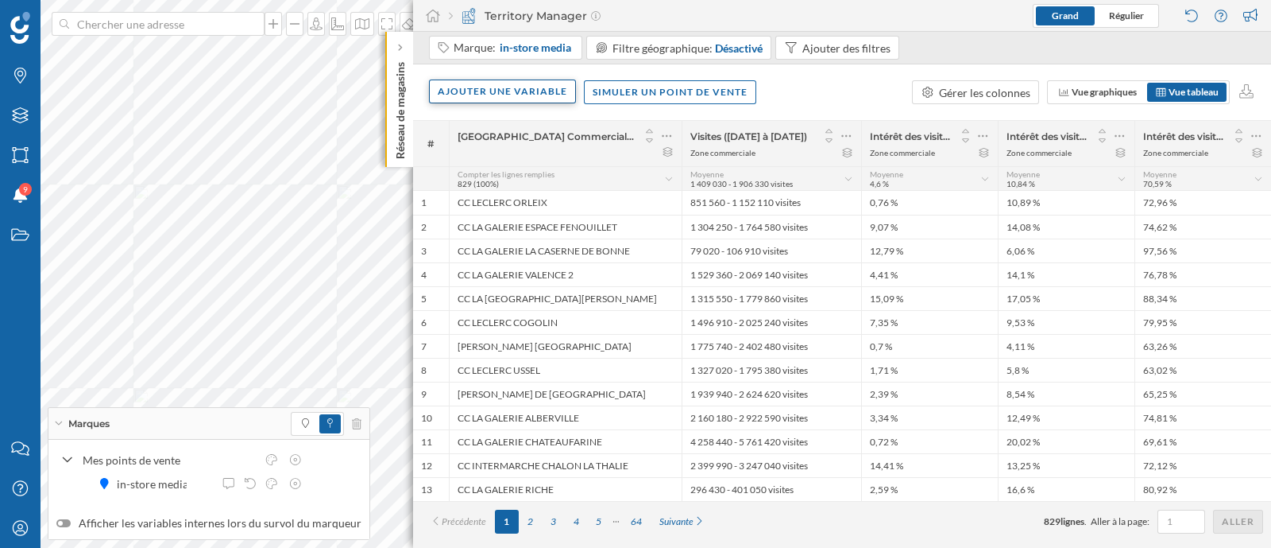
click at [554, 98] on div "Ajouter une variable" at bounding box center [502, 91] width 147 height 24
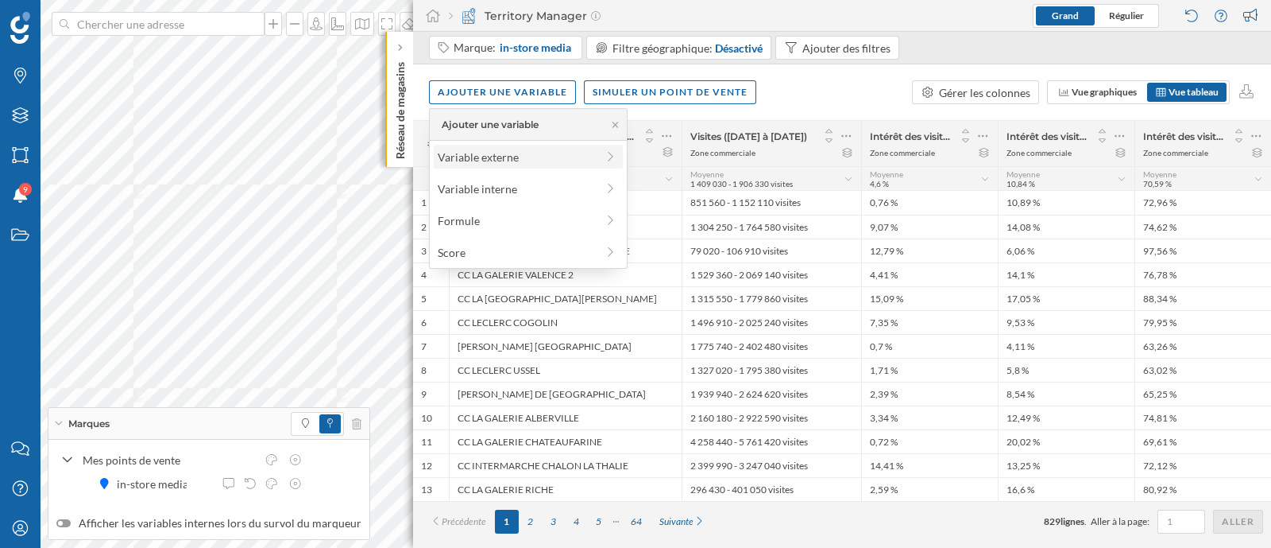
click at [555, 158] on div "Variable externe" at bounding box center [517, 157] width 158 height 17
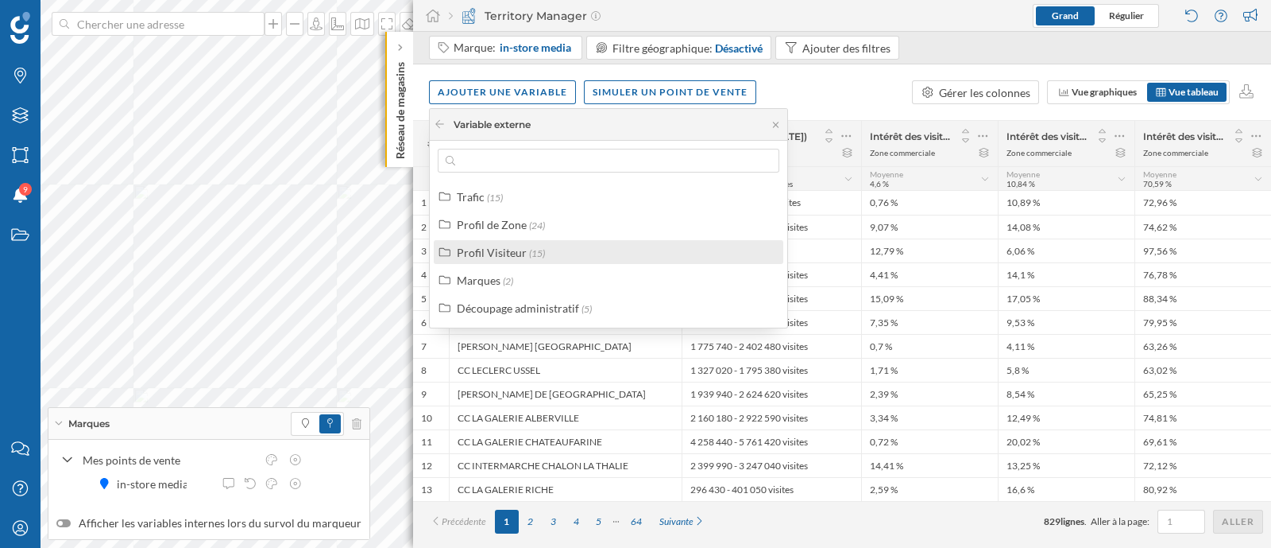
click at [557, 252] on div "Profil Visiteur (15)" at bounding box center [615, 252] width 317 height 17
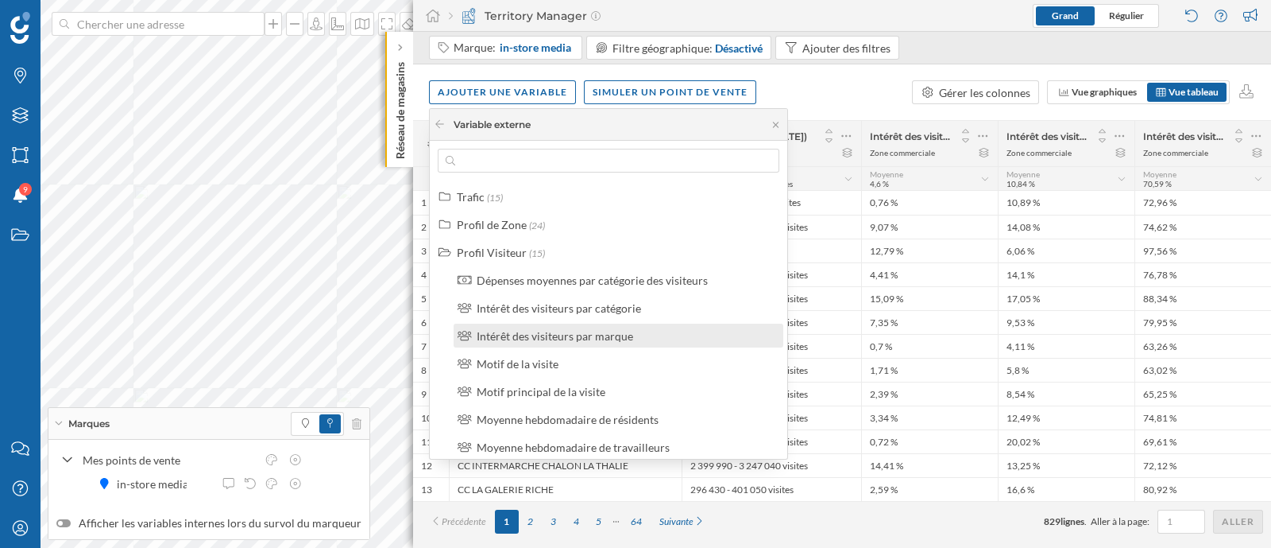
click at [608, 335] on div "Intérêt des visiteurs par marque" at bounding box center [555, 336] width 157 height 14
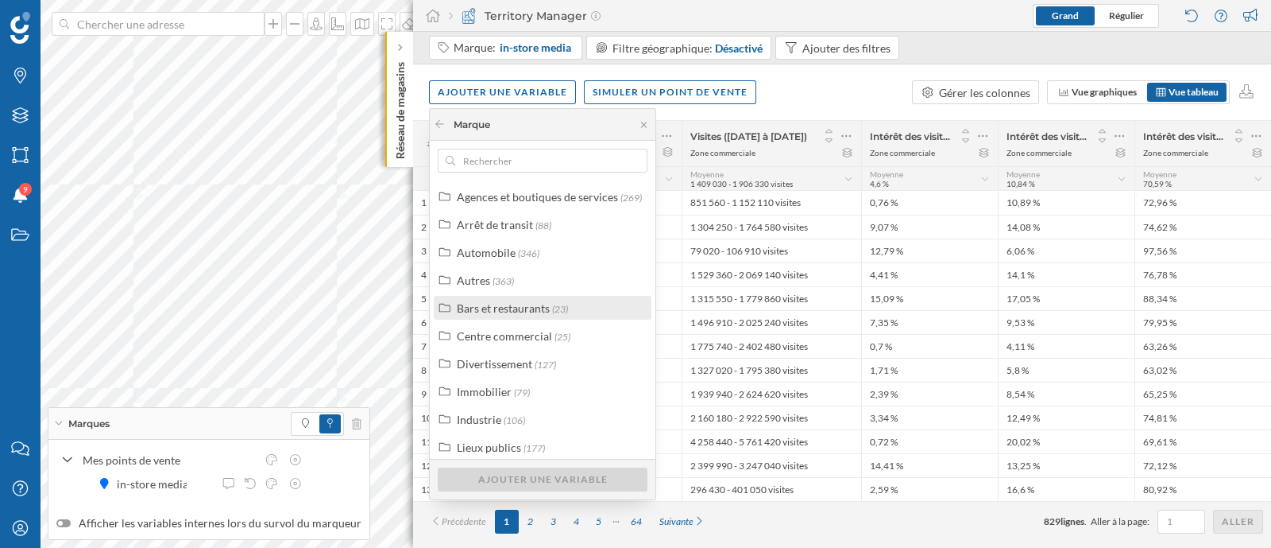
scroll to position [39, 0]
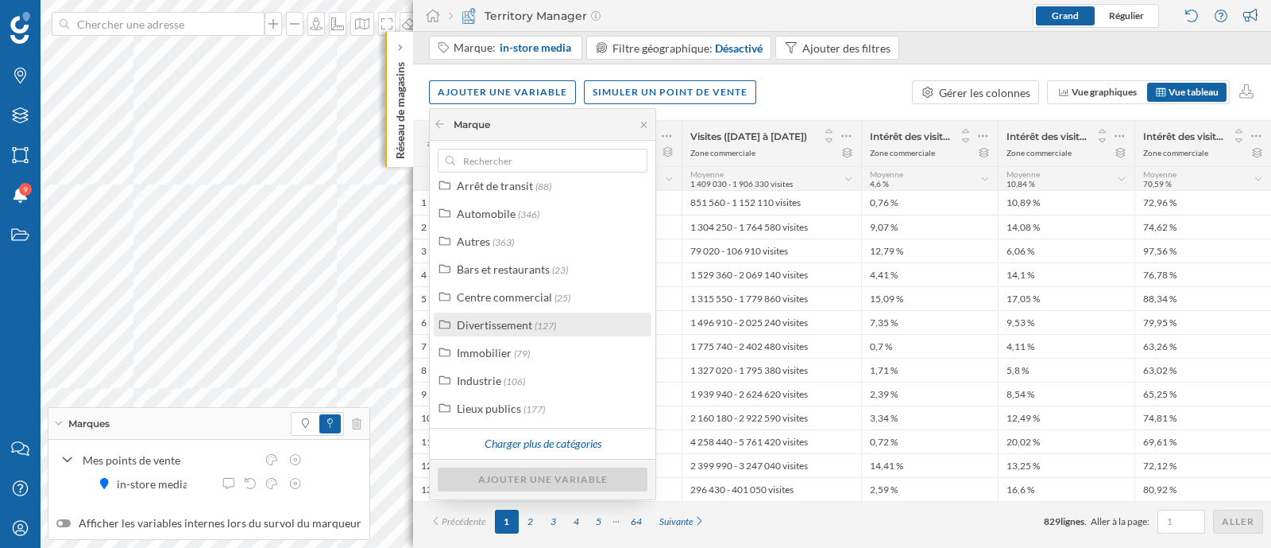
click at [548, 324] on span "(127)" at bounding box center [545, 325] width 21 height 12
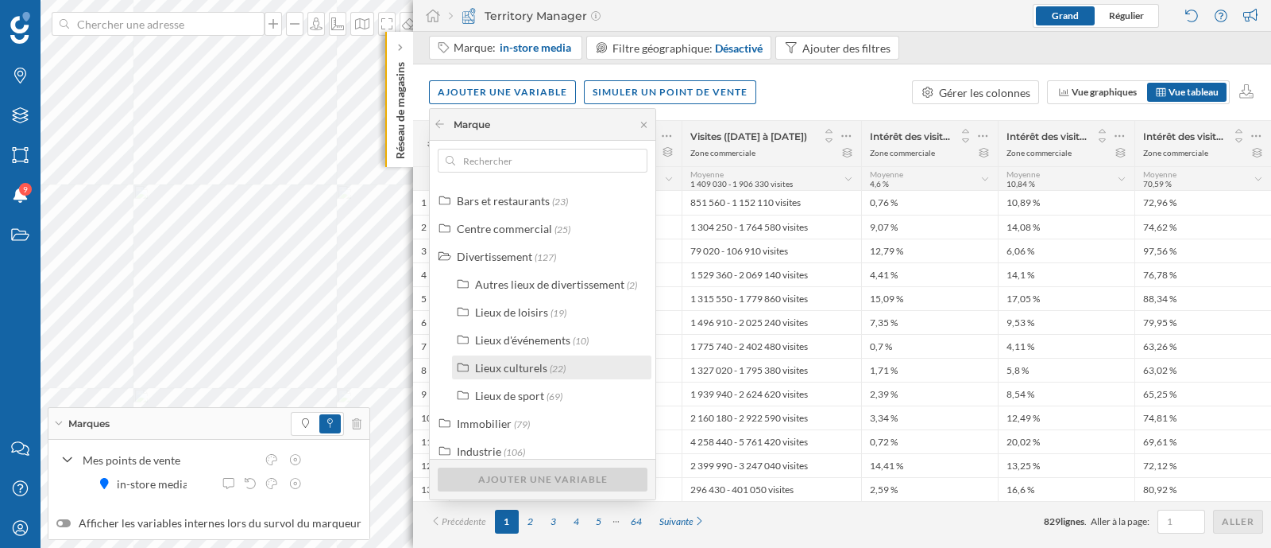
click at [574, 362] on div "Lieux culturels (22)" at bounding box center [558, 367] width 167 height 17
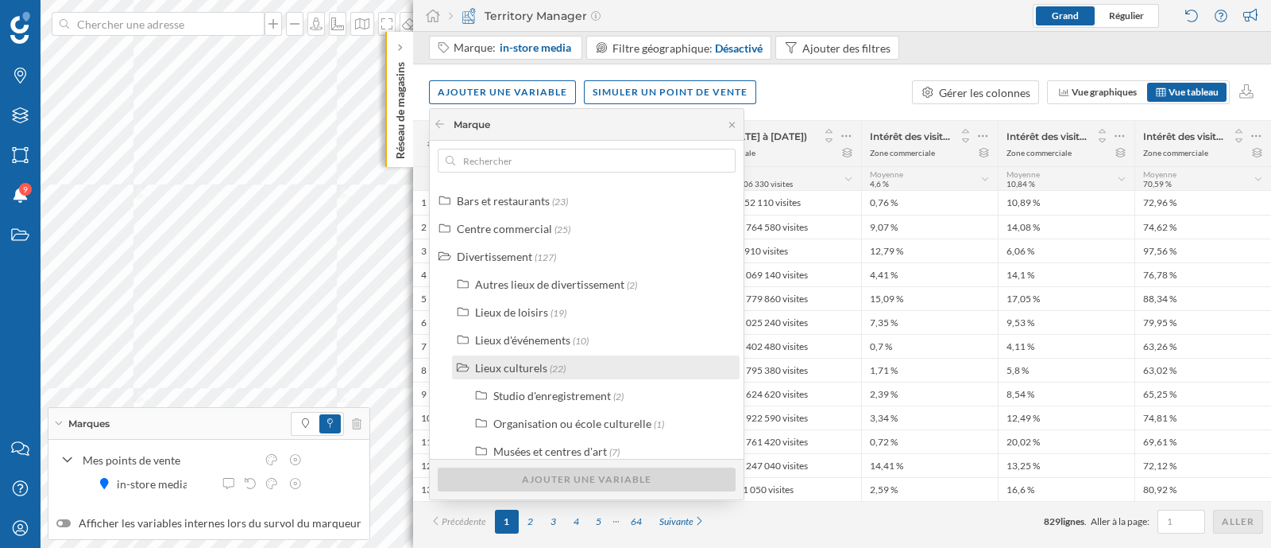
click at [574, 362] on div "Lieux culturels (22)" at bounding box center [602, 367] width 255 height 17
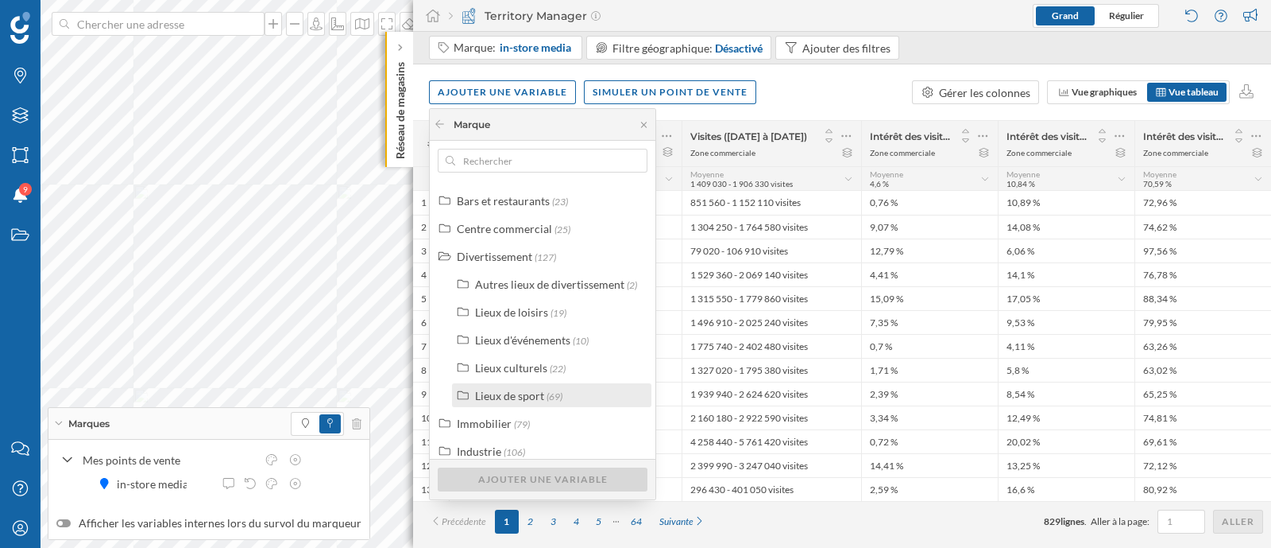
click at [572, 405] on div "Lieux de sport (69)" at bounding box center [551, 395] width 199 height 24
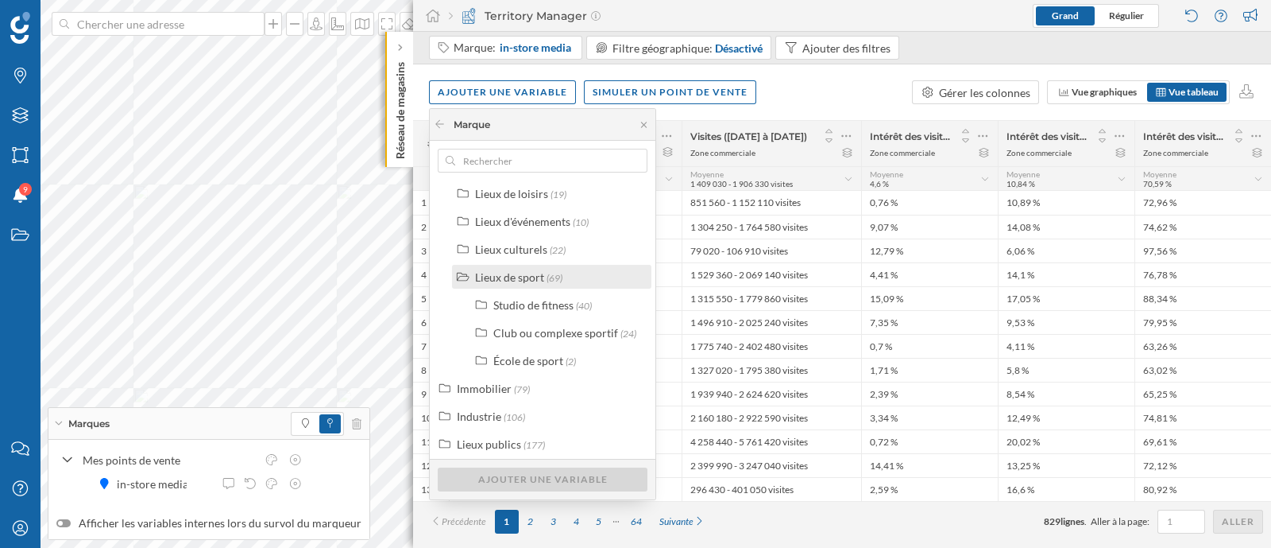
scroll to position [227, 0]
click at [555, 248] on span "(22)" at bounding box center [558, 248] width 16 height 12
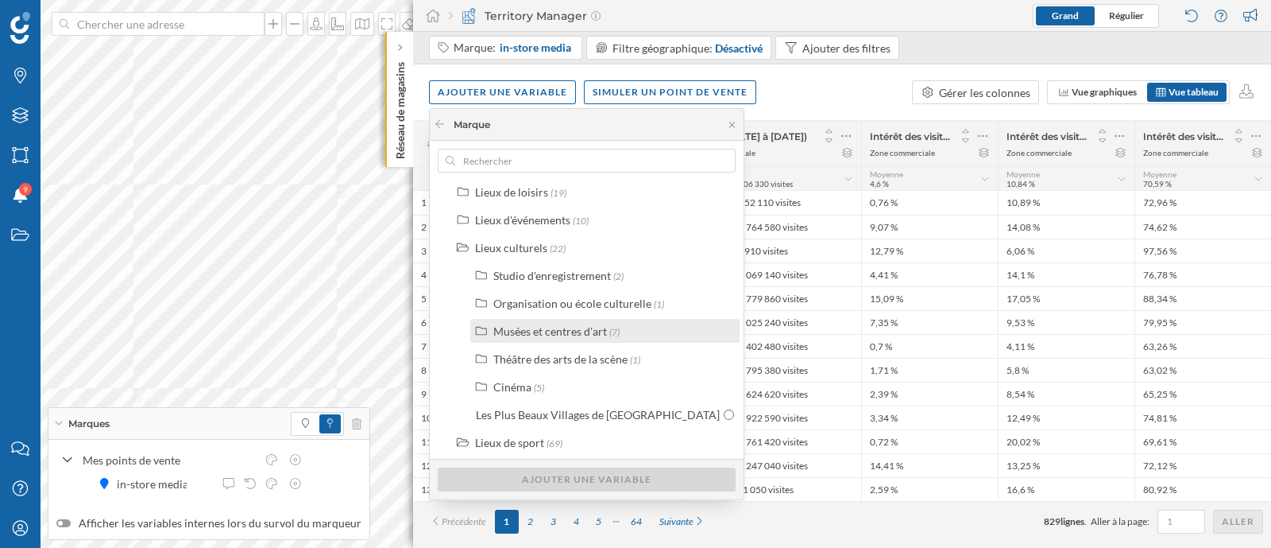
scroll to position [174, 0]
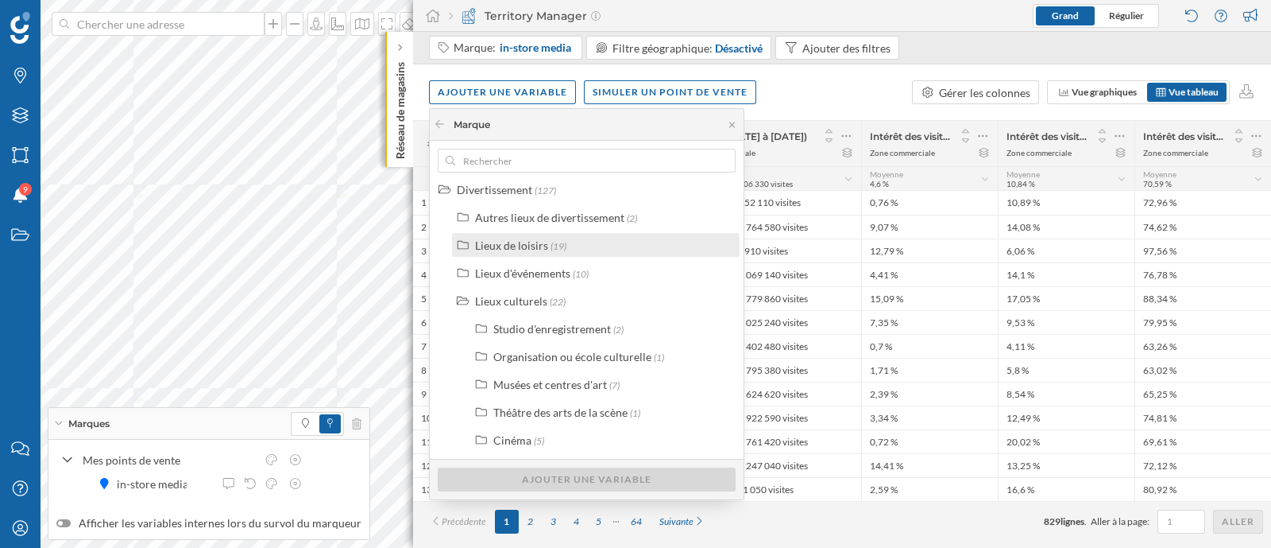
click at [585, 248] on div "Lieux de loisirs (19)" at bounding box center [602, 245] width 255 height 17
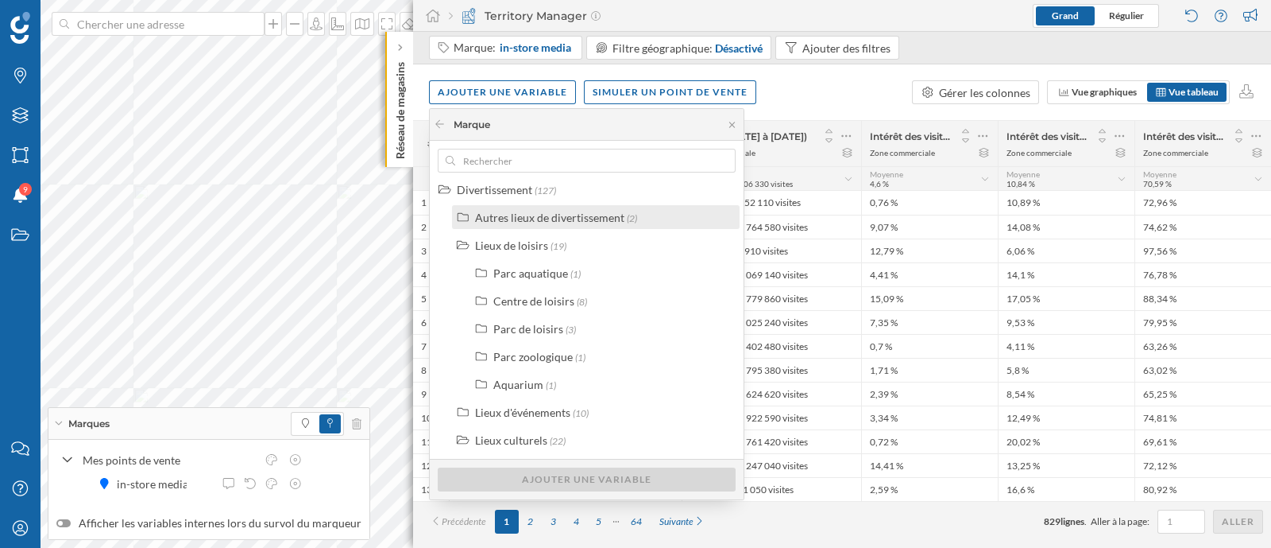
click at [602, 216] on div "Autres lieux de divertissement" at bounding box center [549, 218] width 149 height 14
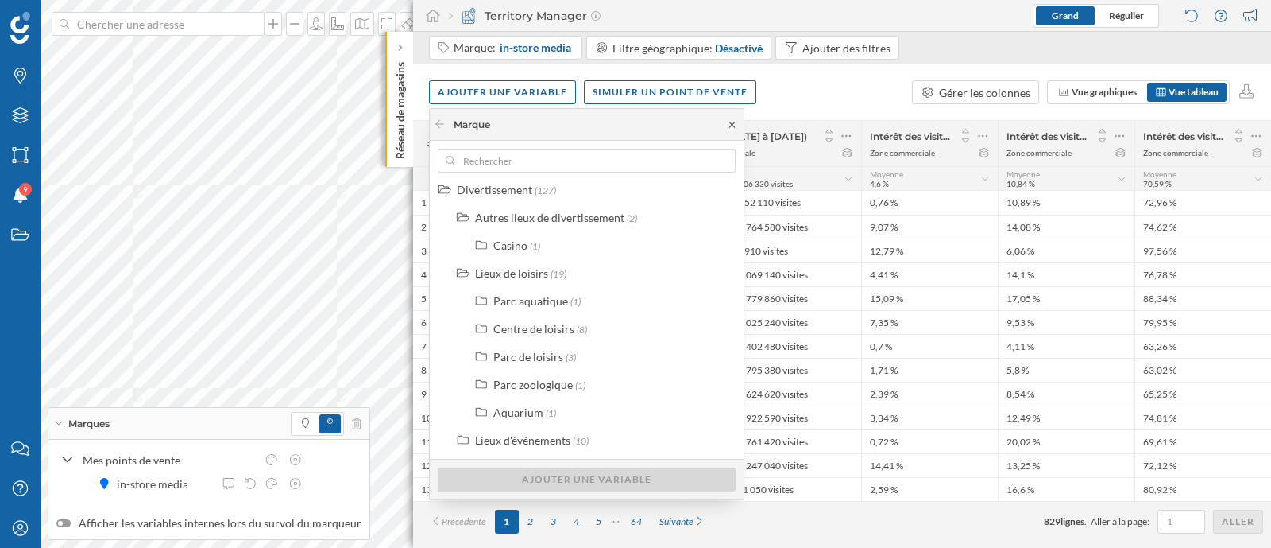
click at [729, 125] on icon at bounding box center [732, 125] width 6 height 6
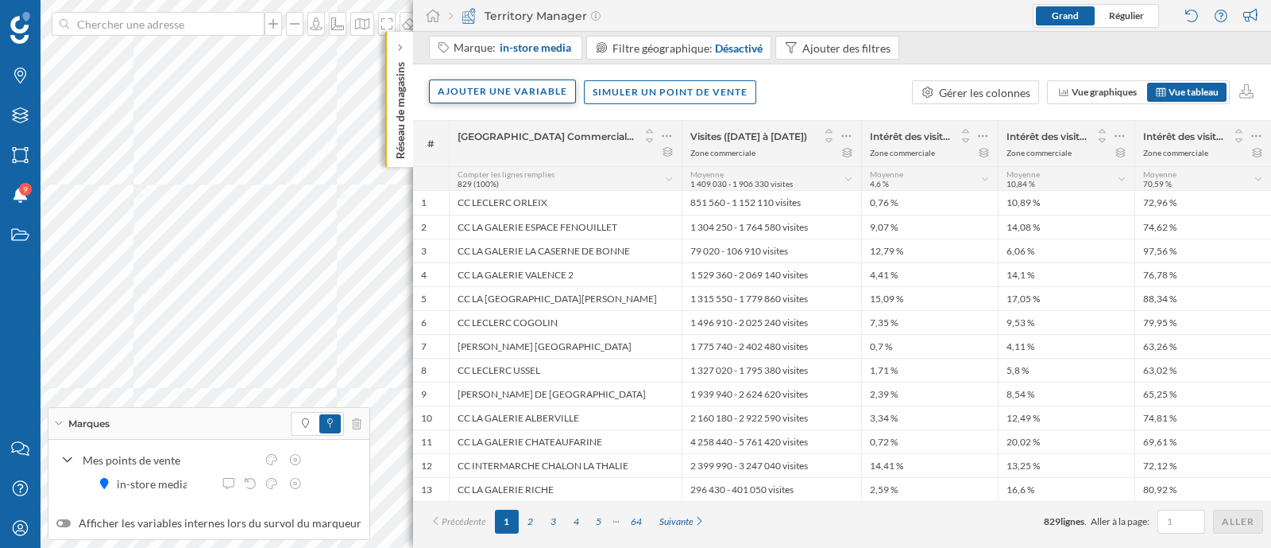
click at [524, 82] on div "Ajouter une variable" at bounding box center [502, 91] width 147 height 24
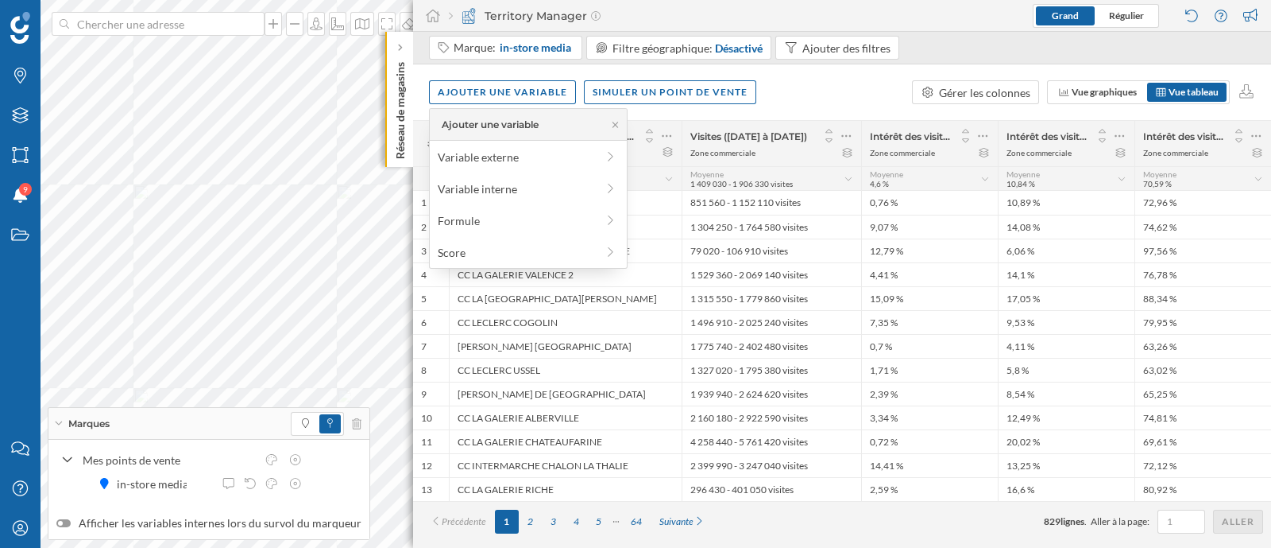
click at [564, 169] on div "Ajouter une variable Variable externe Variable interne Formule Score" at bounding box center [528, 188] width 199 height 161
click at [610, 161] on icon at bounding box center [611, 156] width 14 height 11
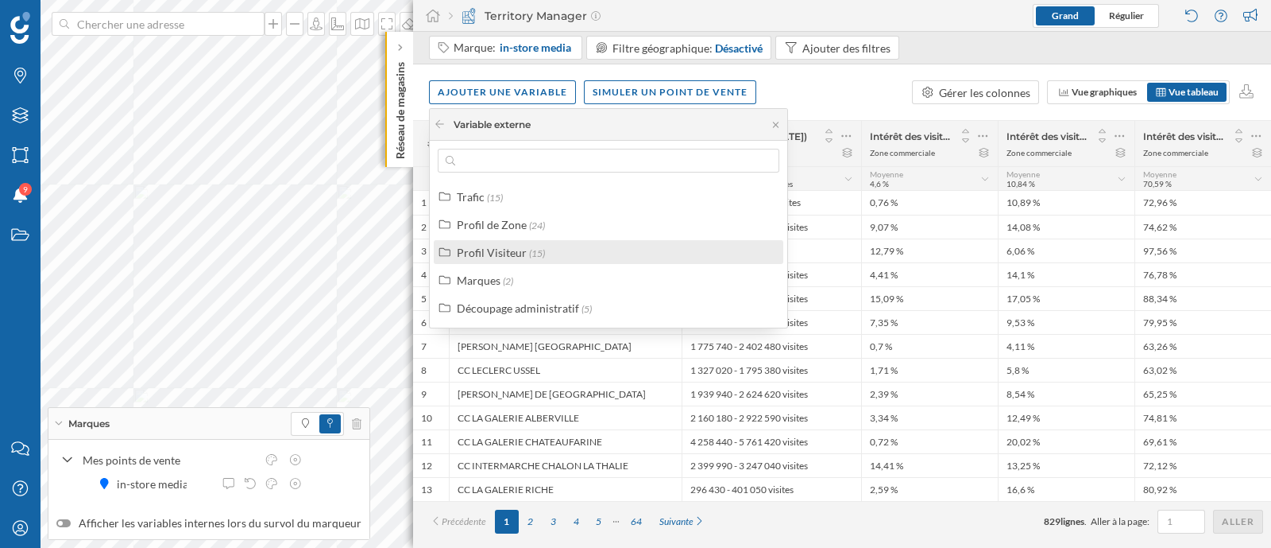
click at [594, 260] on div "Profil Visiteur (15)" at bounding box center [615, 252] width 317 height 17
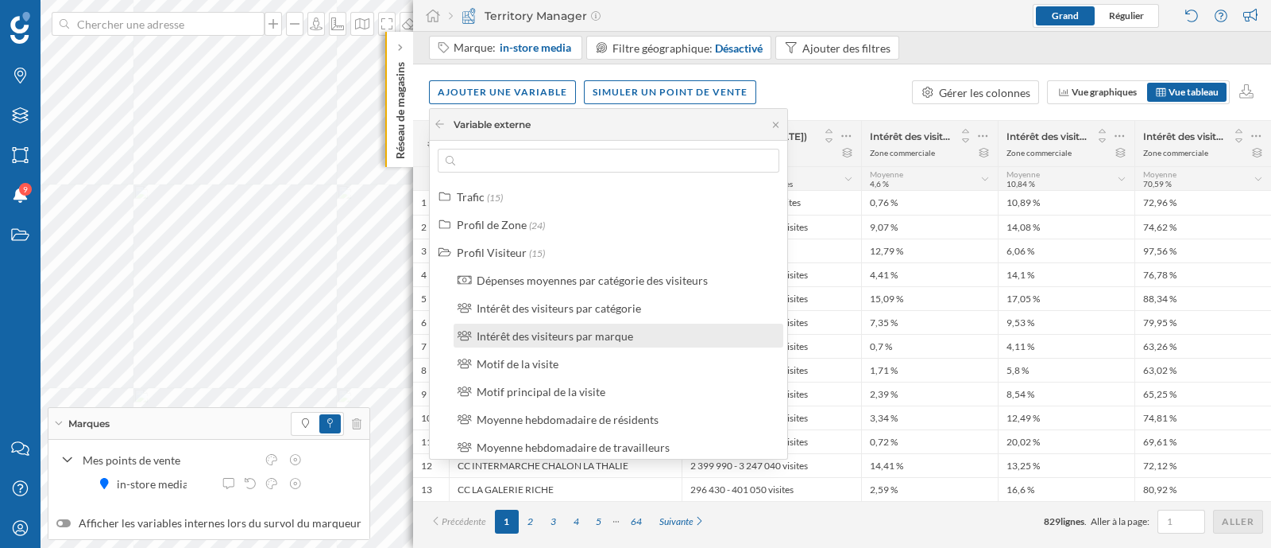
click at [609, 341] on div "Intérêt des visiteurs par marque" at bounding box center [555, 336] width 157 height 14
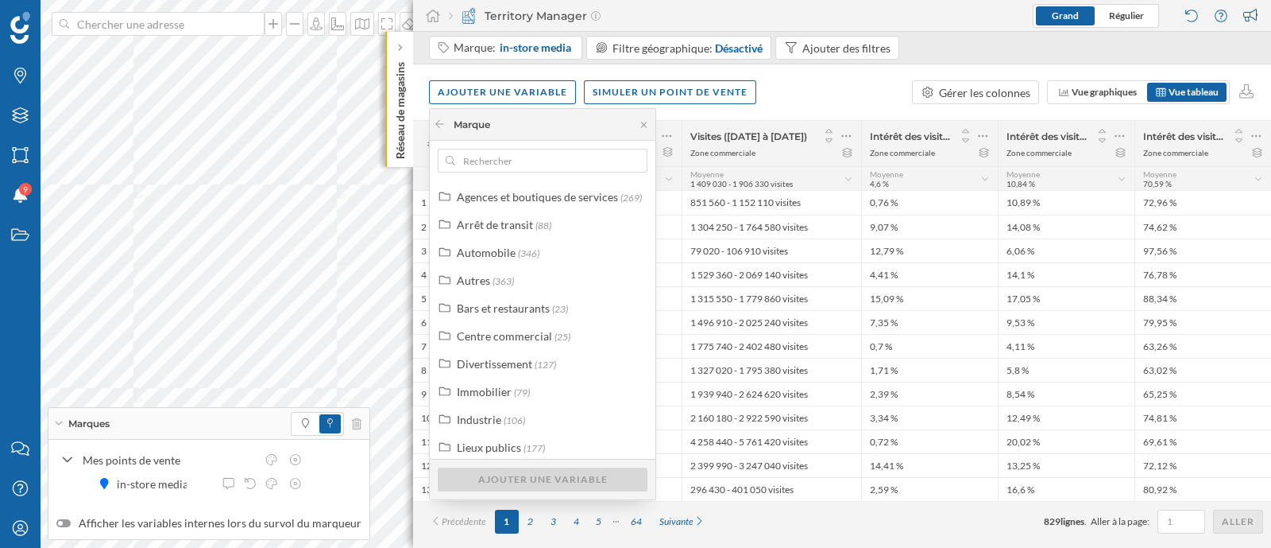
scroll to position [39, 0]
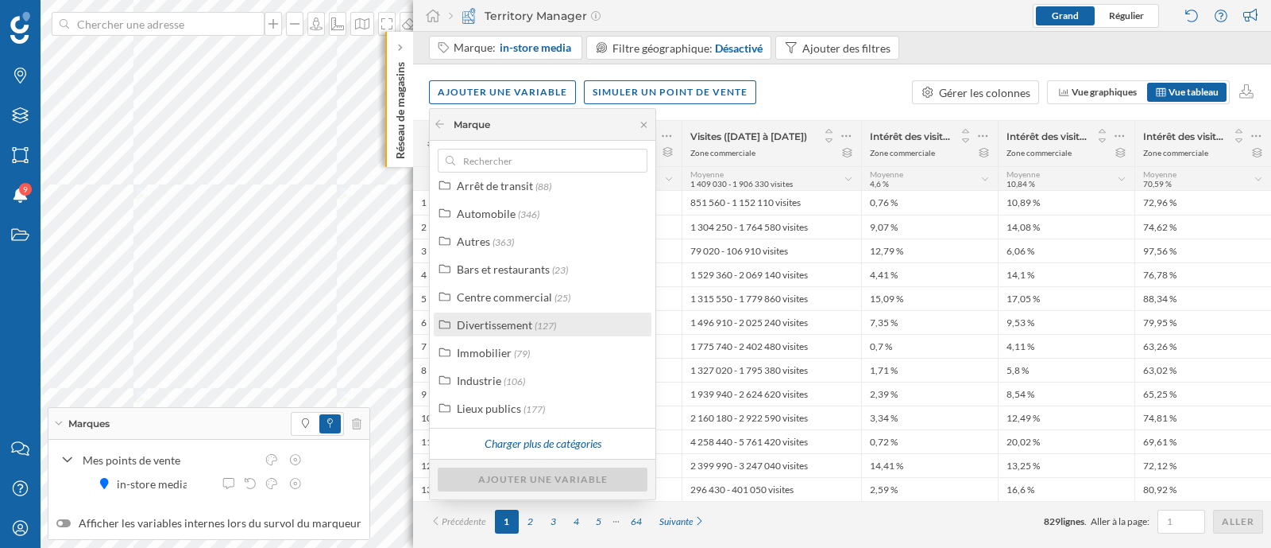
click at [497, 320] on div "Divertissement" at bounding box center [494, 325] width 75 height 14
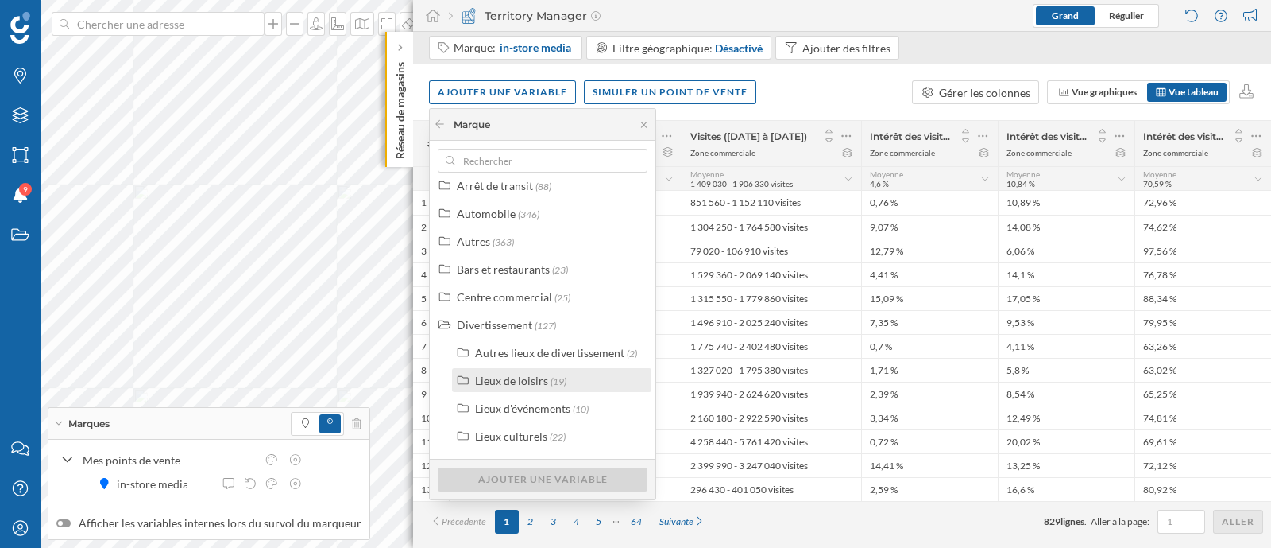
scroll to position [133, 0]
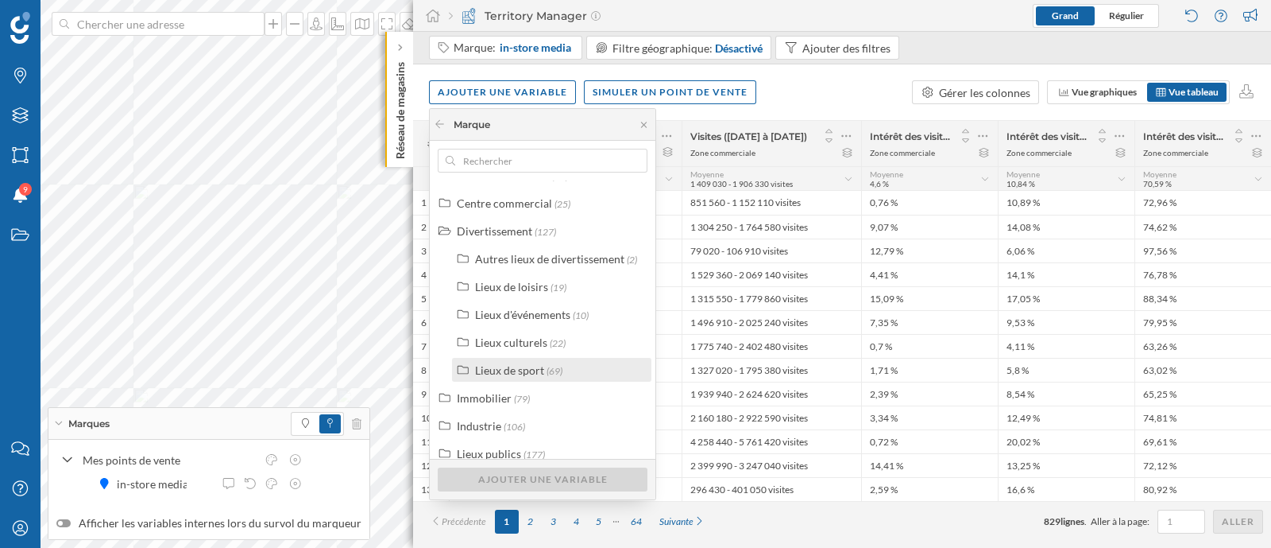
click at [531, 363] on div "Lieux de sport" at bounding box center [509, 370] width 69 height 14
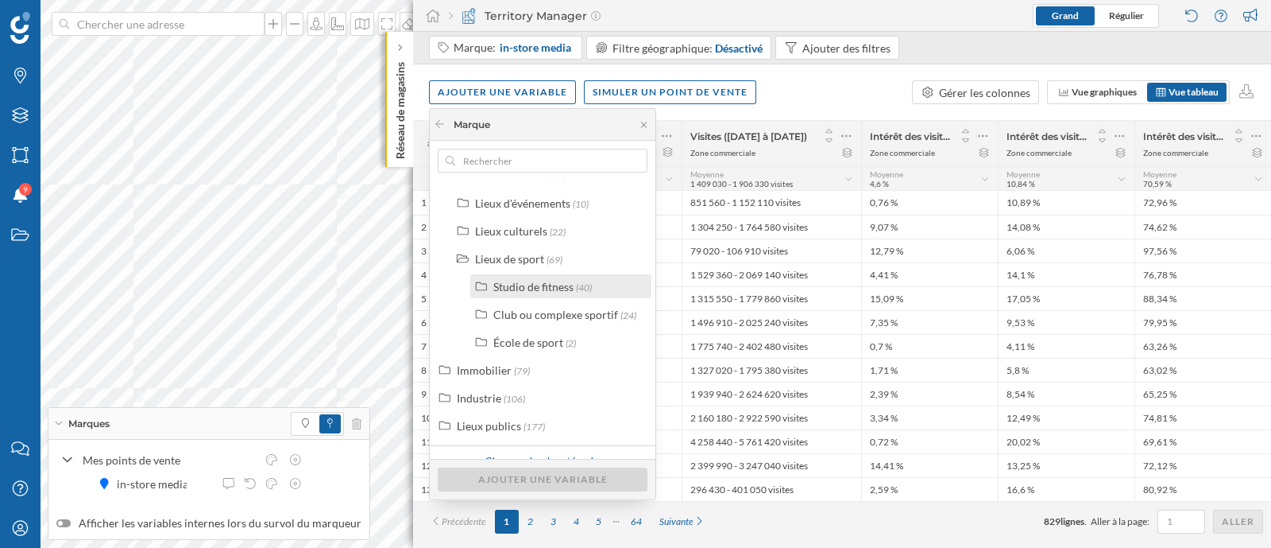
click at [544, 274] on div "Studio de fitness (40)" at bounding box center [560, 286] width 181 height 24
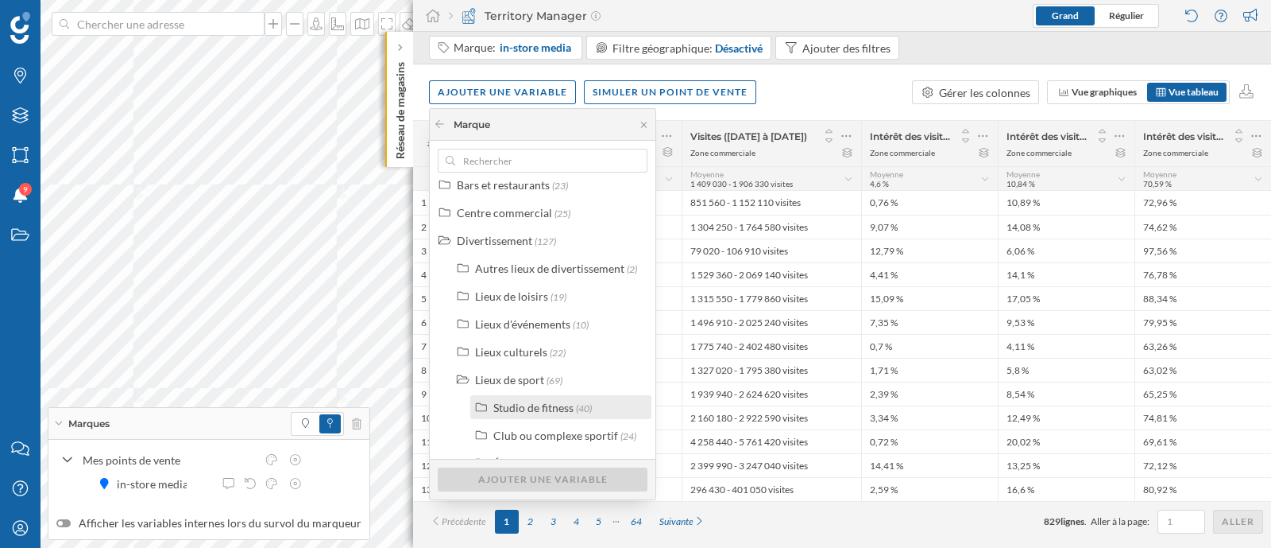
scroll to position [114, 0]
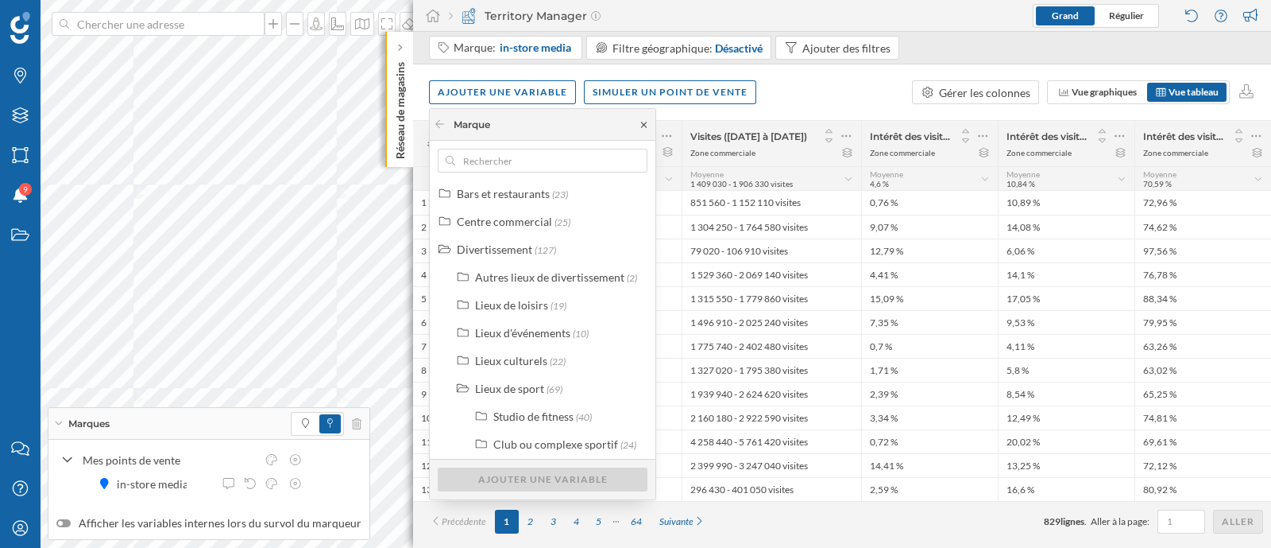
click at [645, 123] on icon at bounding box center [644, 125] width 6 height 6
